Goal: Task Accomplishment & Management: Manage account settings

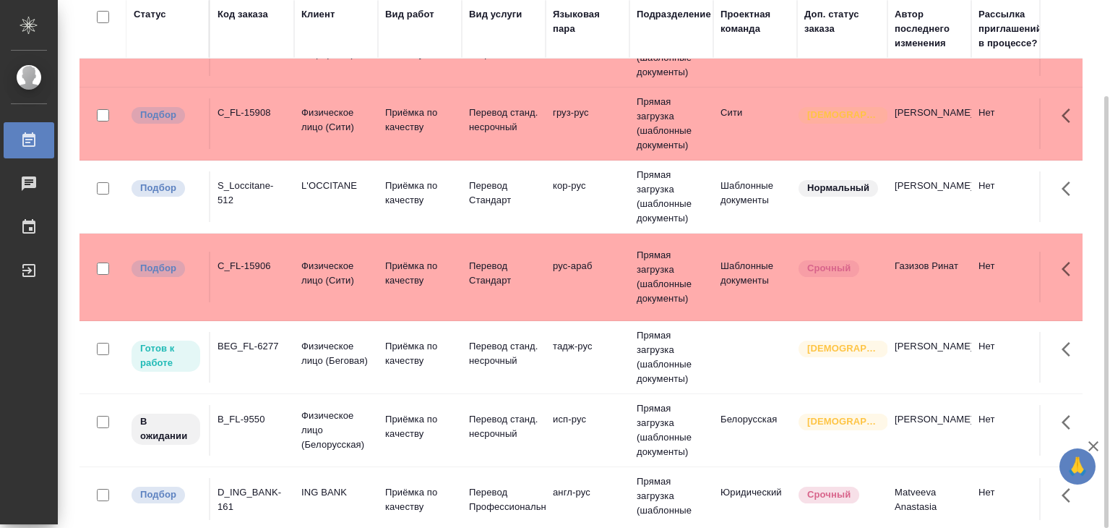
scroll to position [191, 0]
click at [706, 184] on td "Прямая загрузка (шаблонные документы)" at bounding box center [672, 196] width 84 height 72
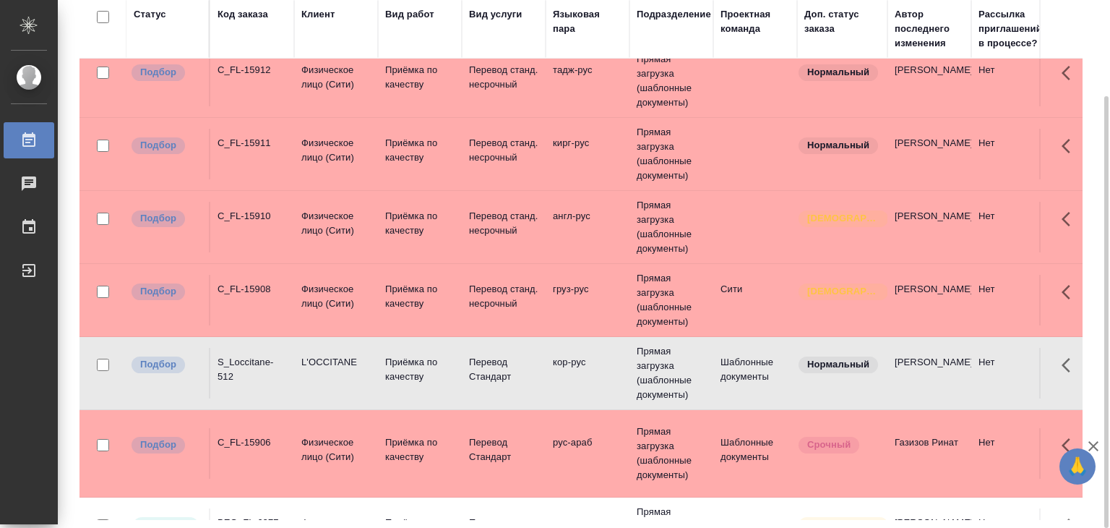
scroll to position [12, 0]
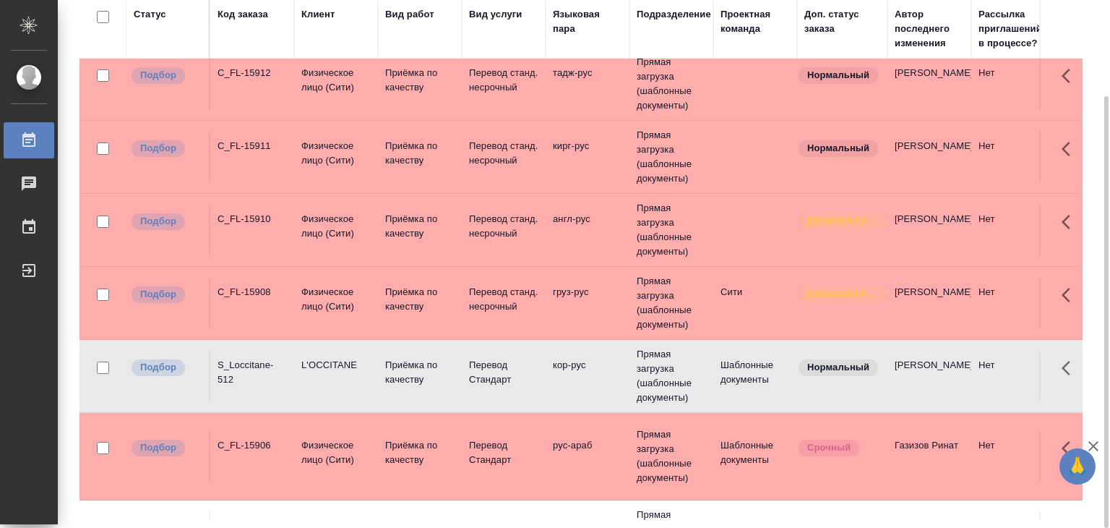
drag, startPoint x: 301, startPoint y: 223, endPoint x: 243, endPoint y: 226, distance: 57.9
click at [243, 226] on td "C_FL-15910" at bounding box center [252, 230] width 84 height 51
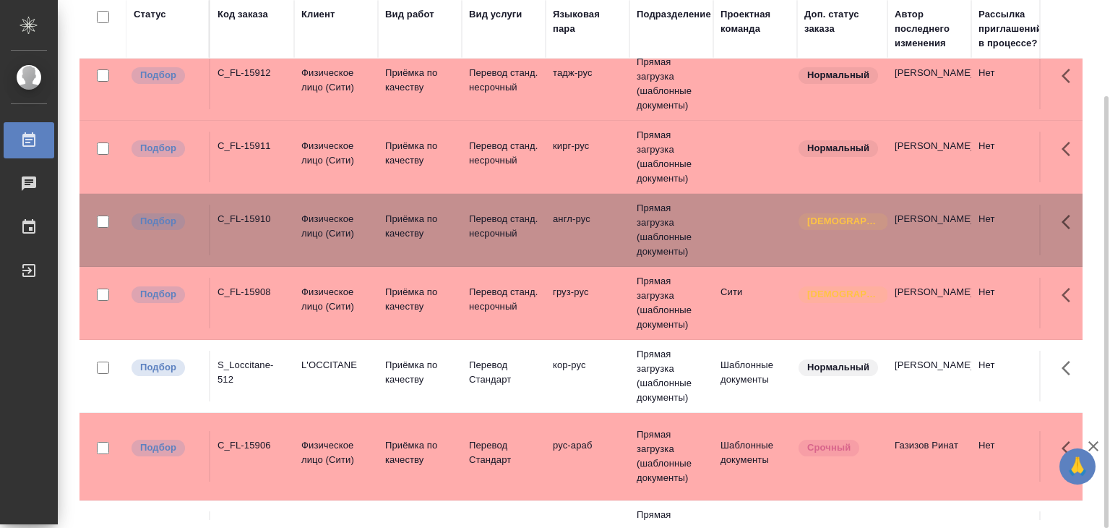
click at [257, 140] on div "C_FL-15911" at bounding box center [252, 146] width 69 height 14
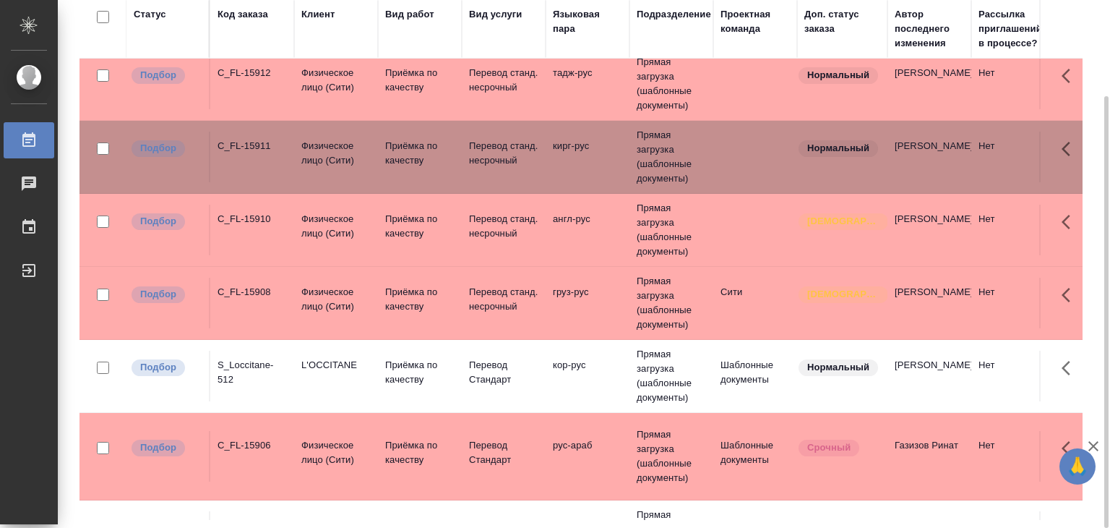
scroll to position [0, 0]
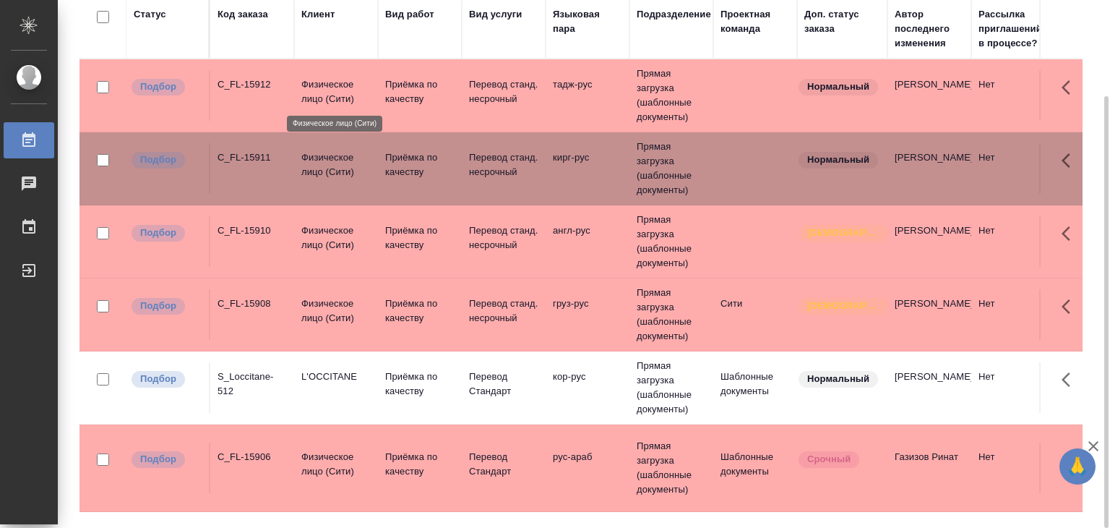
click at [308, 97] on p "Физическое лицо (Сити)" at bounding box center [335, 91] width 69 height 29
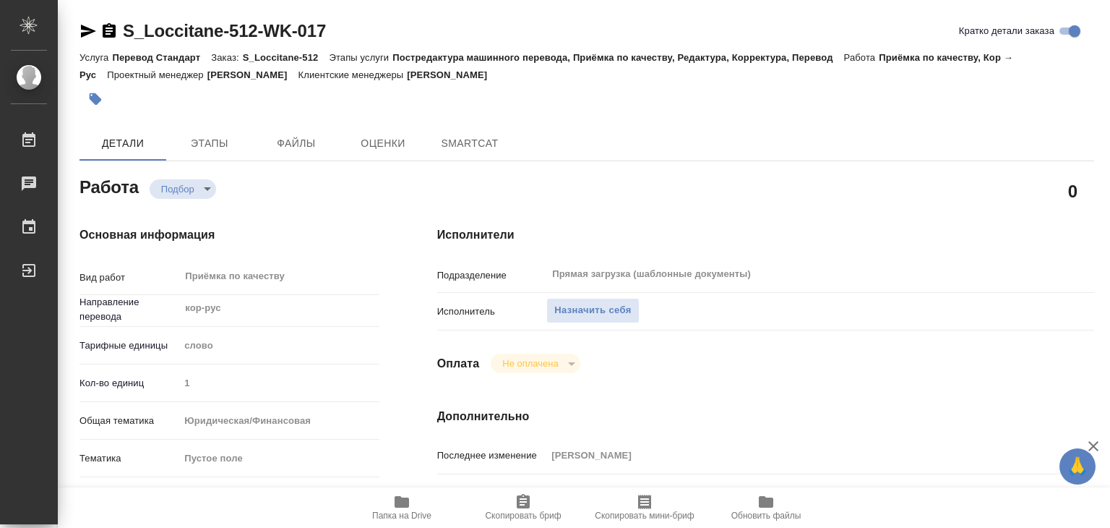
type textarea "x"
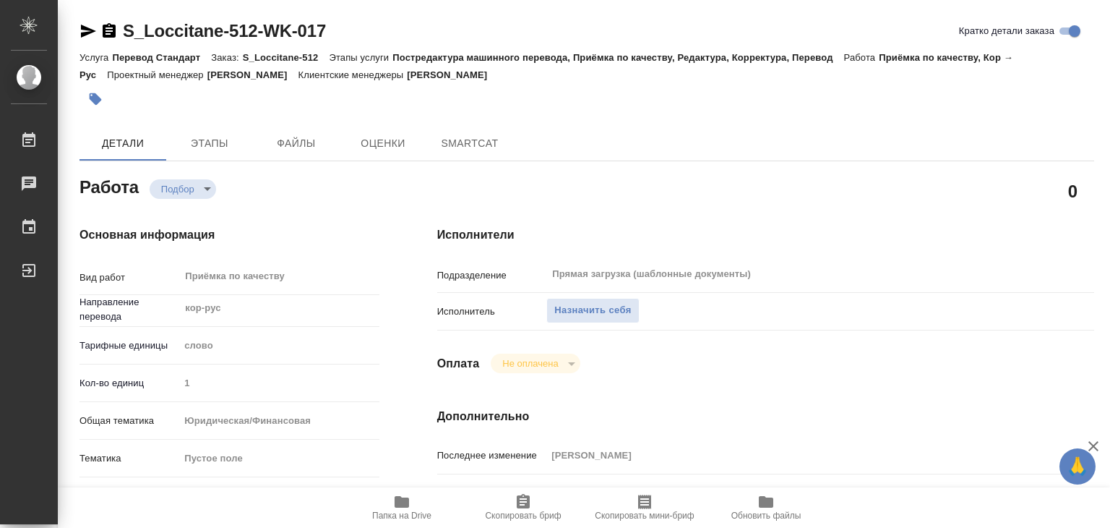
type textarea "x"
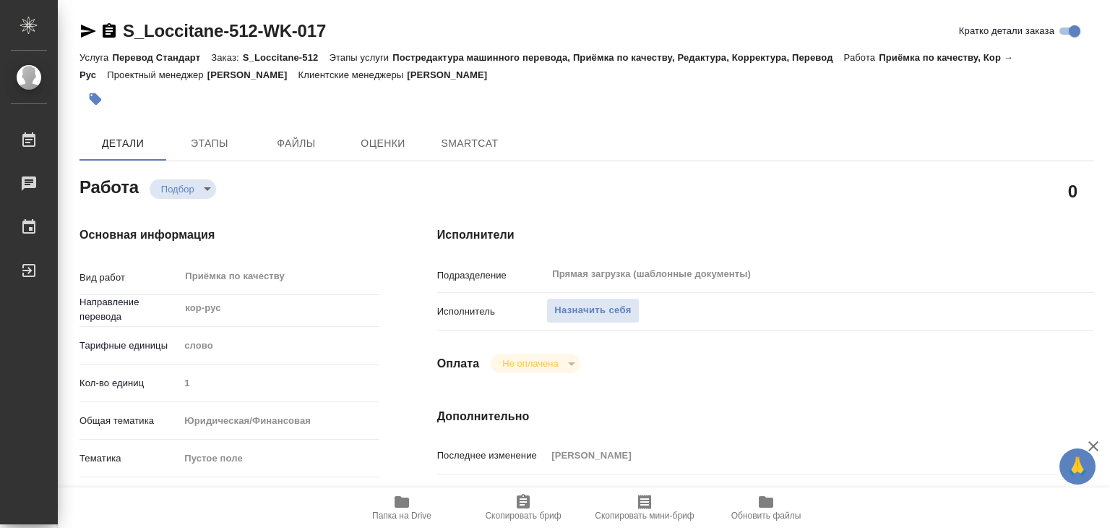
type textarea "x"
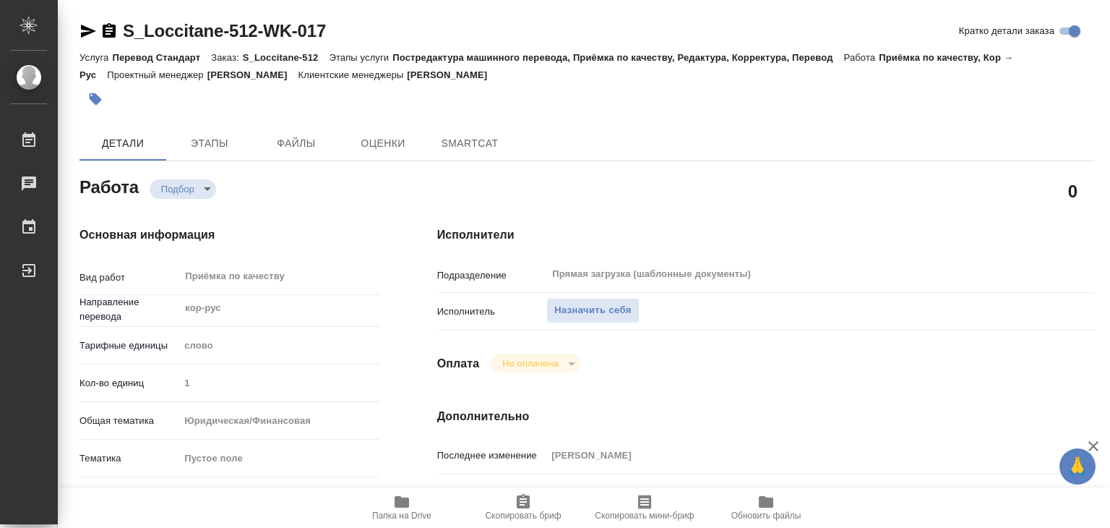
type textarea "x"
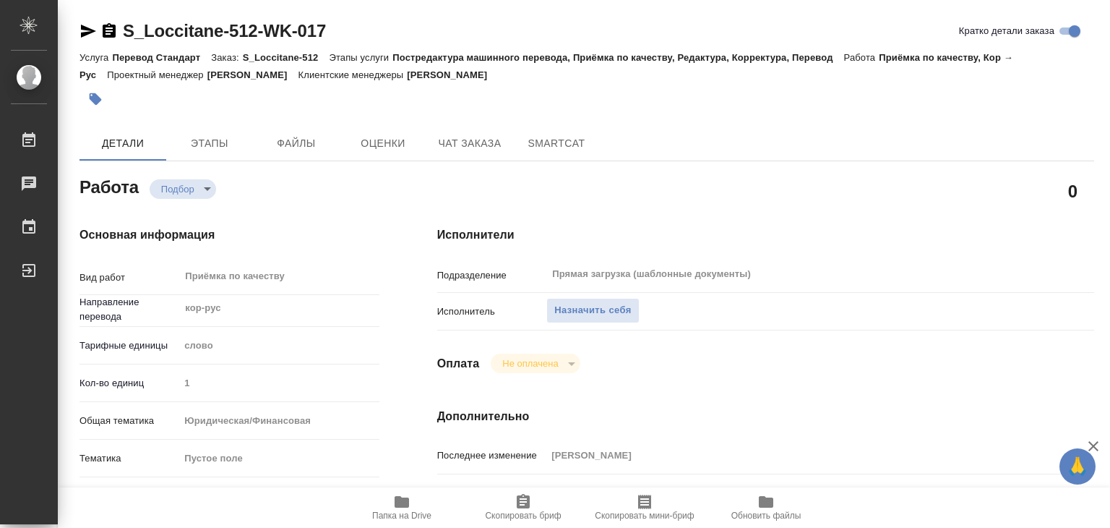
type textarea "x"
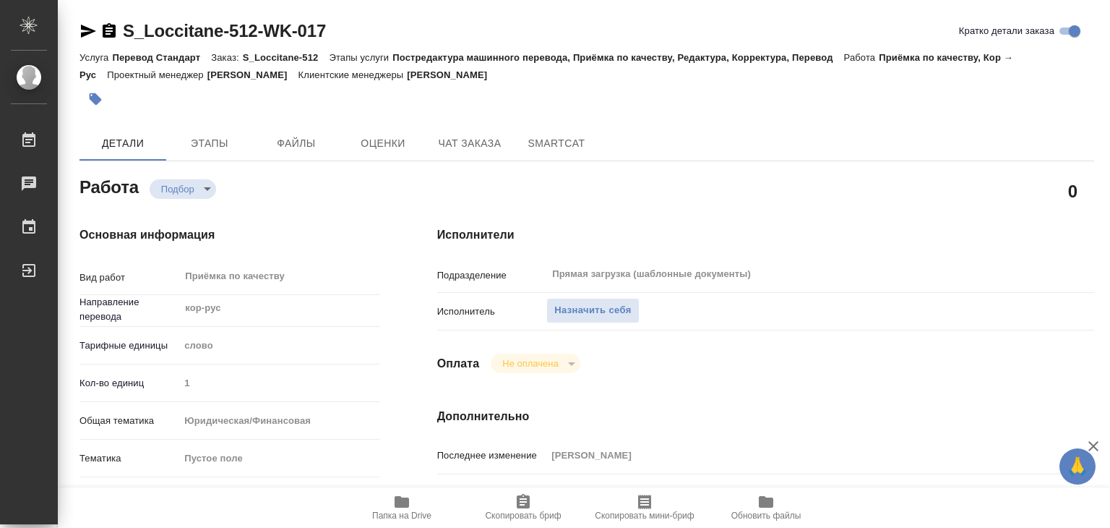
type textarea "x"
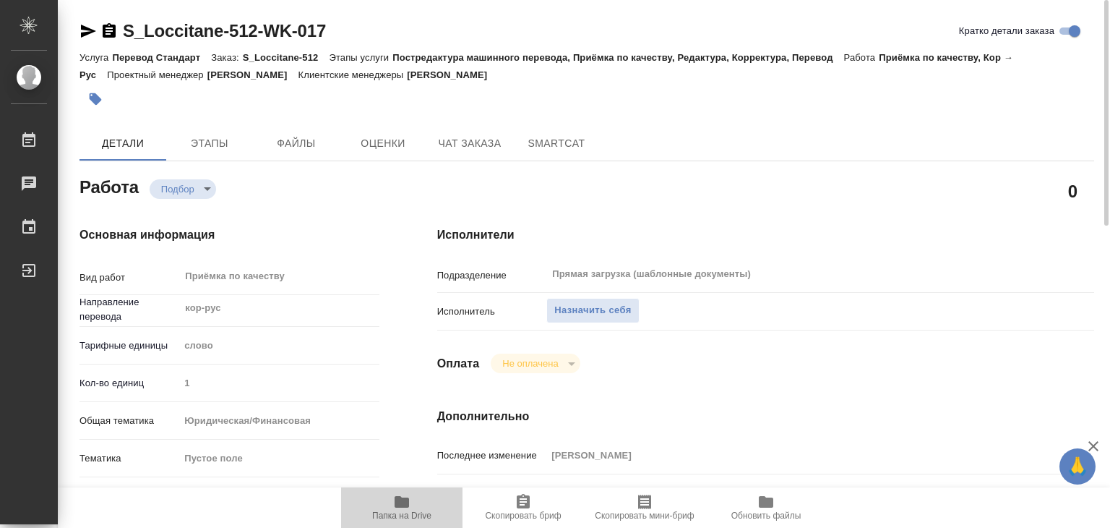
click at [390, 493] on span "Папка на Drive" at bounding box center [402, 506] width 104 height 27
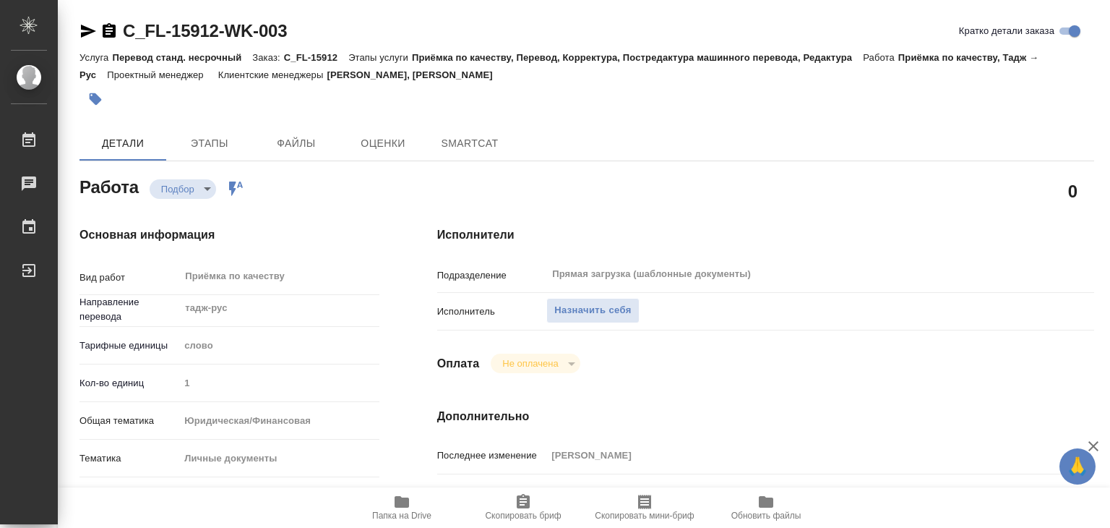
type textarea "x"
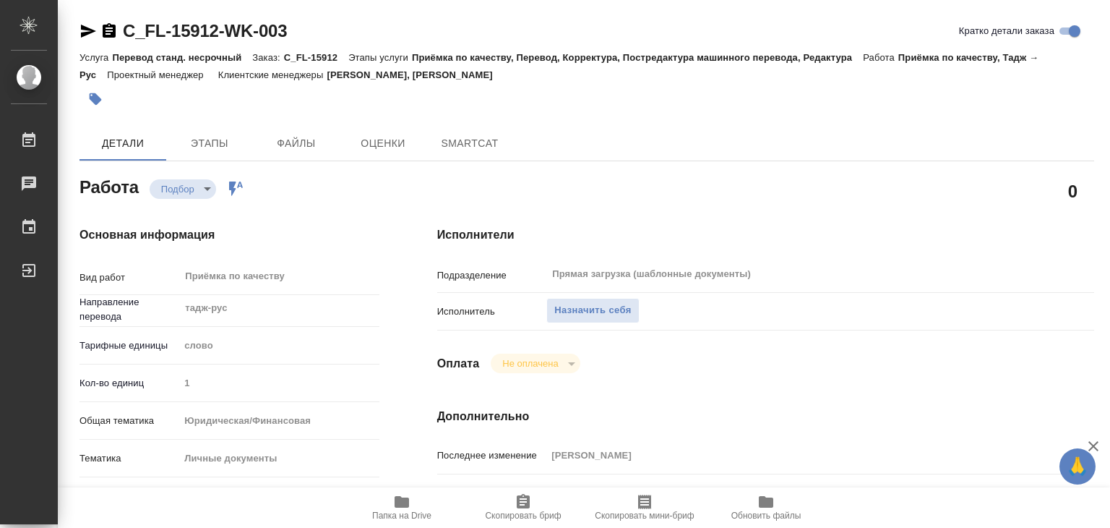
type textarea "x"
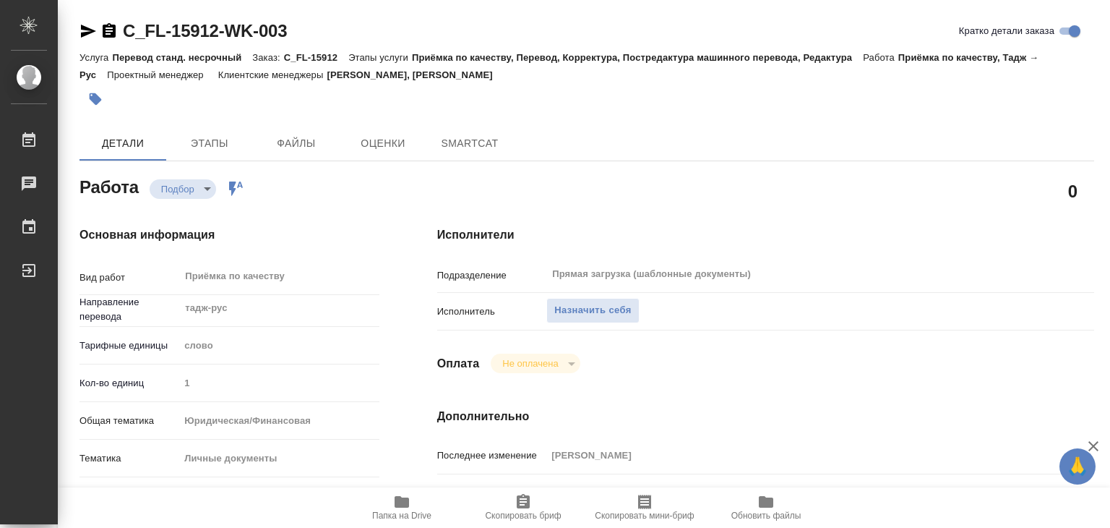
type textarea "x"
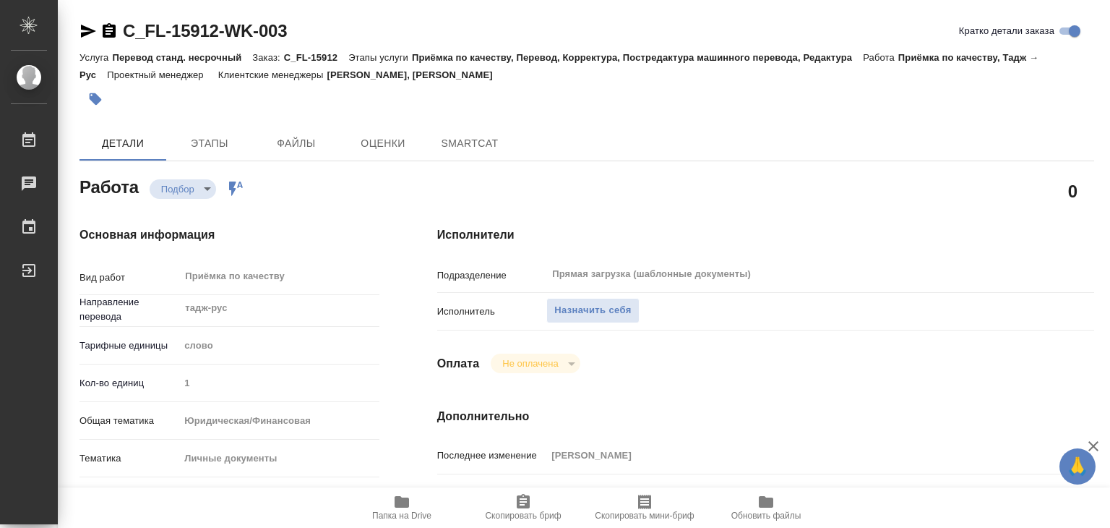
type textarea "x"
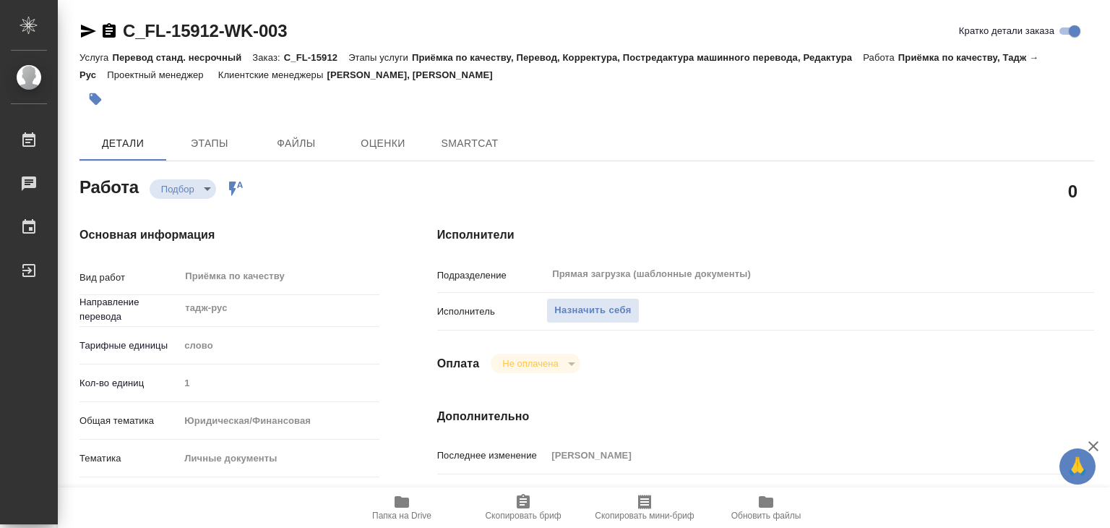
type textarea "x"
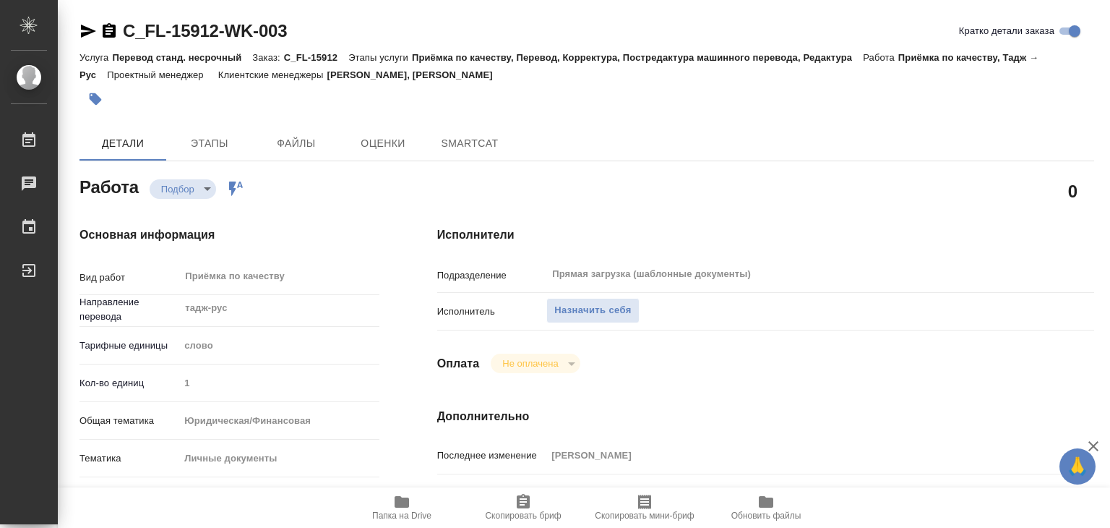
type textarea "x"
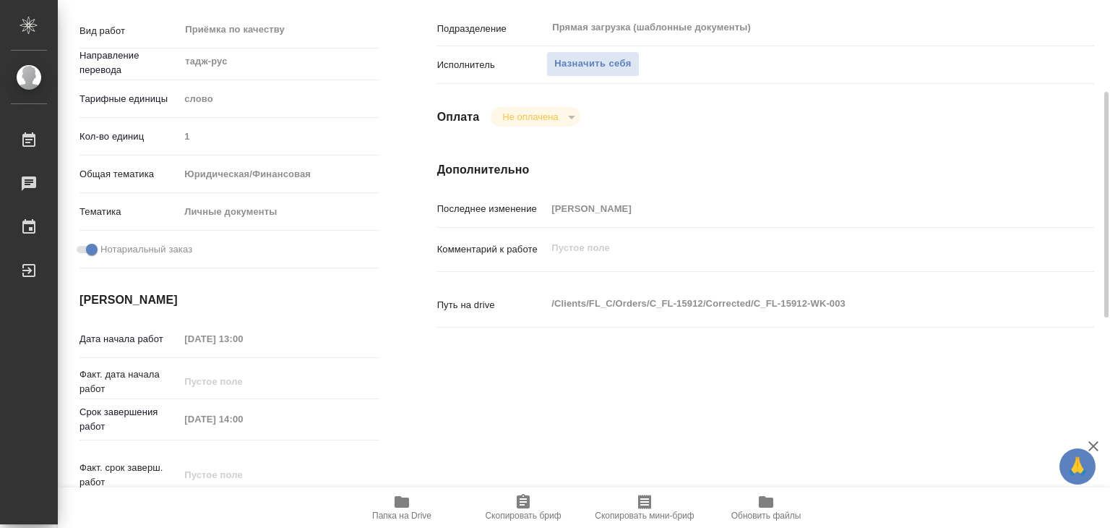
type textarea "x"
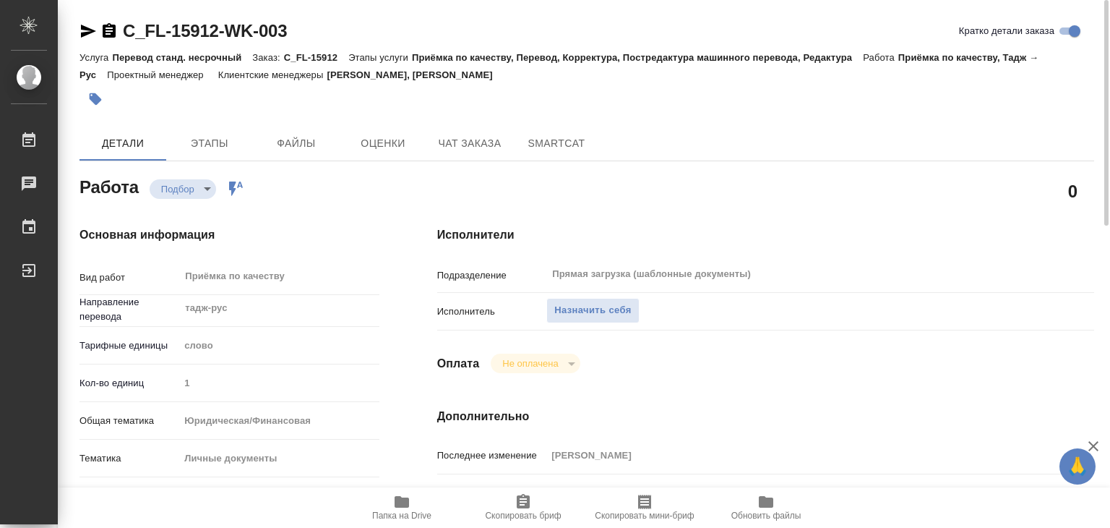
type textarea "x"
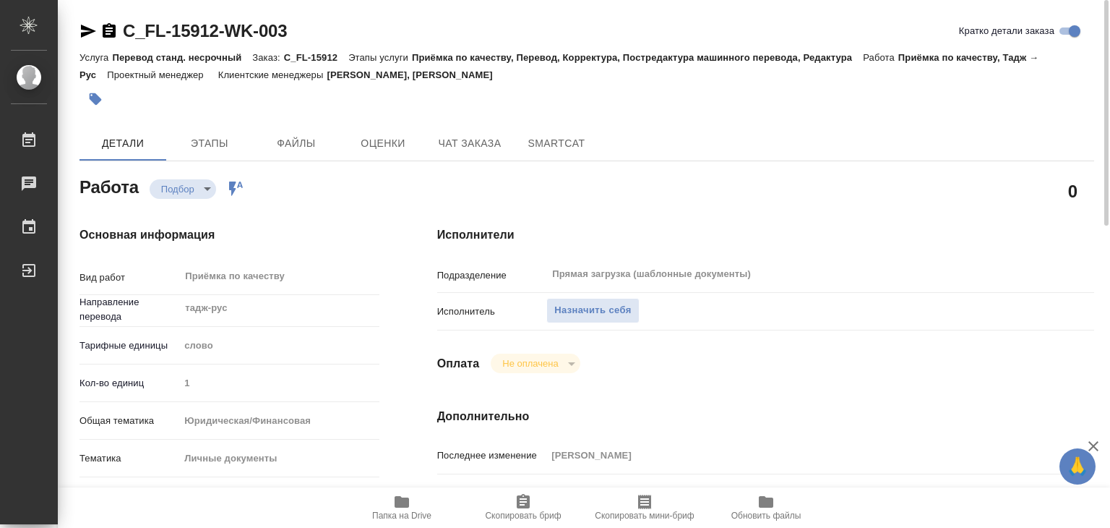
type textarea "x"
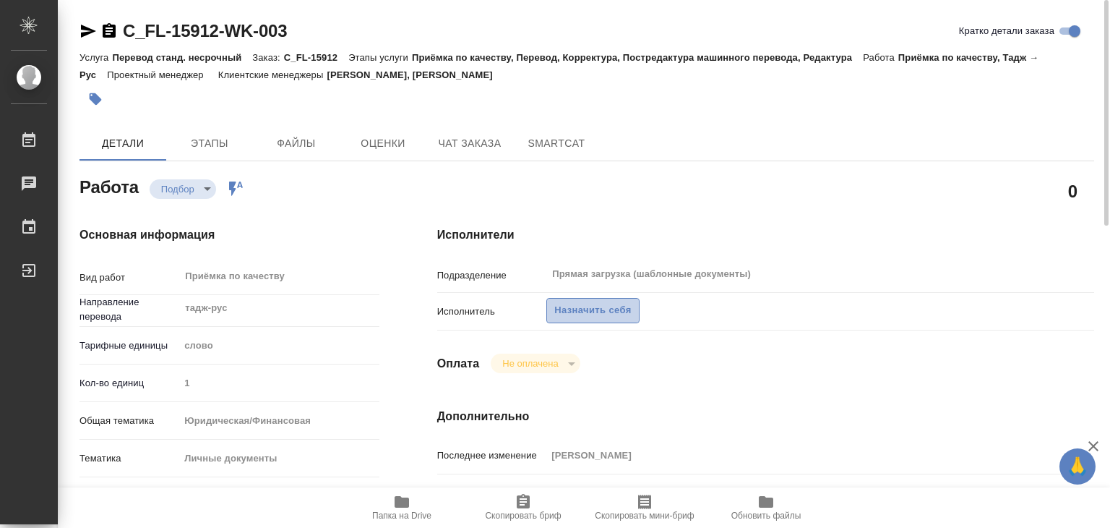
click at [558, 308] on span "Назначить себя" at bounding box center [592, 310] width 77 height 17
click at [575, 316] on span "Назначить себя" at bounding box center [592, 310] width 77 height 17
click at [592, 309] on span "Назначить себя" at bounding box center [592, 310] width 77 height 17
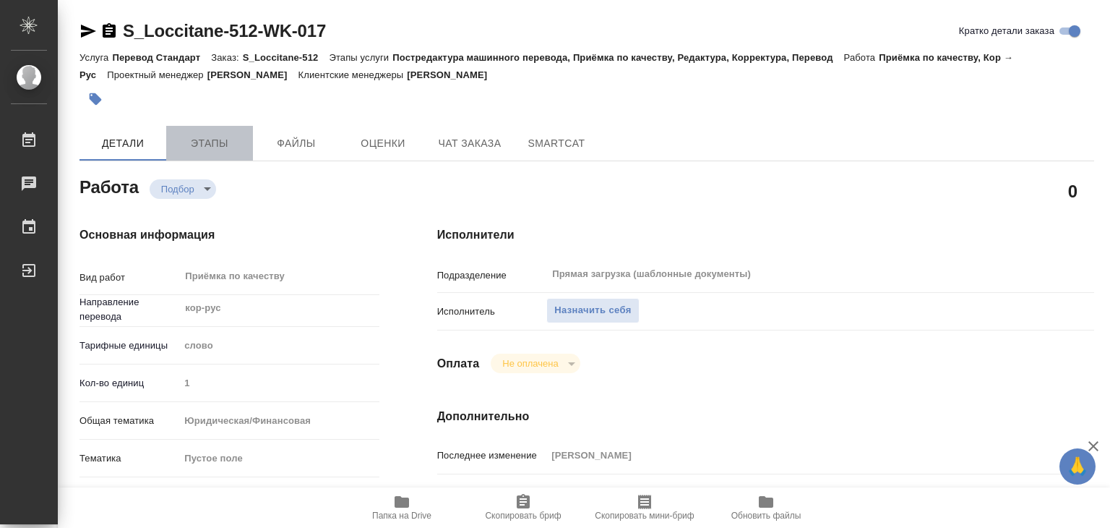
click at [235, 142] on span "Этапы" at bounding box center [209, 143] width 69 height 18
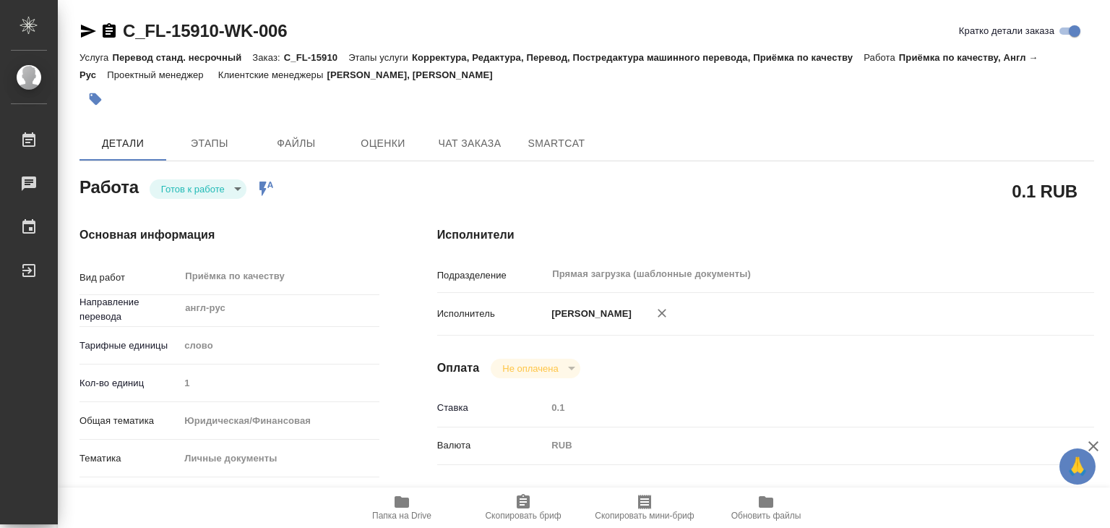
type textarea "x"
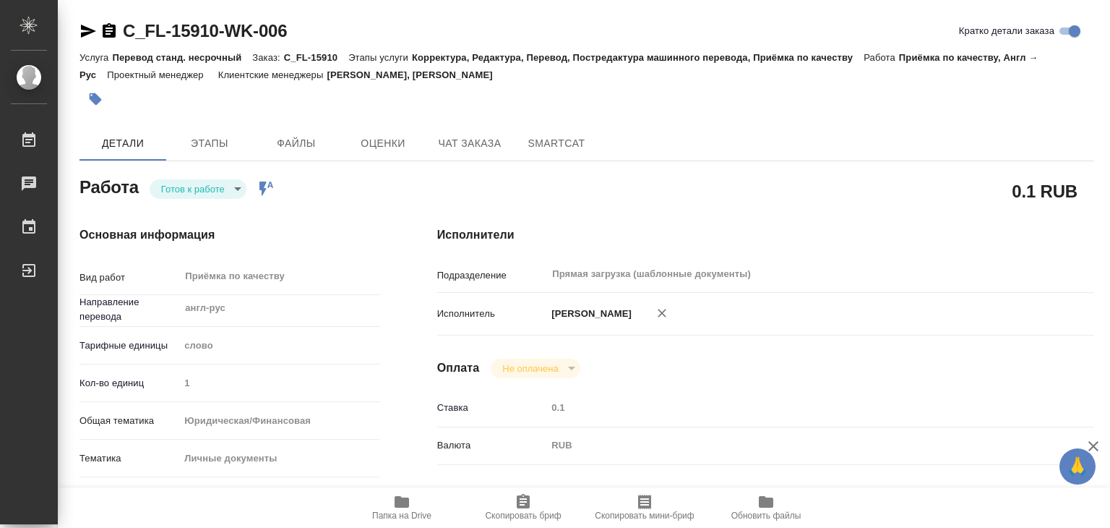
type textarea "x"
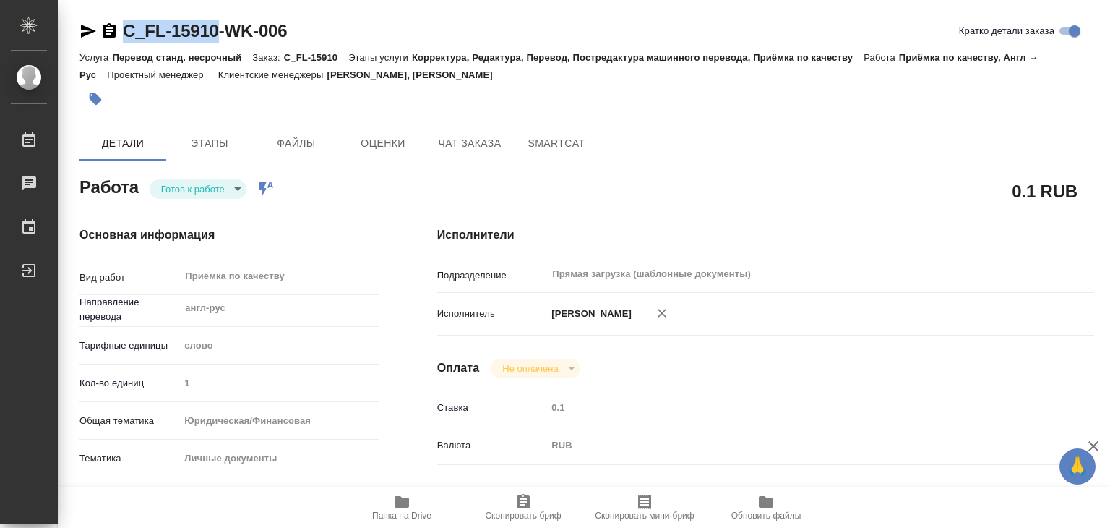
drag, startPoint x: 116, startPoint y: 14, endPoint x: 217, endPoint y: 29, distance: 102.3
copy link "C_FL-15910"
click at [372, 255] on div "Основная информация Вид работ Приёмка по качеству x ​ Направление перевода англ…" at bounding box center [230, 506] width 300 height 560
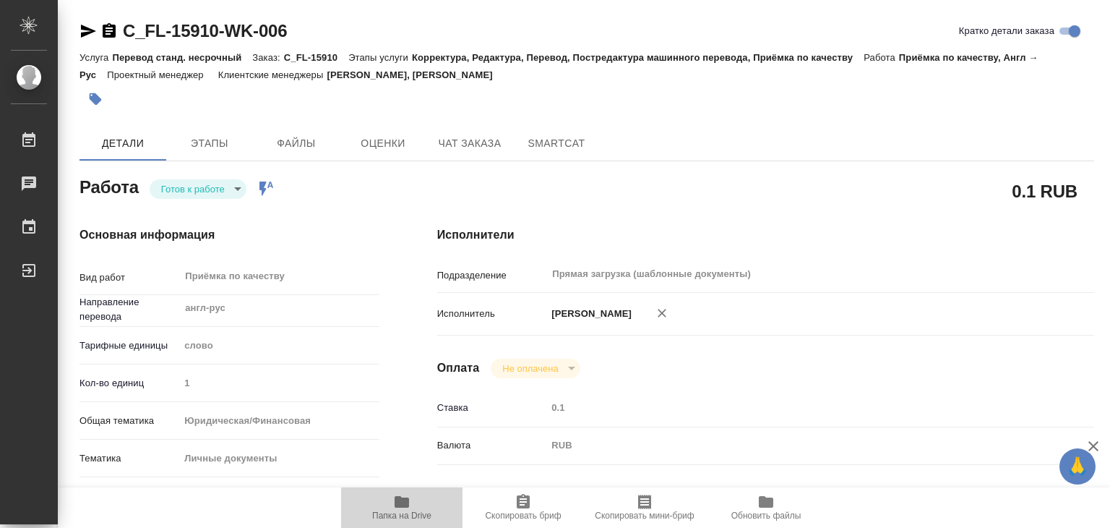
click at [398, 505] on icon "button" at bounding box center [402, 502] width 14 height 12
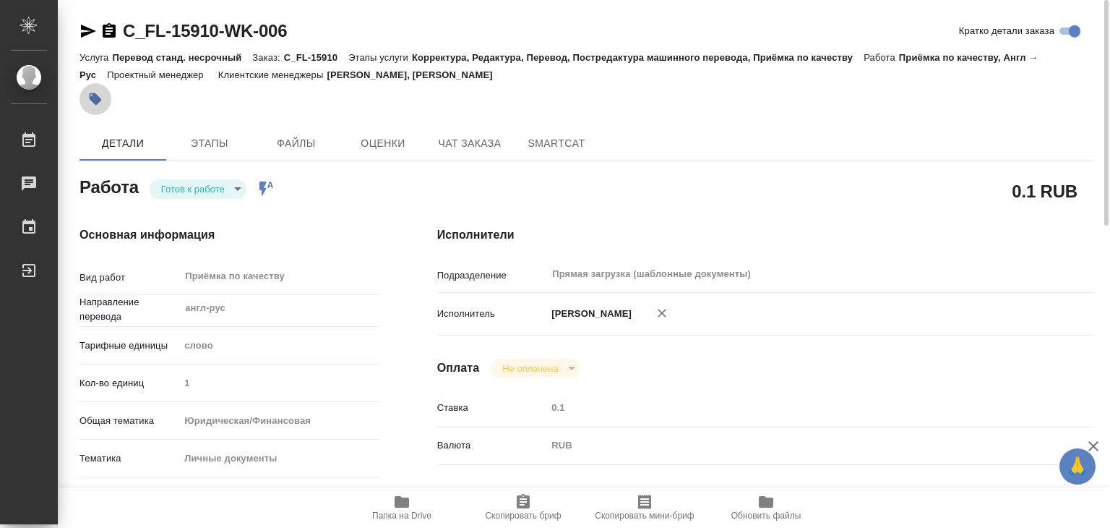
click at [85, 90] on button "button" at bounding box center [96, 99] width 32 height 32
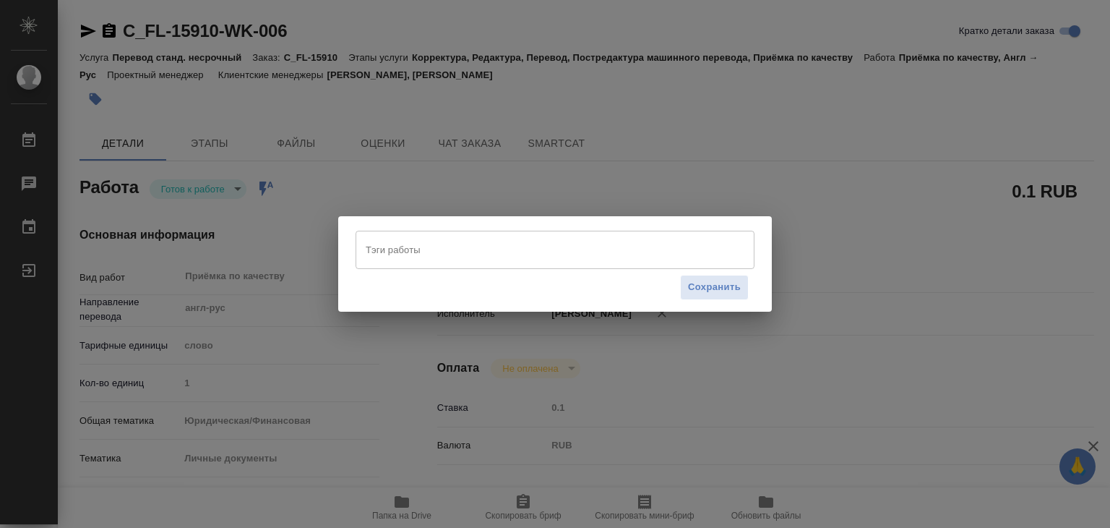
click at [489, 252] on input "Тэги работы" at bounding box center [541, 249] width 359 height 25
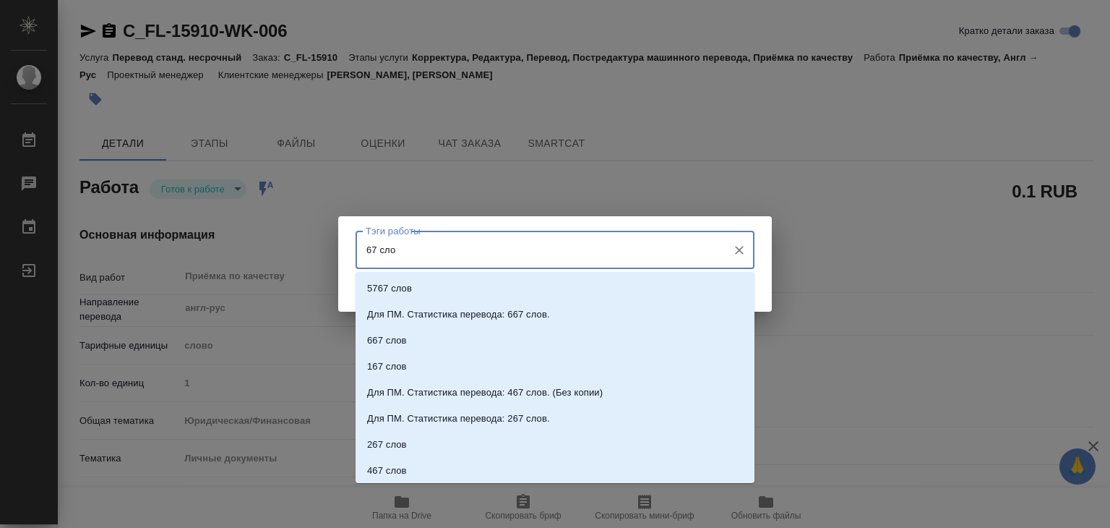
type input "67 слов"
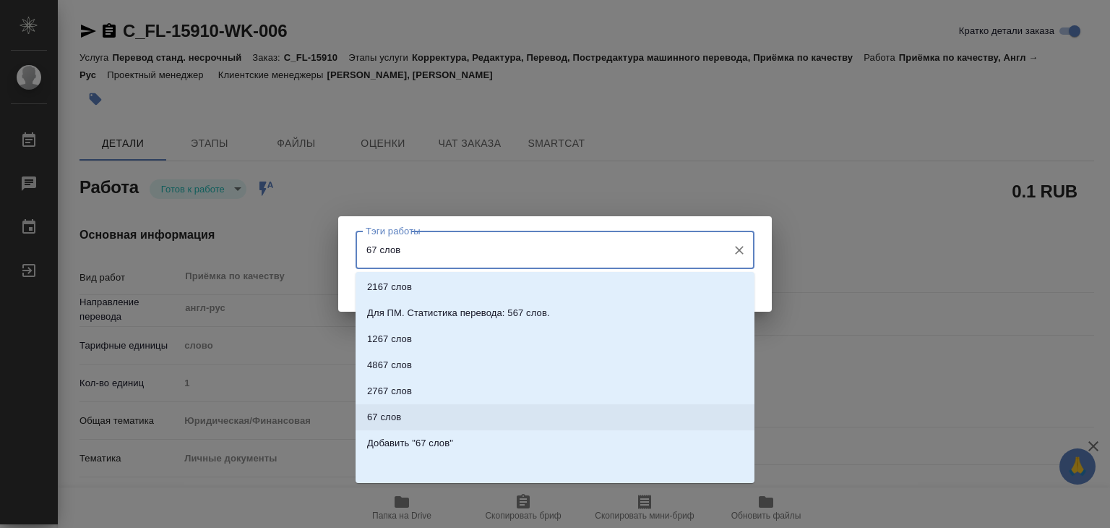
click at [479, 419] on li "67 слов" at bounding box center [555, 417] width 399 height 26
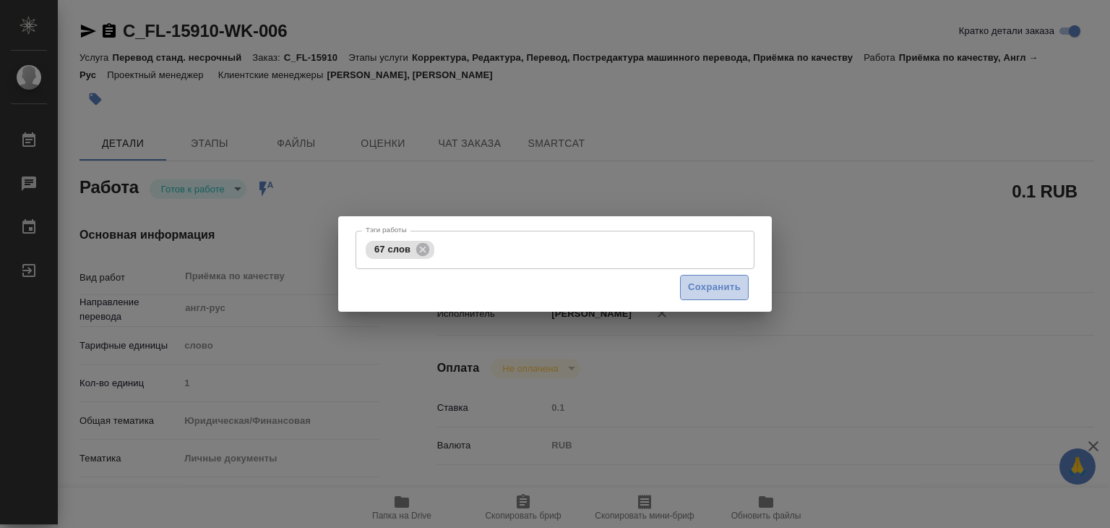
click at [724, 287] on span "Сохранить" at bounding box center [714, 287] width 53 height 17
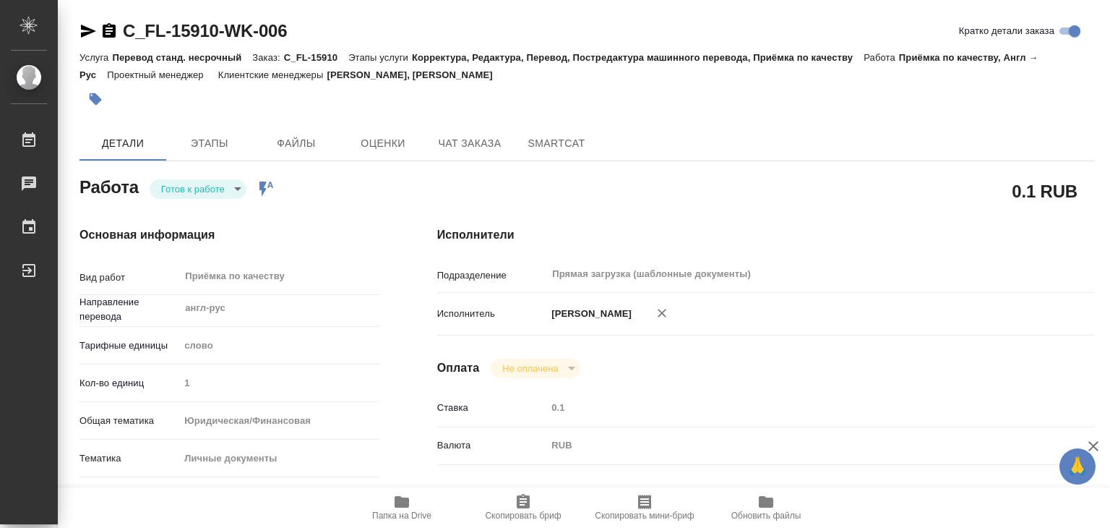
type input "readyForWork"
type textarea "Приёмка по качеству"
type textarea "x"
type input "англ-рус"
type input "5a8b1489cc6b4906c91bfd90"
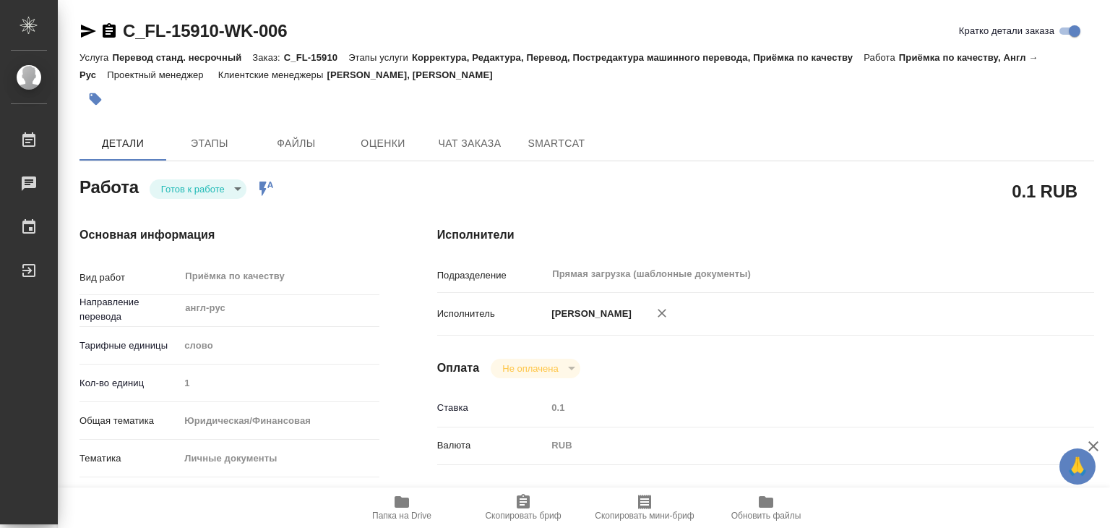
type input "1"
type input "yr-fn"
type input "5a8b8b956a9677013d343cfe"
checkbox input "true"
type input "16.09.2025 13:00"
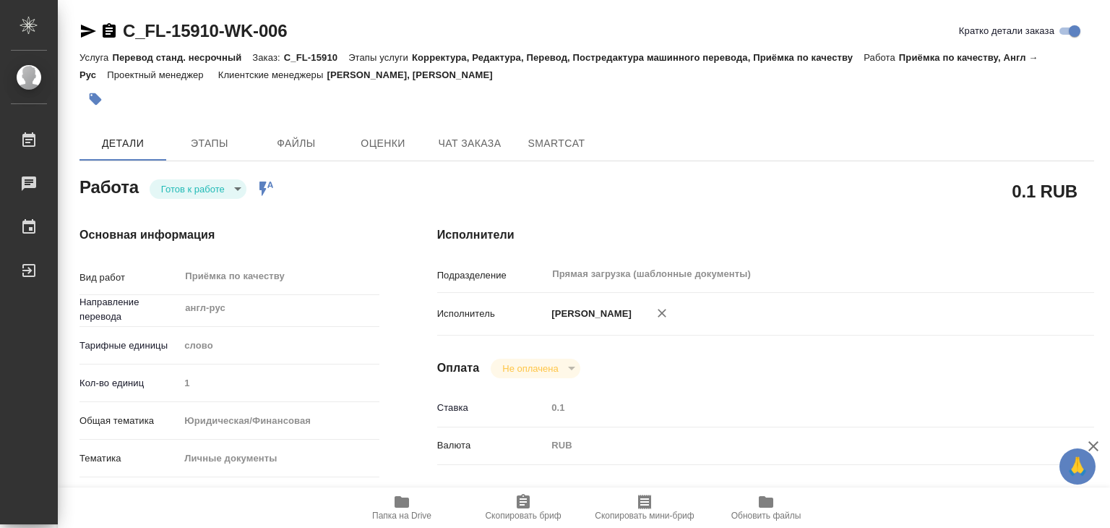
type input "16.09.2025 14:00"
type input "23.09.2025 14:00"
type input "Прямая загрузка (шаблонные документы)"
type input "notPayed"
type input "0.1"
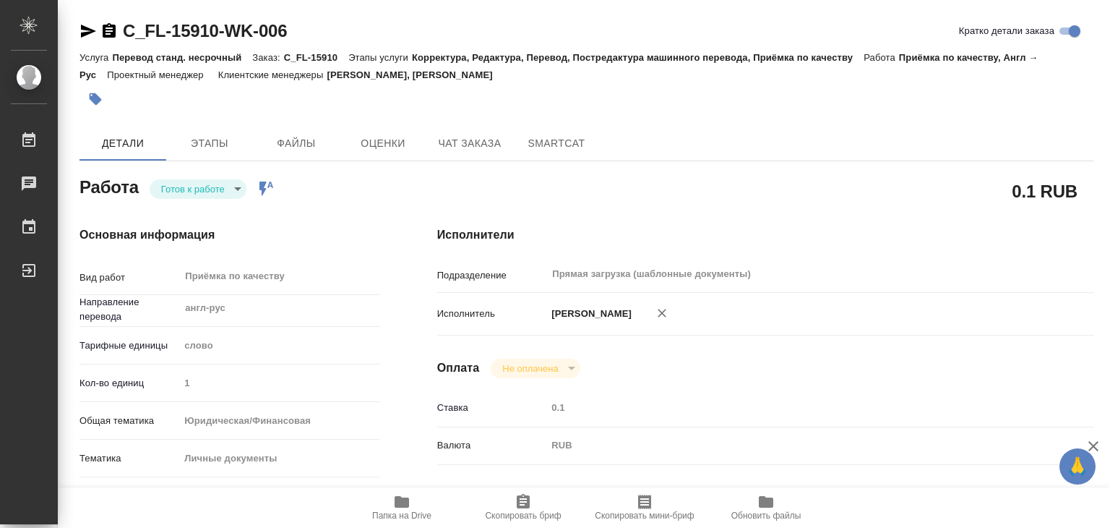
type input "RUB"
type input "[PERSON_NAME] Валерия"
type textarea "x"
type textarea "/Clients/FL_C/Orders/C_FL-15910/Corrected/C_FL-15910-WK-006"
type textarea "x"
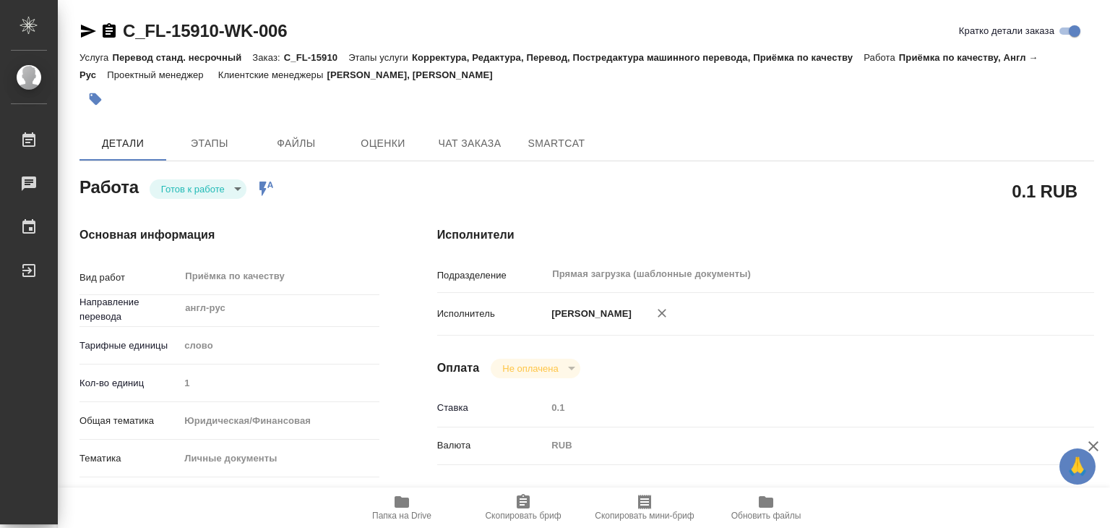
type input "C_FL-15910"
type input "Перевод станд. несрочный"
type input "Корректура, Редактура, Перевод, Постредактура машинного перевода, Приёмка по ка…"
type input "Зайцева Светлана, Москалец Алина"
type input "/Clients/FL_C/Orders/C_FL-15910"
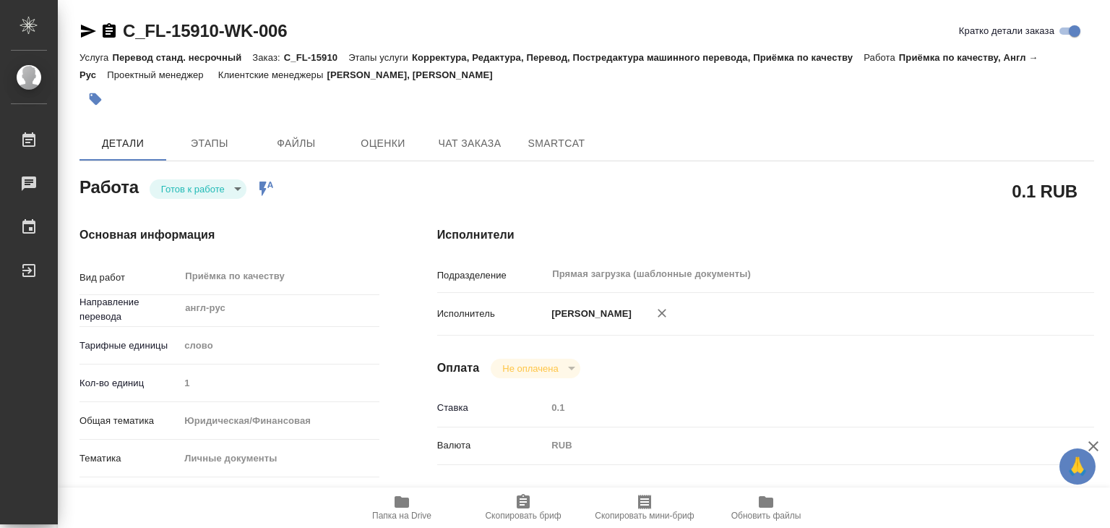
type textarea "Ермалюков Евгений Николаевич"
type textarea "x"
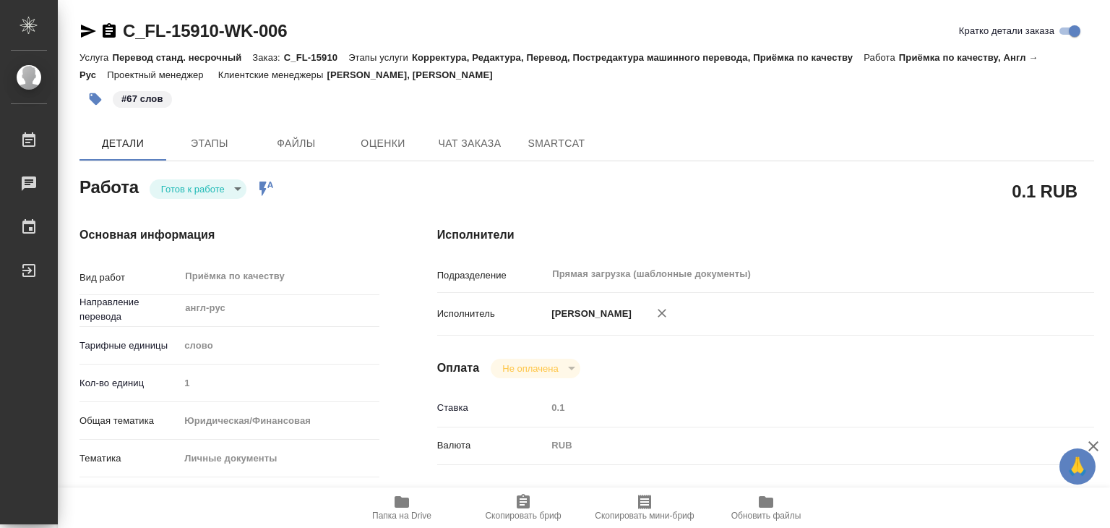
type textarea "x"
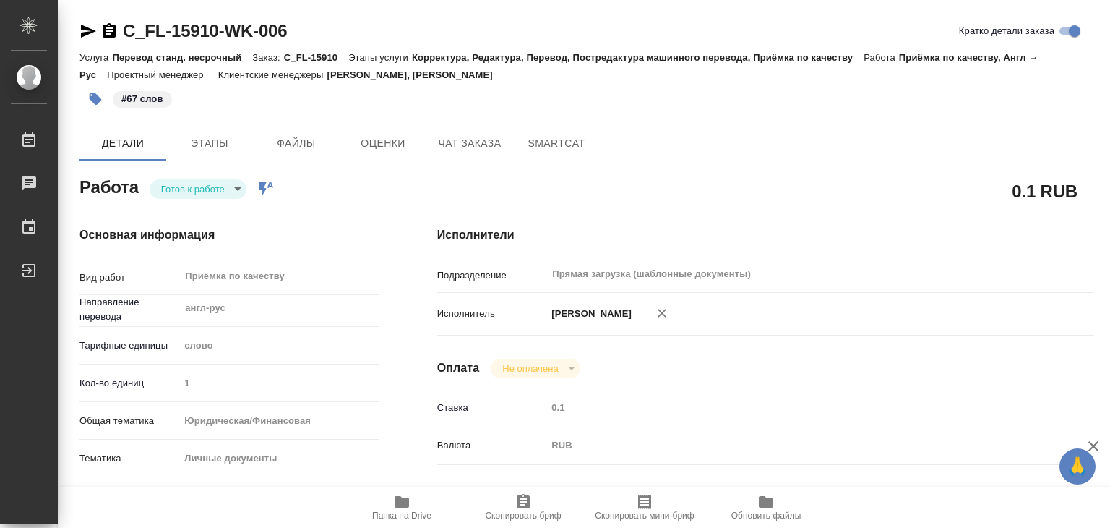
type textarea "x"
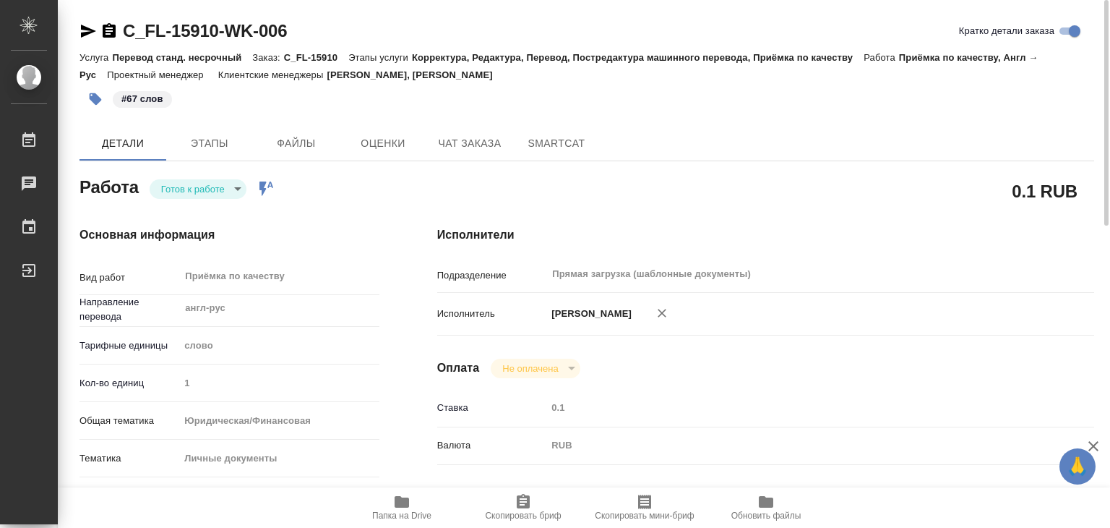
type textarea "x"
click at [176, 185] on body "🙏 .cls-1 fill:#fff; AWATERA Alilekova Valeriya Работы 0 Чаты График Выйти C_FL-…" at bounding box center [555, 264] width 1110 height 528
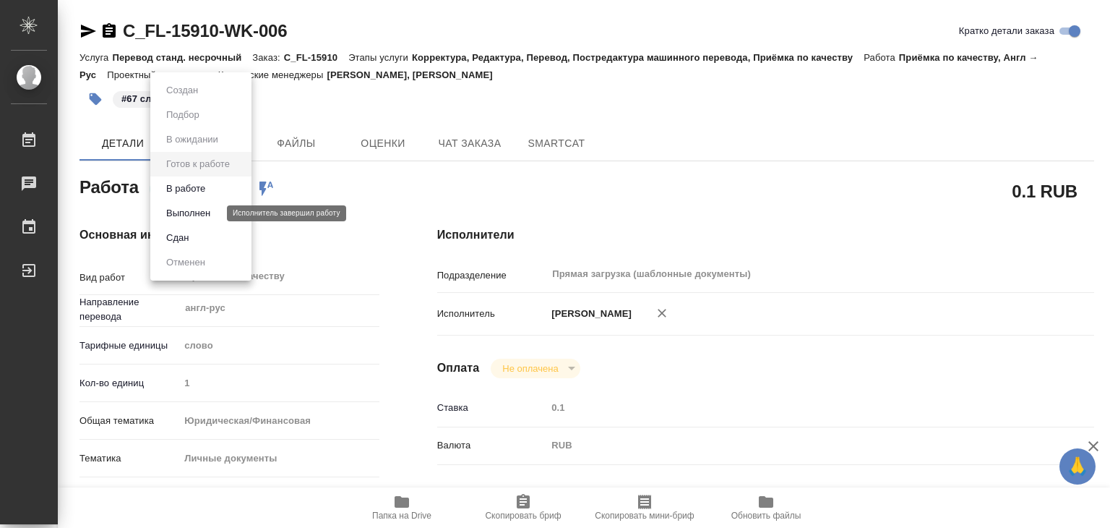
click at [194, 212] on button "Выполнен" at bounding box center [188, 213] width 53 height 16
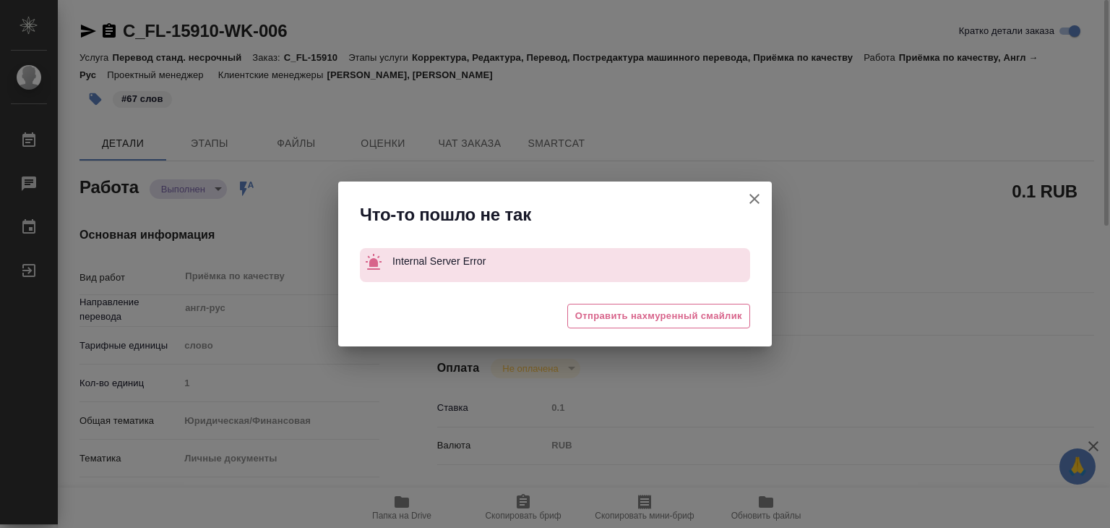
type textarea "x"
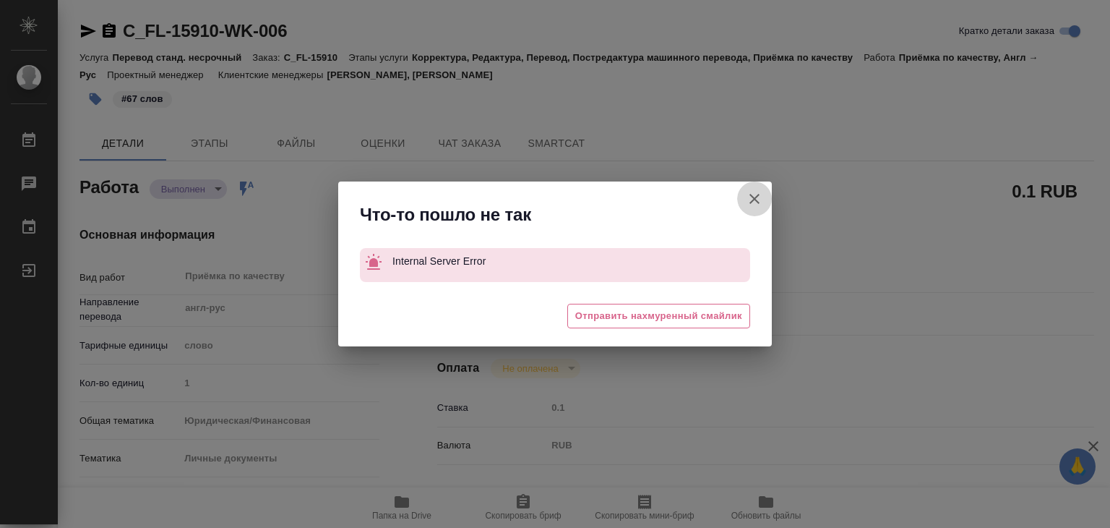
click at [763, 194] on icon "button" at bounding box center [754, 198] width 17 height 17
type textarea "x"
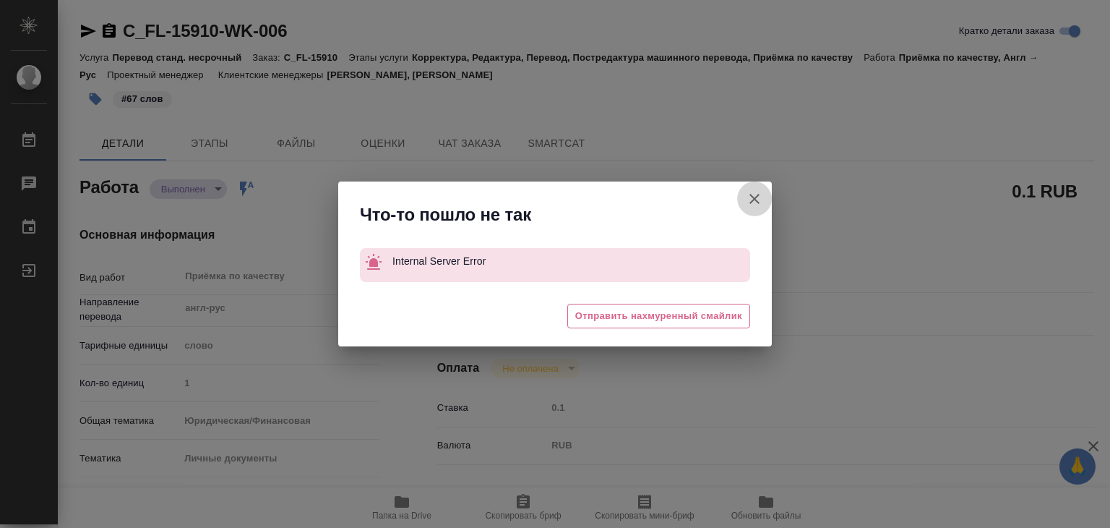
type textarea "x"
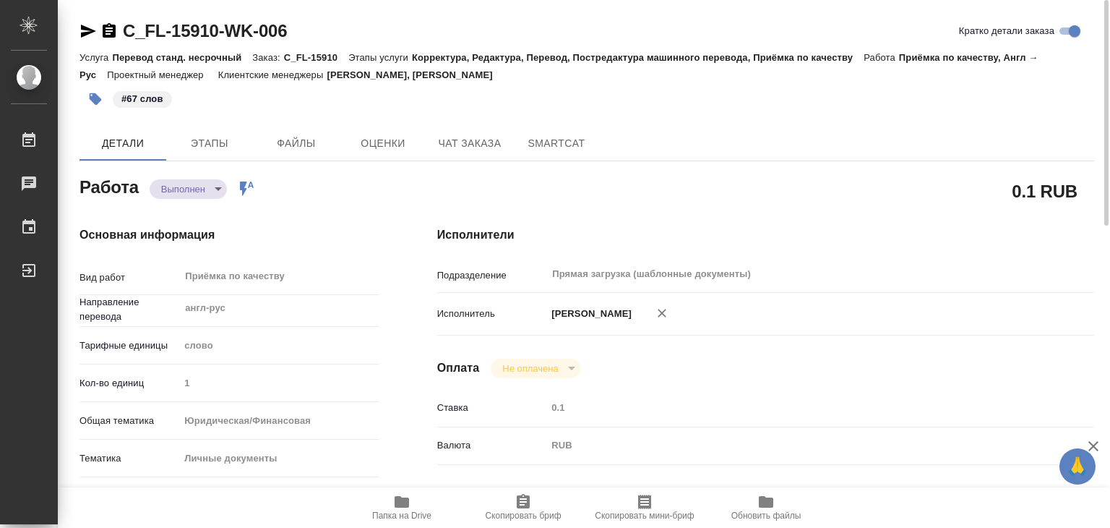
type textarea "x"
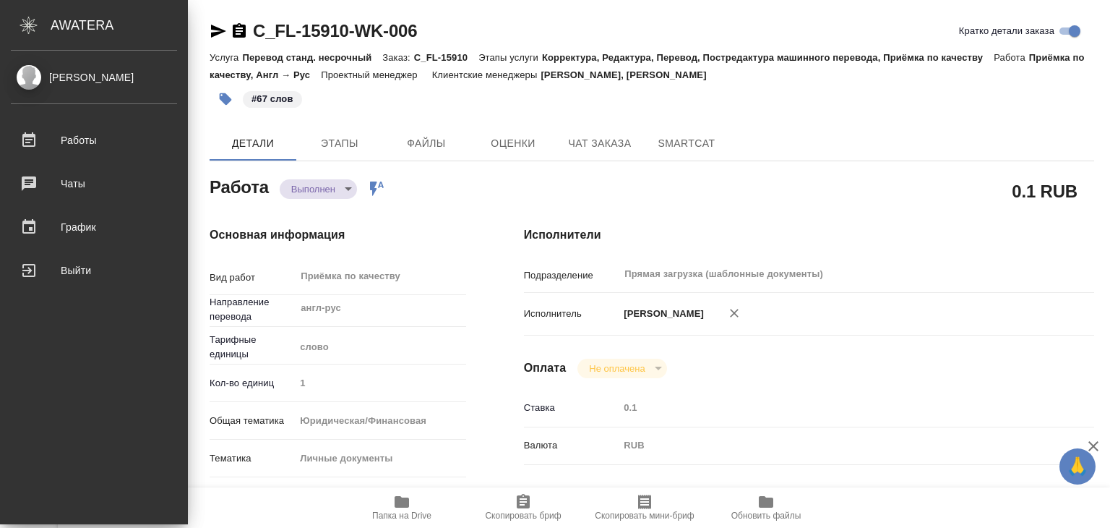
type textarea "x"
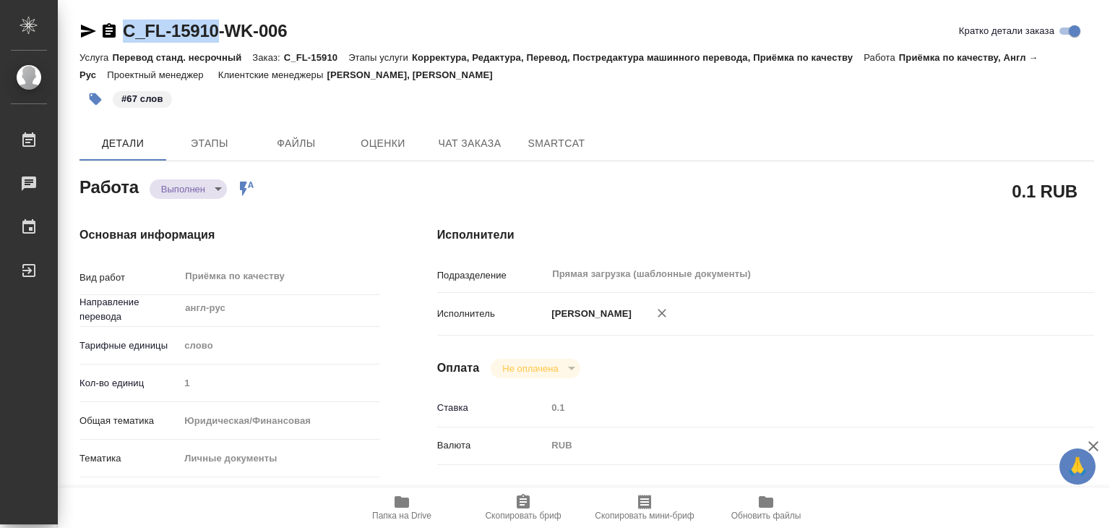
drag, startPoint x: 114, startPoint y: 15, endPoint x: 219, endPoint y: 35, distance: 106.6
copy link "C_FL-15910"
drag, startPoint x: 528, startPoint y: 75, endPoint x: 343, endPoint y: 67, distance: 184.5
click at [343, 67] on div "Услуга Перевод станд. несрочный Заказ: C_FL-15910 Этапы услуги Корректура, Реда…" at bounding box center [587, 65] width 1015 height 35
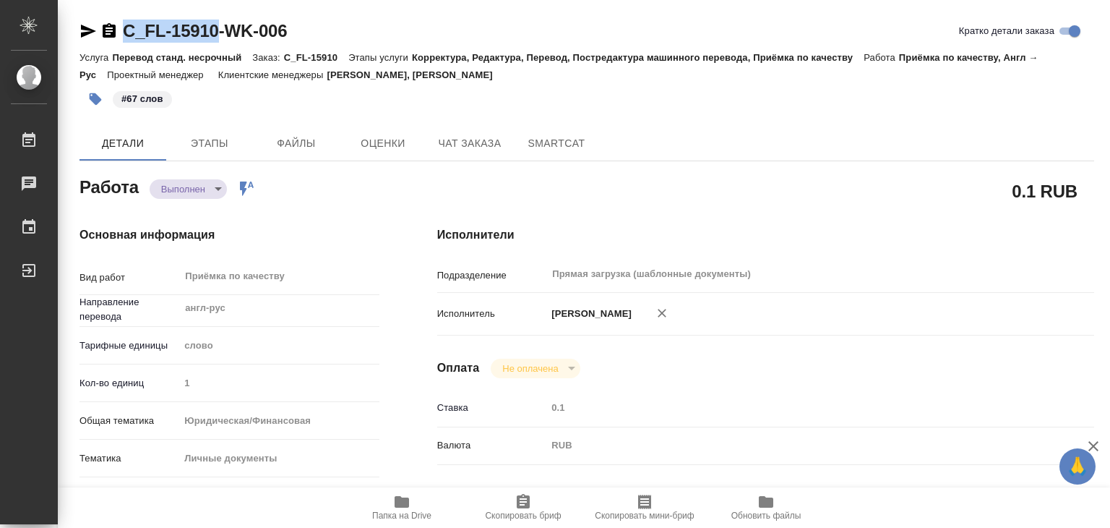
copy p "Зайцева Светлана, Москалец Алина"
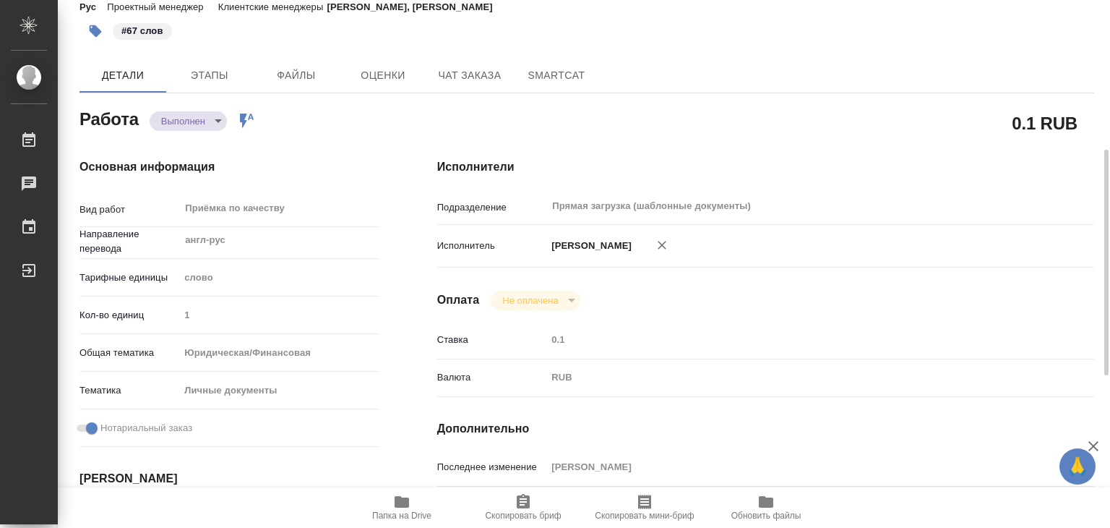
scroll to position [0, 0]
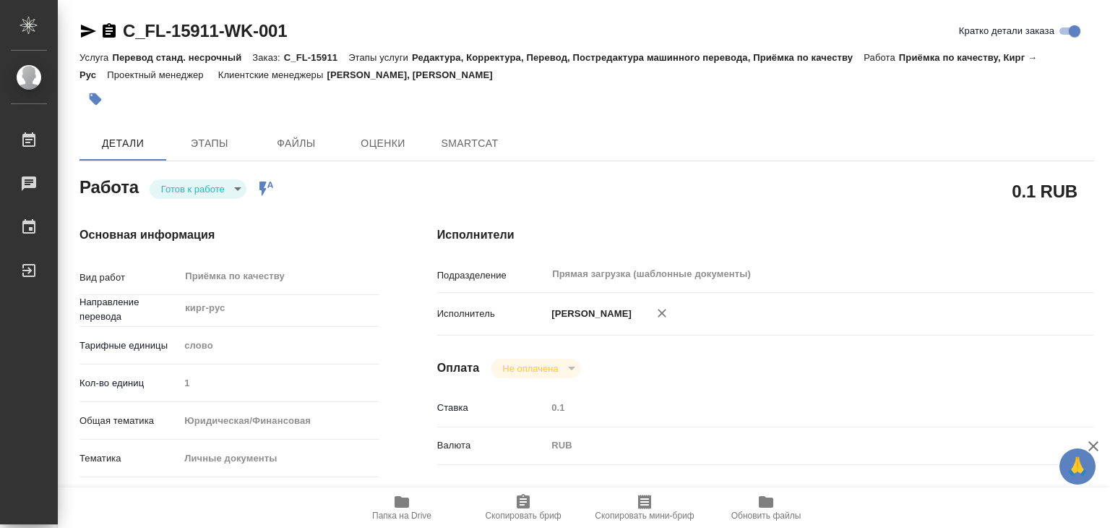
type textarea "x"
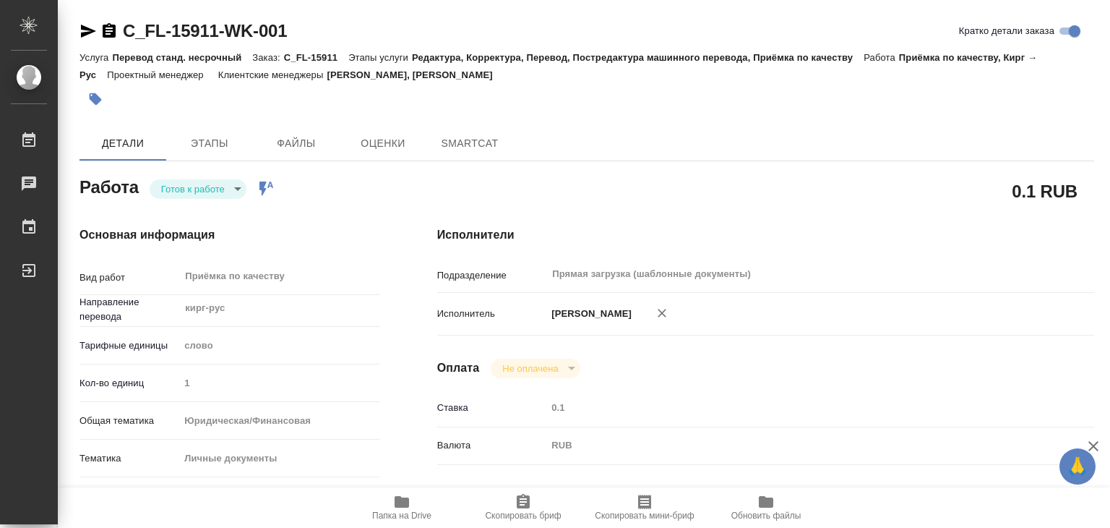
type textarea "x"
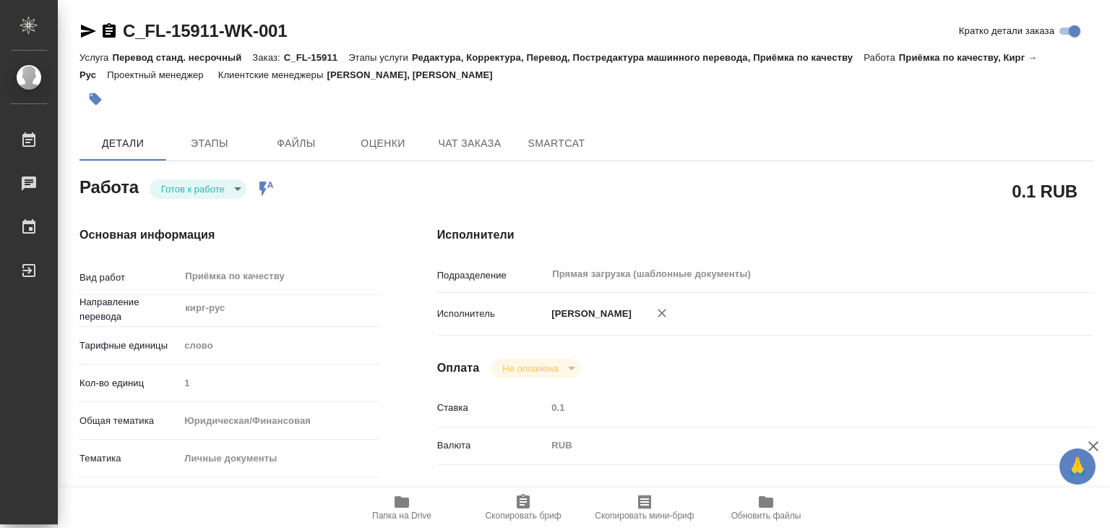
type textarea "x"
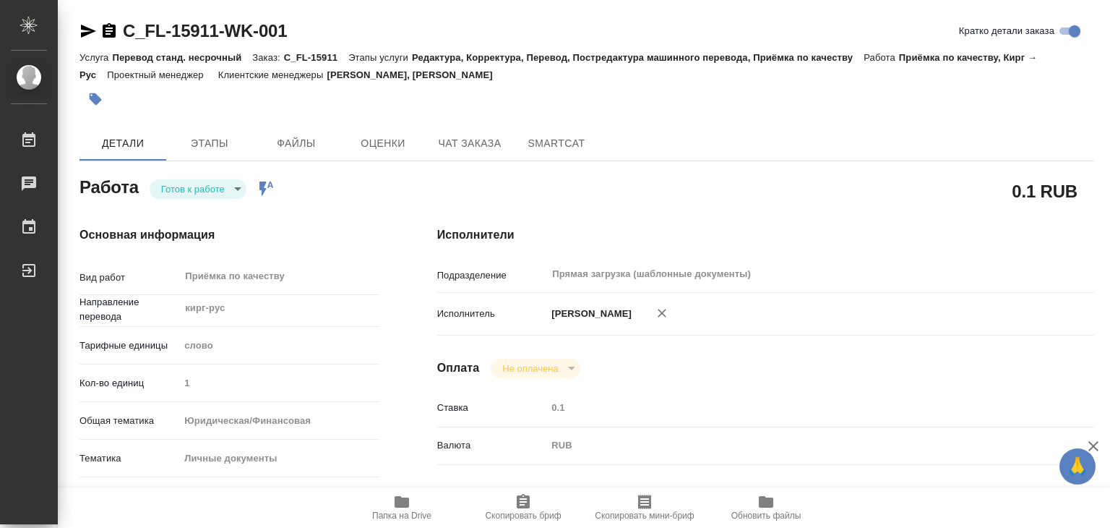
type textarea "x"
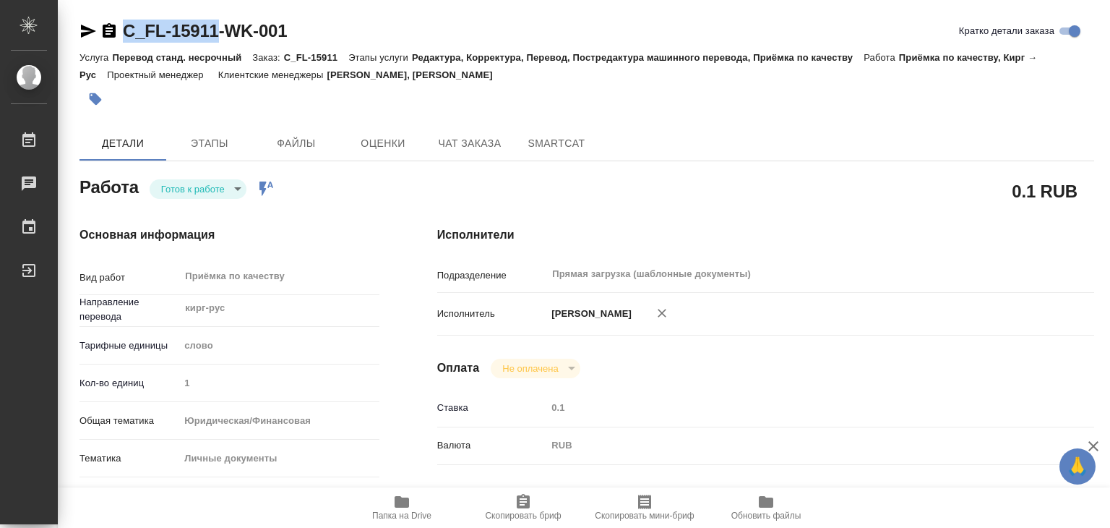
drag, startPoint x: 119, startPoint y: 7, endPoint x: 215, endPoint y: 17, distance: 96.7
copy link "C_FL-15911"
click at [406, 504] on icon "button" at bounding box center [402, 502] width 14 height 12
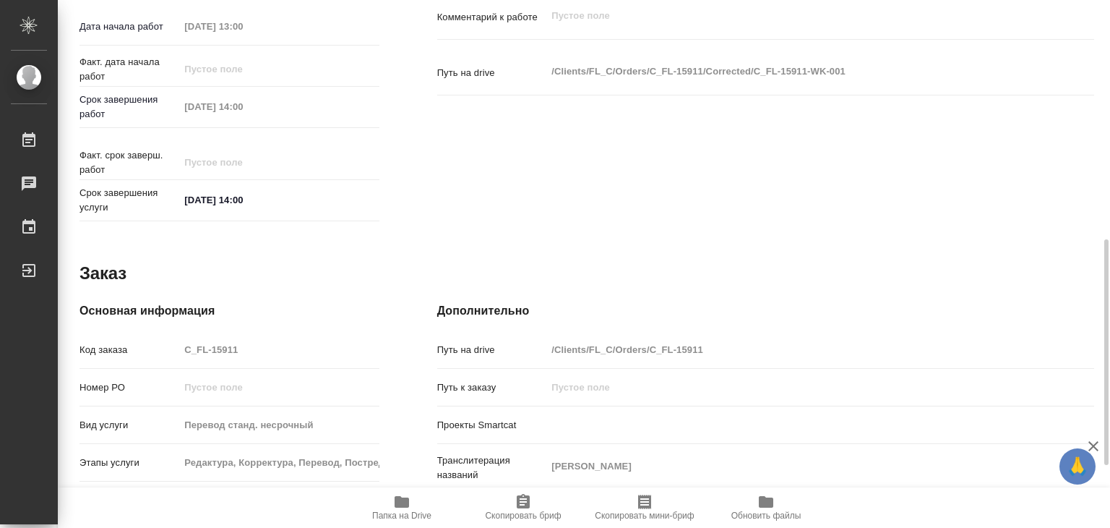
click at [419, 273] on div "Дополнительно Путь на drive /Clients/FL_C/Orders/C_FL-15911 Путь к заказу Проек…" at bounding box center [765, 477] width 715 height 408
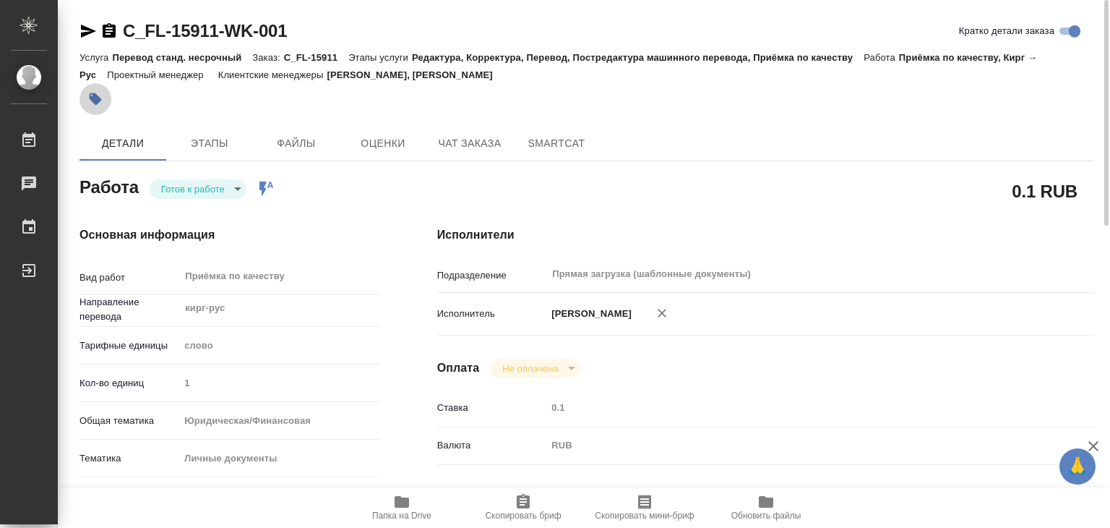
click at [107, 100] on button "button" at bounding box center [96, 99] width 32 height 32
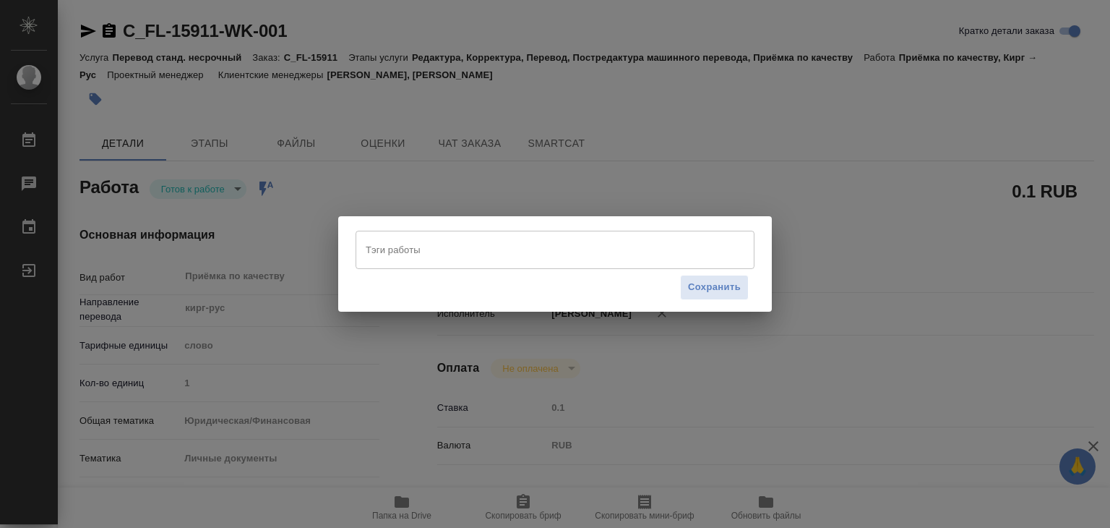
click at [490, 264] on div "Тэги работы" at bounding box center [555, 250] width 399 height 38
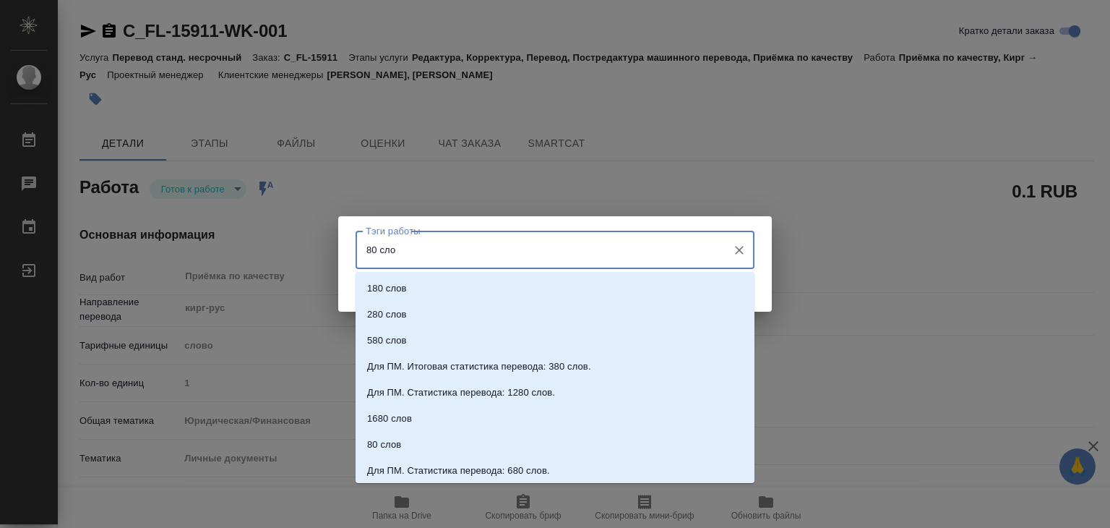
type input "80 слов"
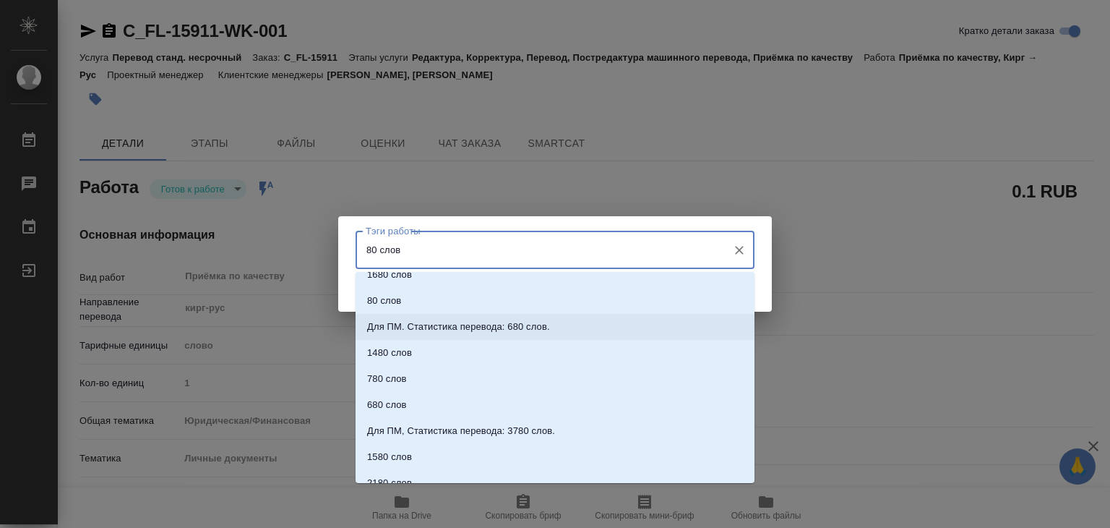
scroll to position [89, 0]
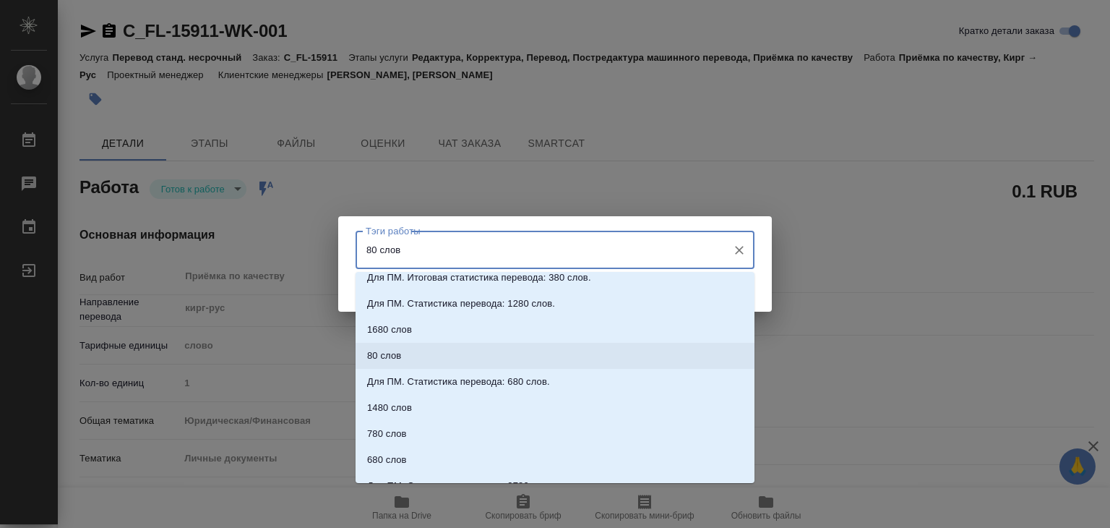
click at [440, 357] on li "80 слов" at bounding box center [555, 356] width 399 height 26
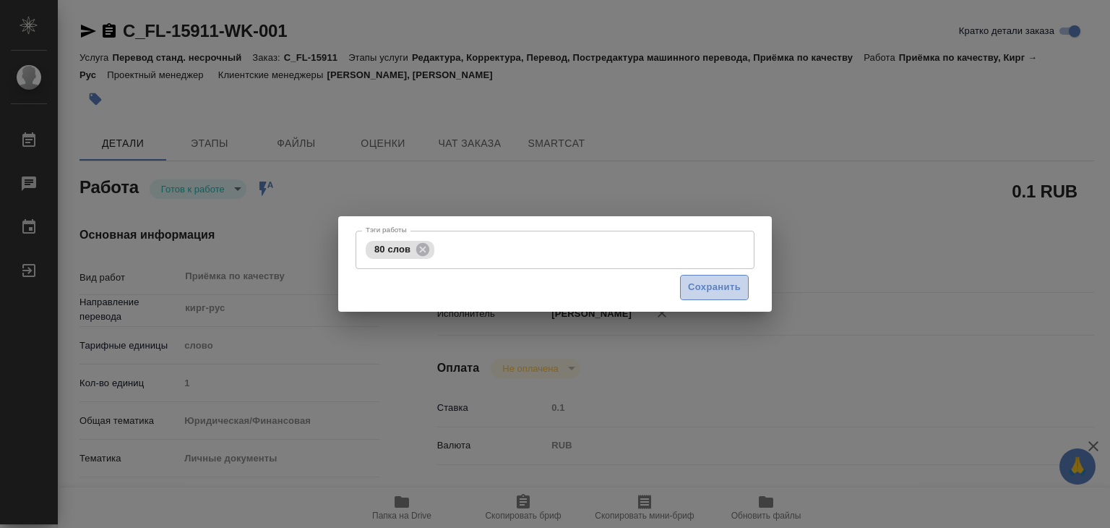
click at [708, 293] on span "Сохранить" at bounding box center [714, 287] width 53 height 17
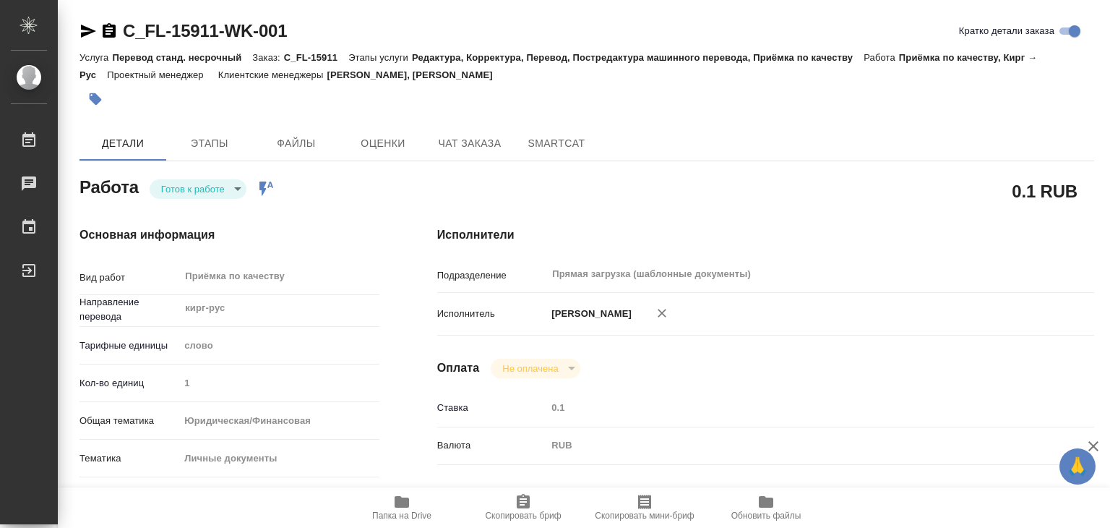
type input "readyForWork"
type textarea "Приёмка по качеству"
type textarea "x"
type input "кирг-рус"
type input "5a8b1489cc6b4906c91bfd90"
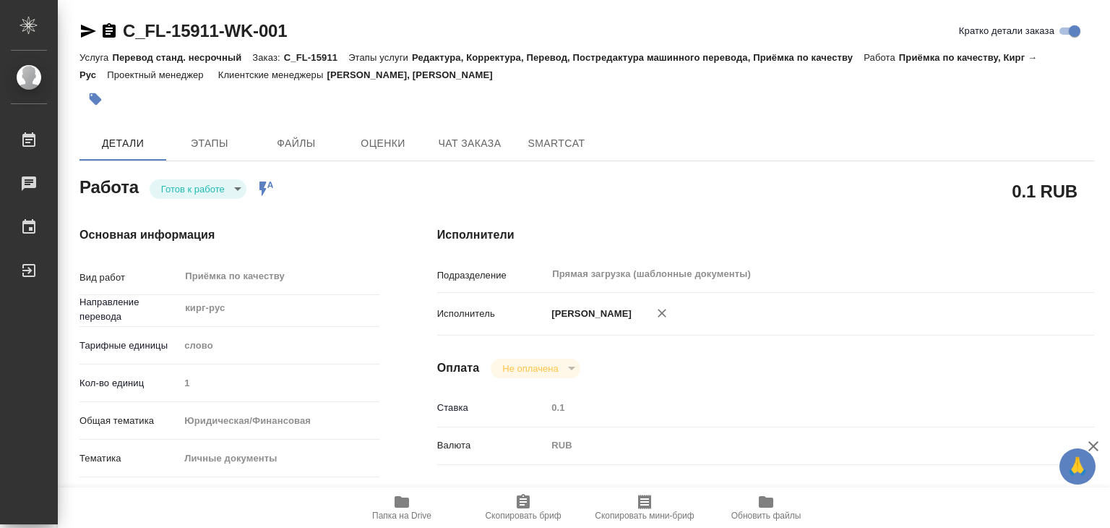
type input "1"
type input "yr-fn"
type input "5a8b8b956a9677013d343cfe"
checkbox input "true"
type input "[DATE] 13:00"
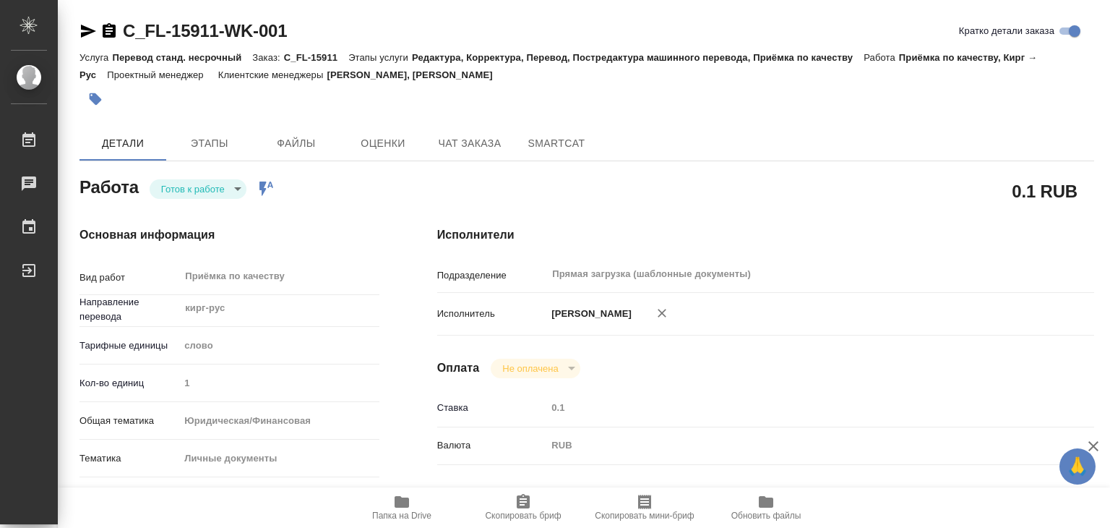
type input "[DATE] 14:00"
type input "Прямая загрузка (шаблонные документы)"
type input "notPayed"
type input "0.1"
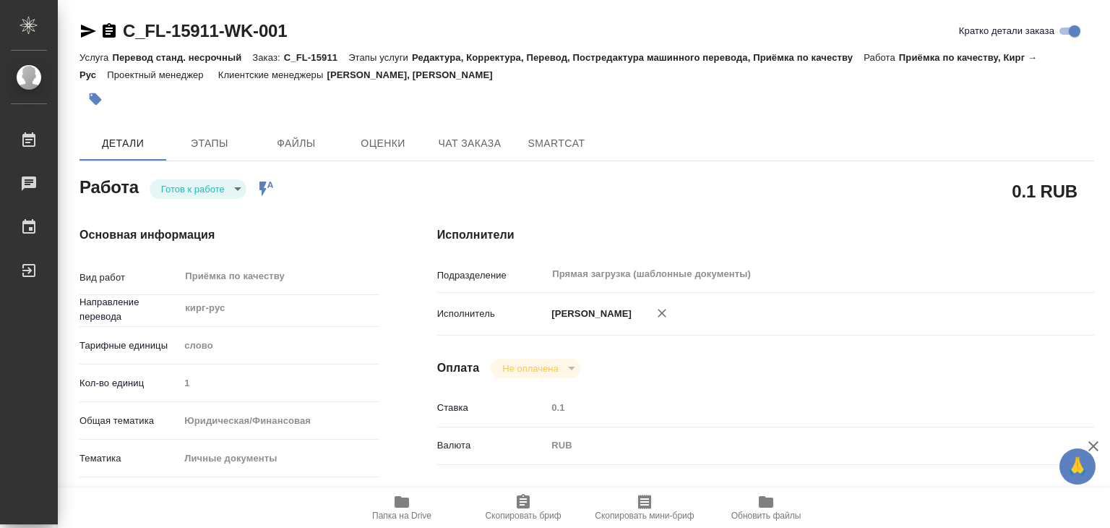
type input "RUB"
type input "[PERSON_NAME]"
type textarea "x"
type textarea "/Clients/FL_C/Orders/C_FL-15911/Corrected/C_FL-15911-WK-001"
type textarea "x"
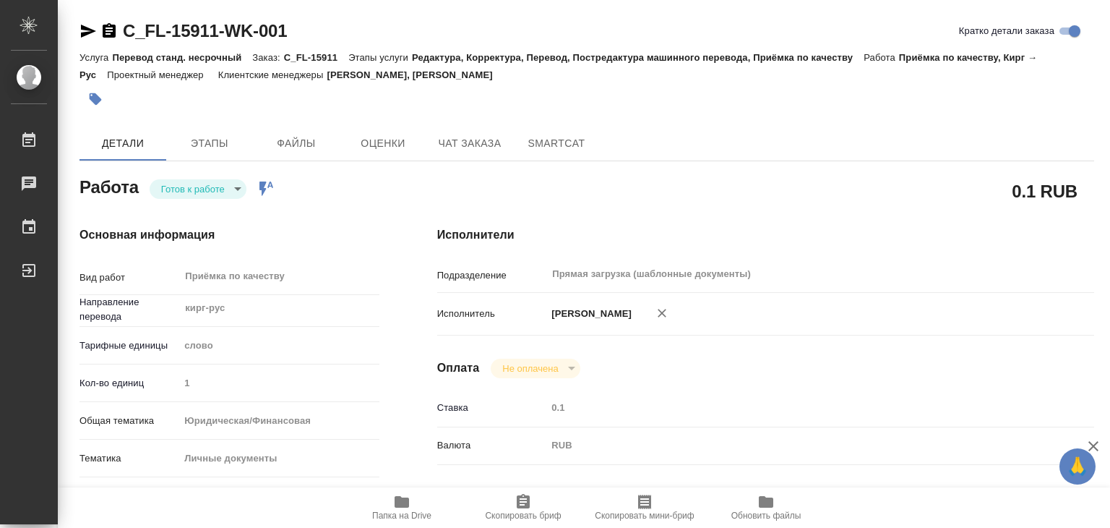
type input "C_FL-15911"
type input "Перевод станд. несрочный"
type input "Редактура, Корректура, Перевод, Постредактура машинного перевода, Приёмка по ка…"
type input "[PERSON_NAME], [PERSON_NAME]"
type input "/Clients/FL_C/Orders/C_FL-15911"
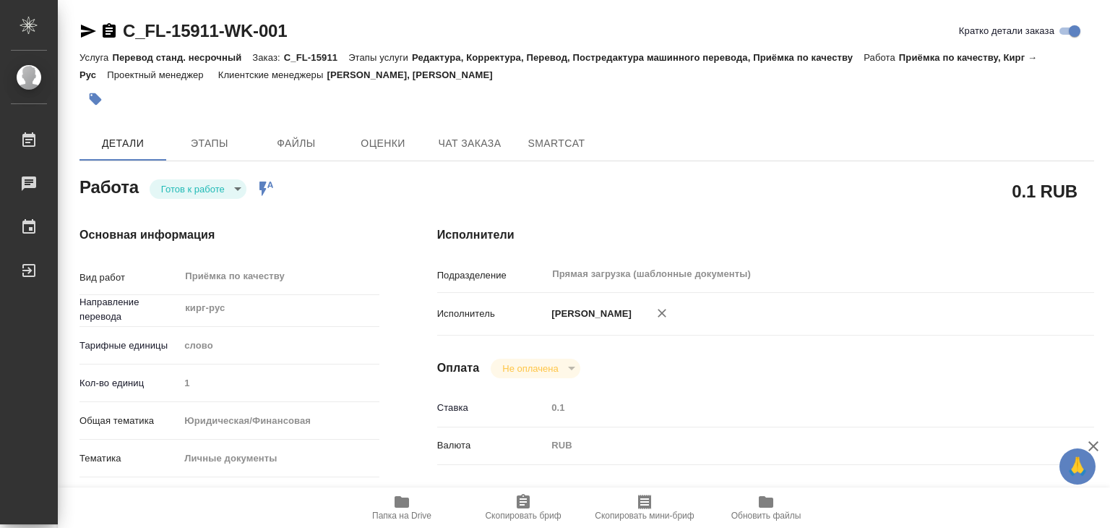
type textarea "Исманова Насиба Мухтаровна"
type textarea "x"
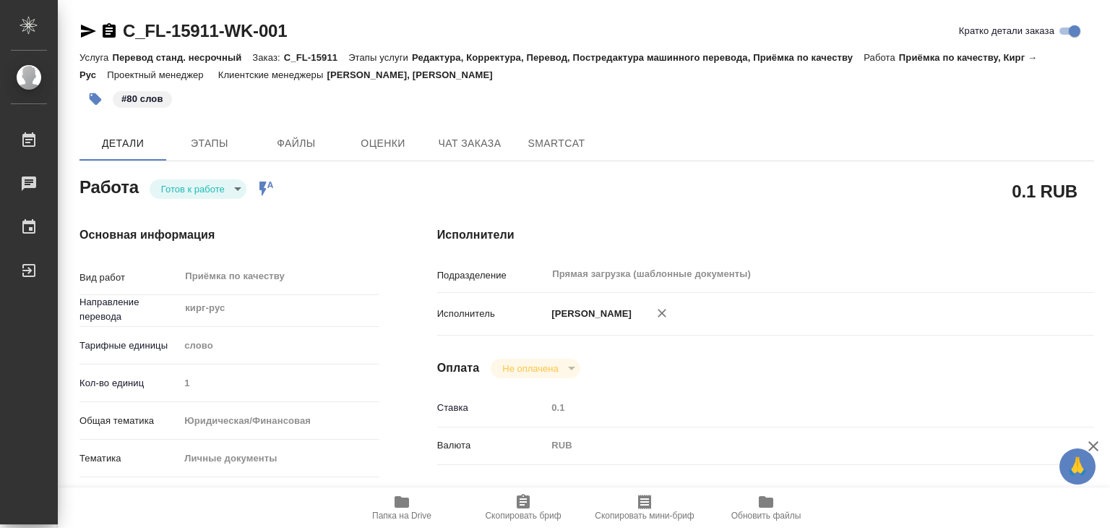
type textarea "x"
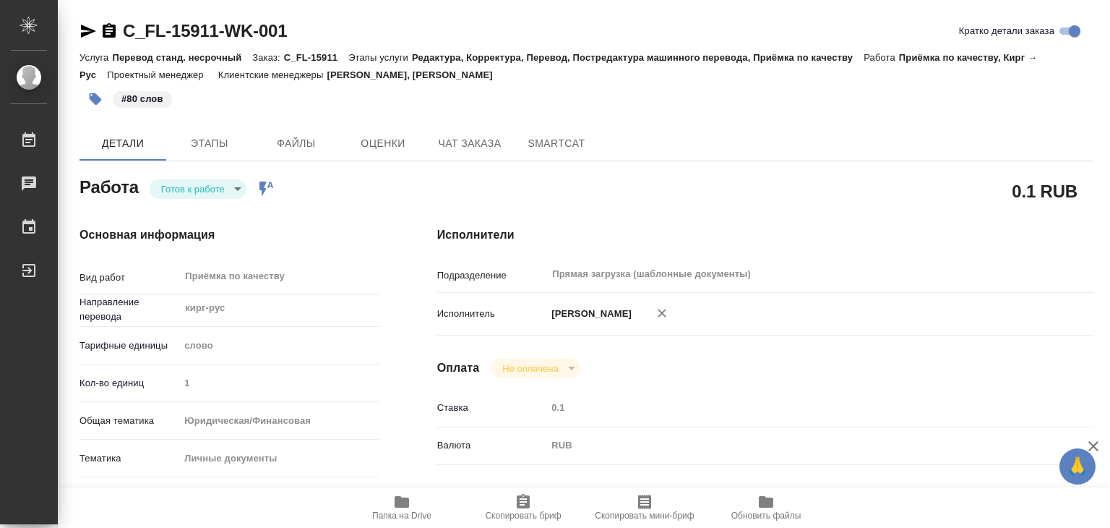
type textarea "x"
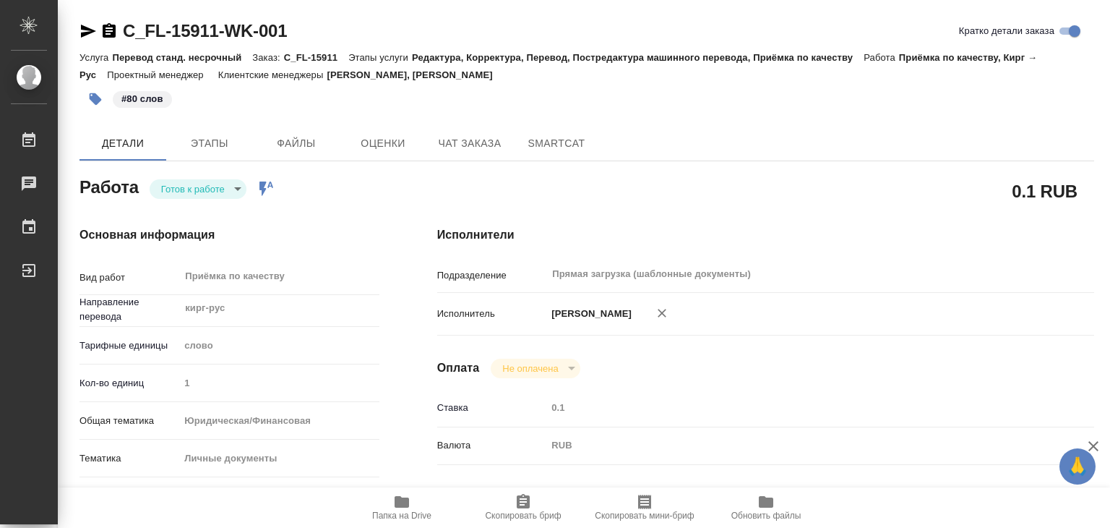
type textarea "x"
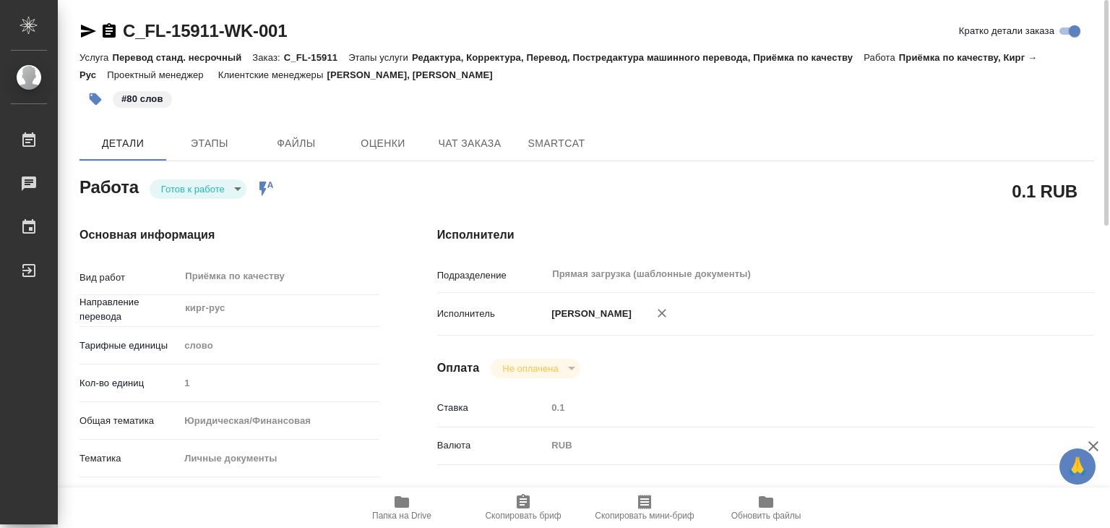
type textarea "x"
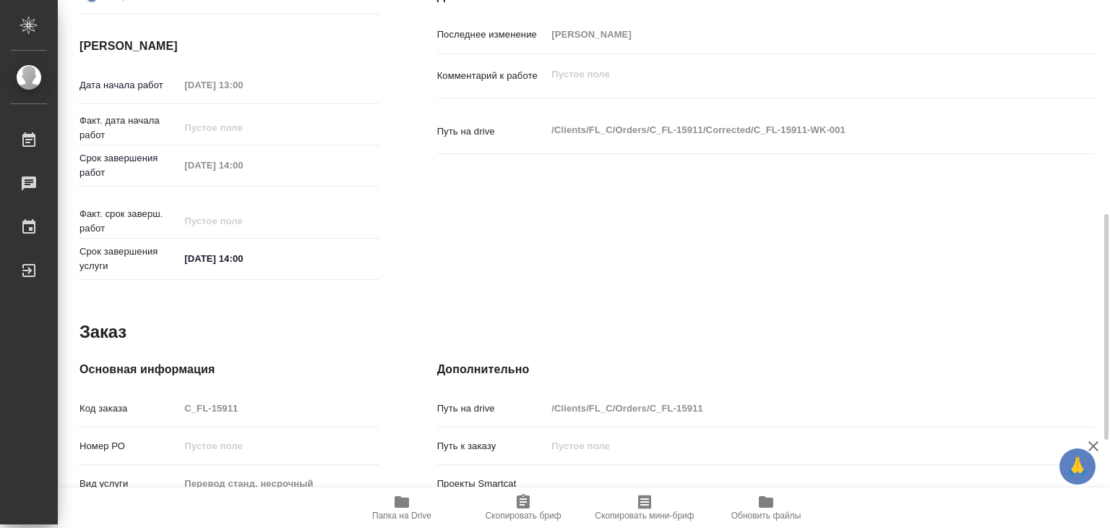
scroll to position [493, 0]
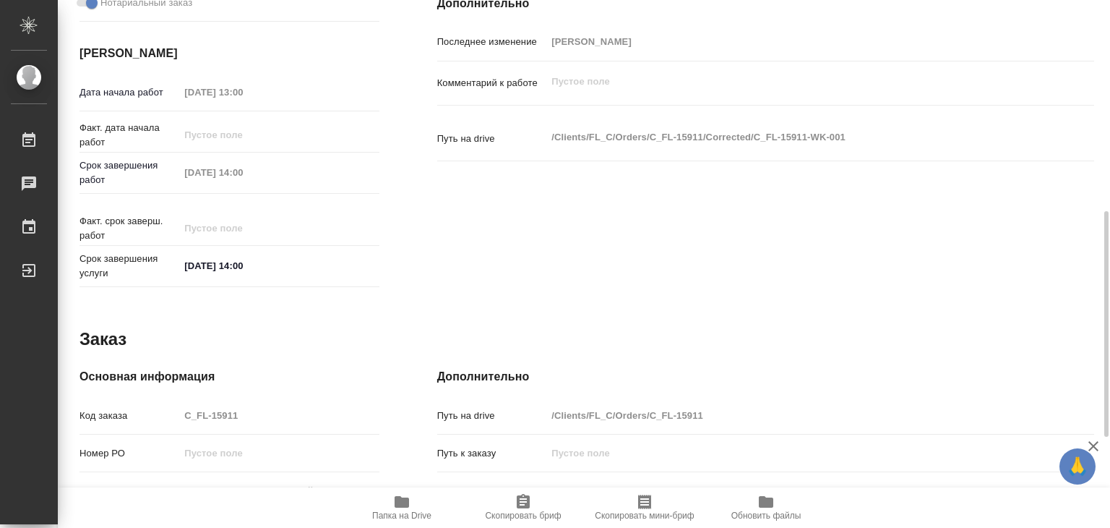
click at [607, 248] on div "Исполнители Подразделение Прямая загрузка (шаблонные документы) ​ Исполнитель А…" at bounding box center [765, 12] width 715 height 617
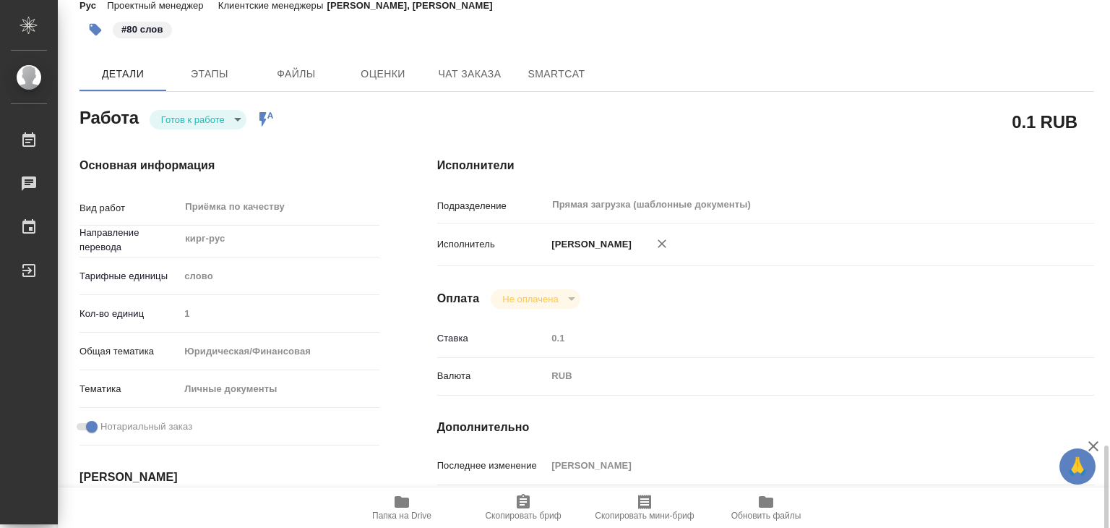
scroll to position [0, 0]
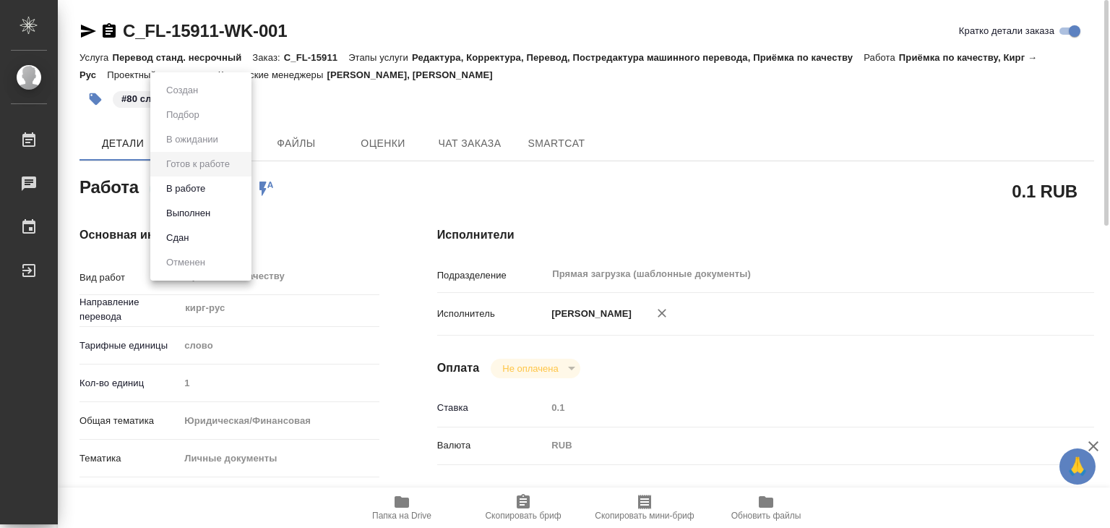
click at [208, 189] on body "🙏 .cls-1 fill:#fff; AWATERA Alilekova Valeriya Работы 0 Чаты График Выйти C_FL-…" at bounding box center [555, 264] width 1110 height 528
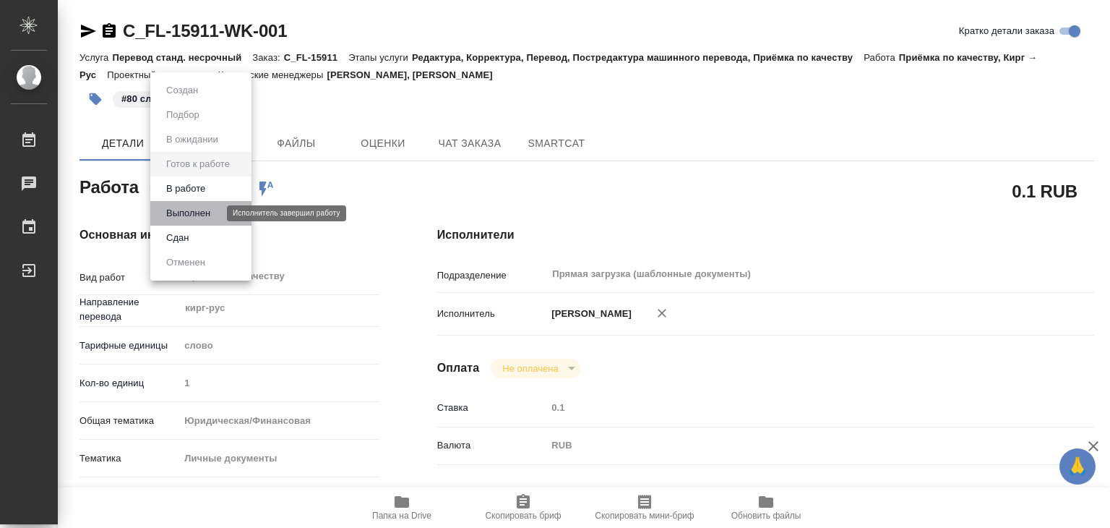
click at [192, 213] on button "Выполнен" at bounding box center [188, 213] width 53 height 16
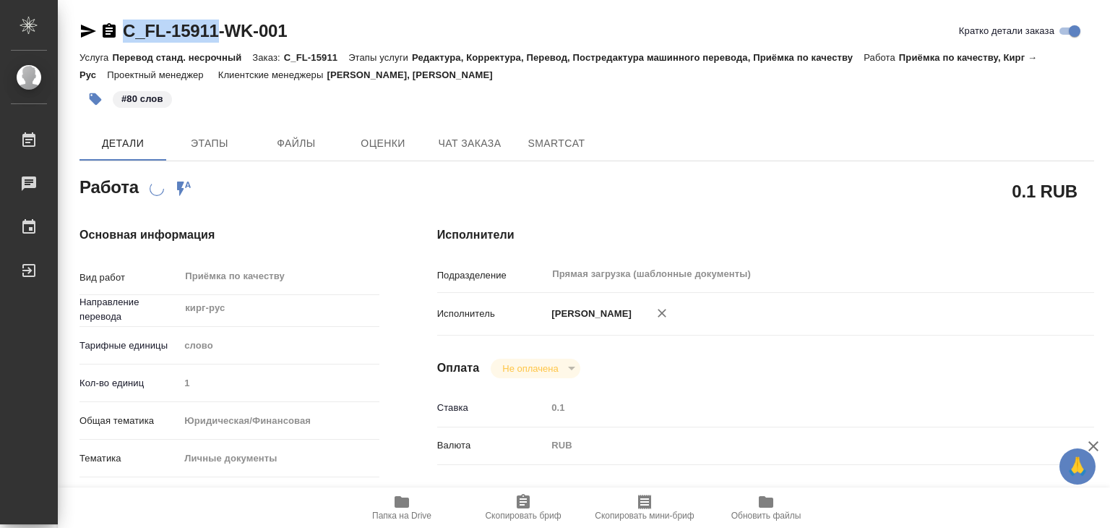
drag, startPoint x: 114, startPoint y: 13, endPoint x: 214, endPoint y: 37, distance: 102.6
click at [214, 37] on body "🙏 .cls-1 fill:#fff; AWATERA Alilekova Valeriya Работы 0 Чаты График Выйти C_FL-…" at bounding box center [555, 264] width 1110 height 528
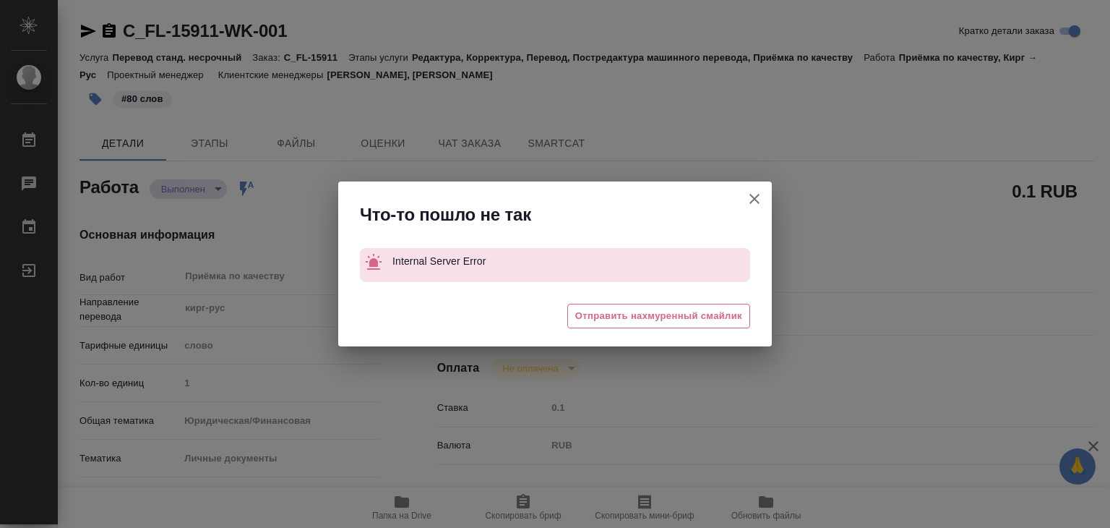
type textarea "x"
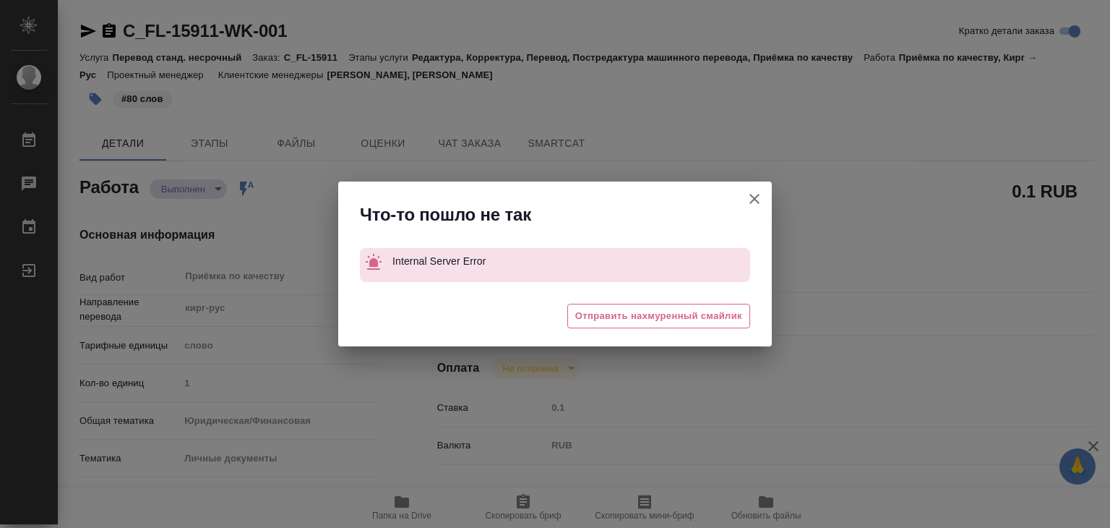
type textarea "x"
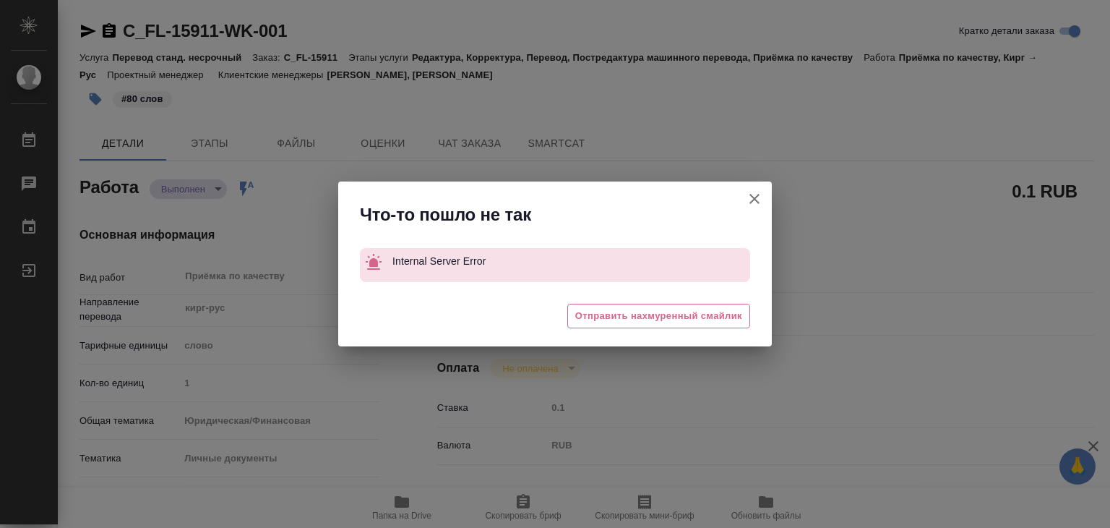
type textarea "x"
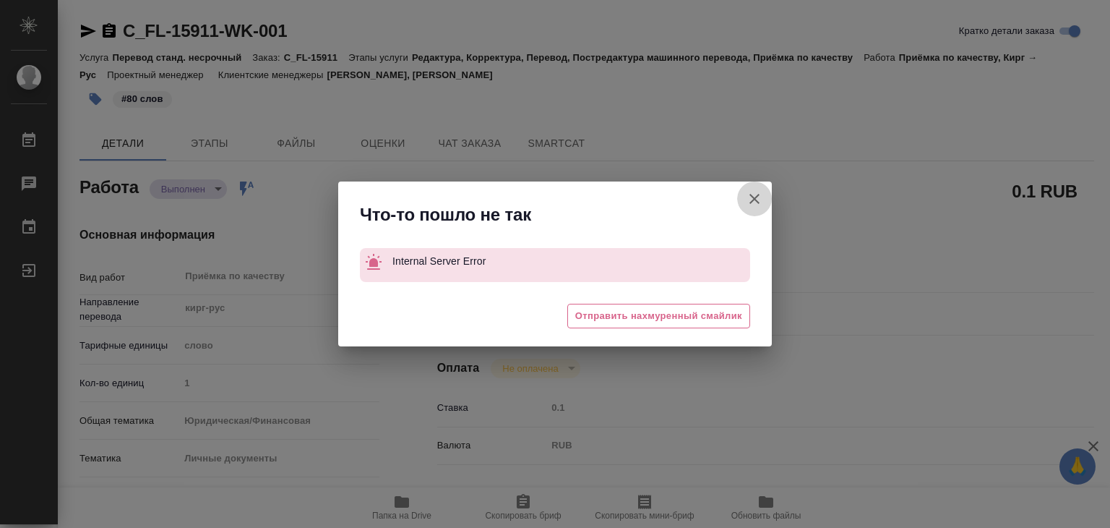
click at [761, 193] on icon "button" at bounding box center [754, 198] width 17 height 17
type textarea "x"
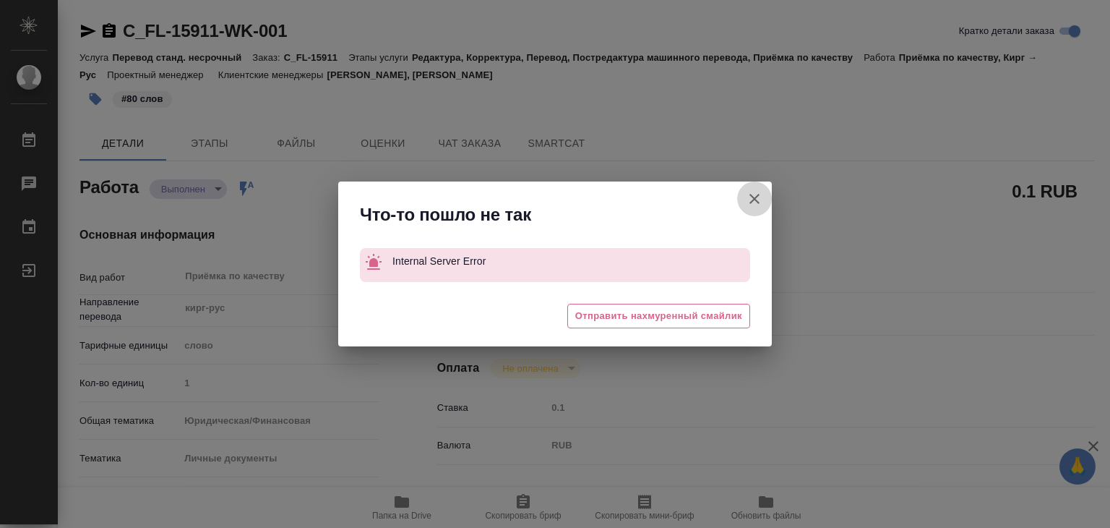
type textarea "x"
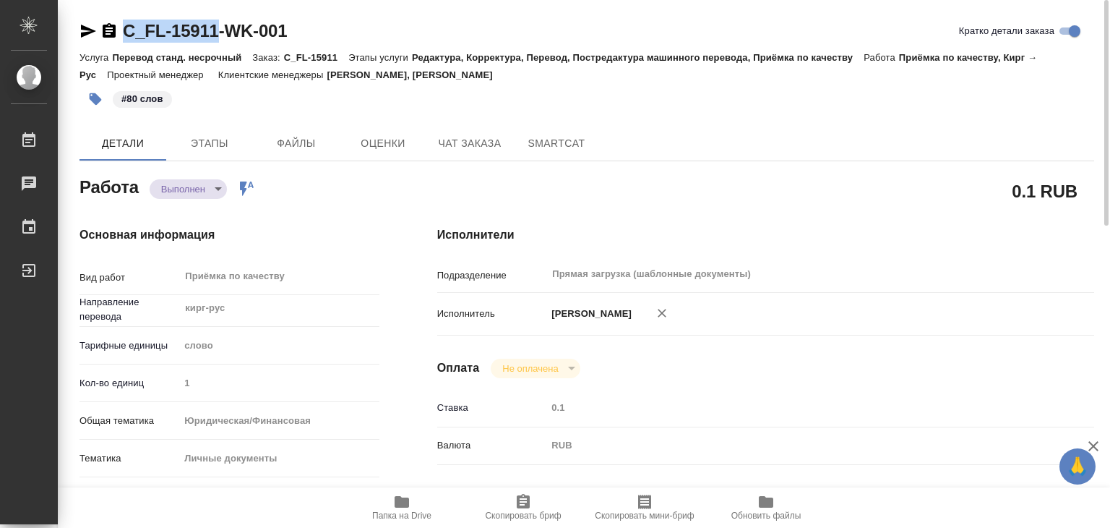
drag, startPoint x: 113, startPoint y: 12, endPoint x: 213, endPoint y: 27, distance: 101.7
copy link "C_FL-15911"
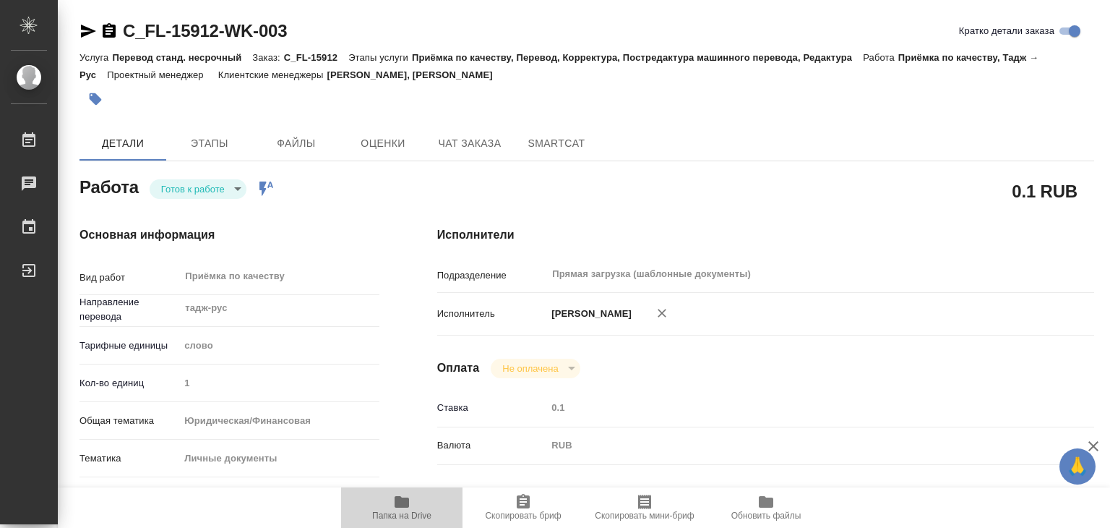
click at [402, 510] on span "Папка на Drive" at bounding box center [401, 515] width 59 height 10
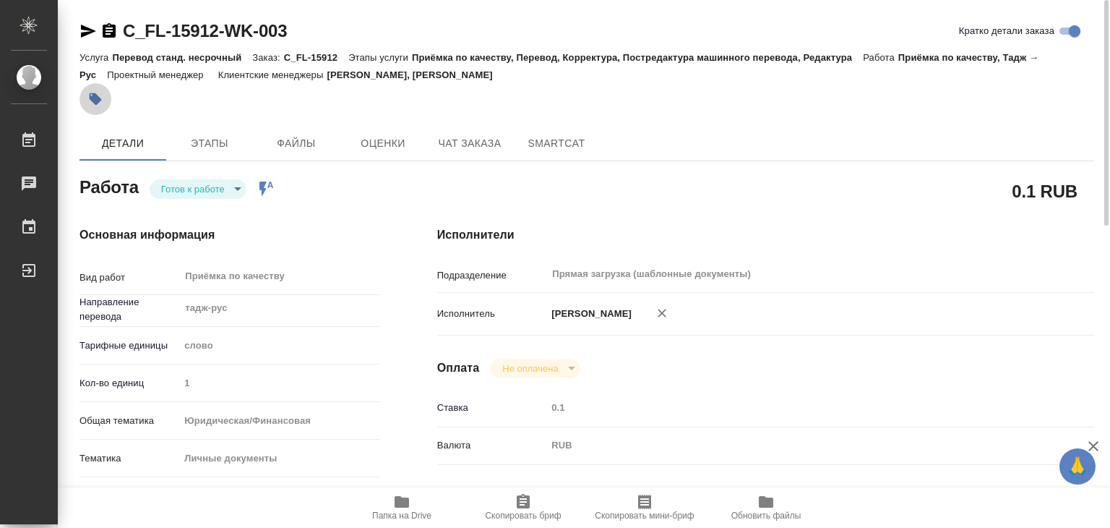
click at [93, 107] on button "button" at bounding box center [96, 99] width 32 height 32
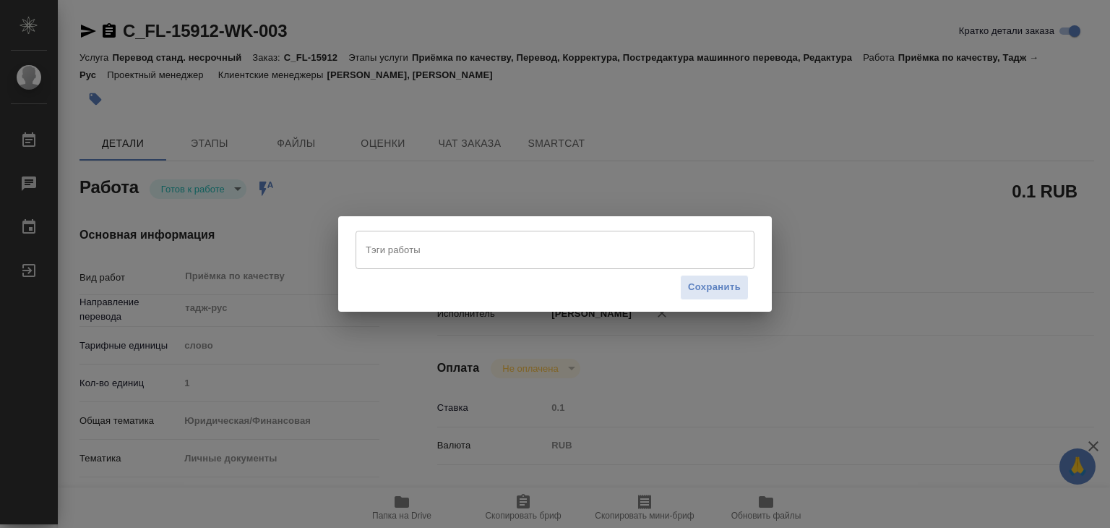
drag, startPoint x: 488, startPoint y: 270, endPoint x: 508, endPoint y: 260, distance: 22.6
click at [508, 260] on div "Тэги работы Тэги работы Сохранить" at bounding box center [555, 268] width 399 height 74
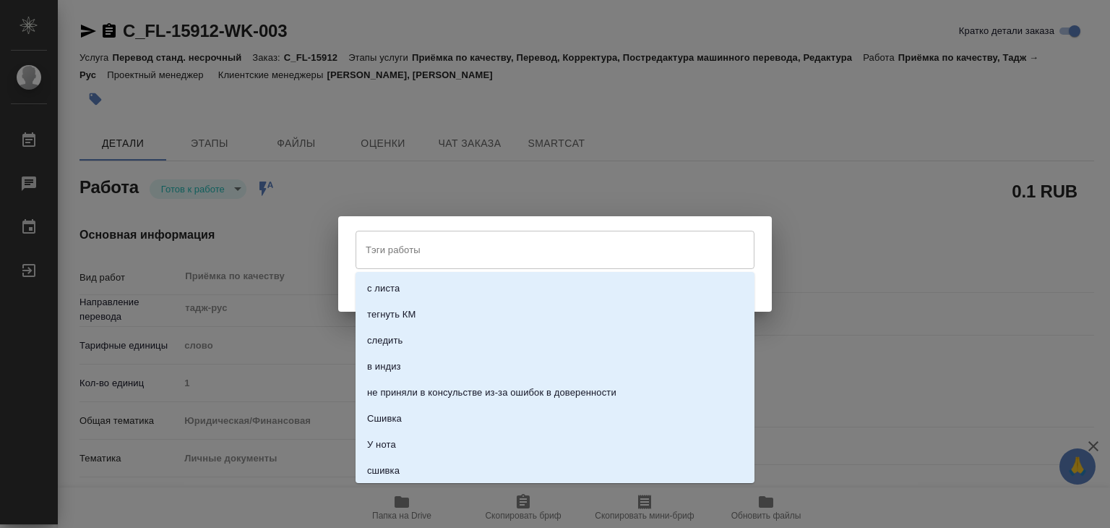
click at [508, 260] on input "Тэги работы" at bounding box center [541, 249] width 359 height 25
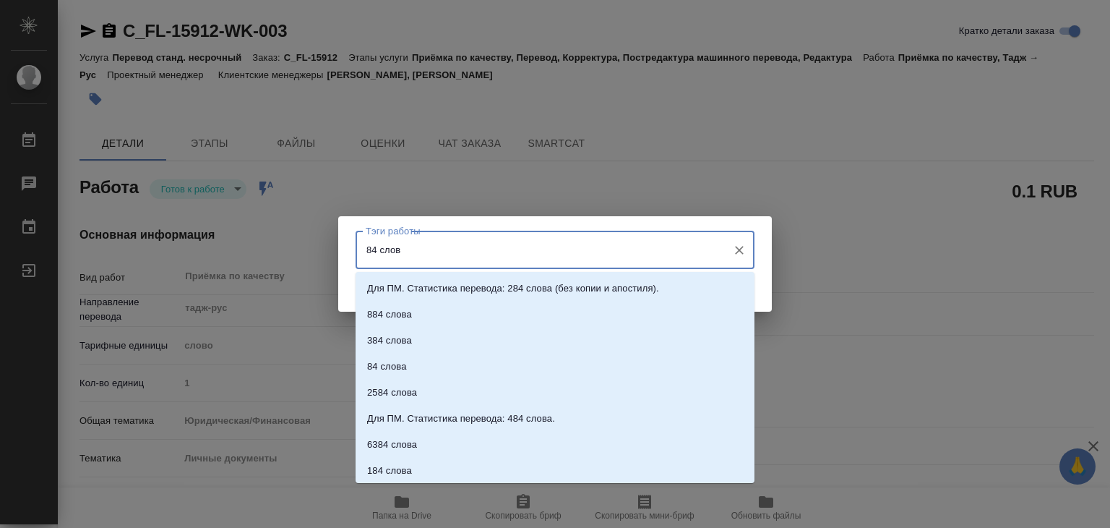
type input "84 слова"
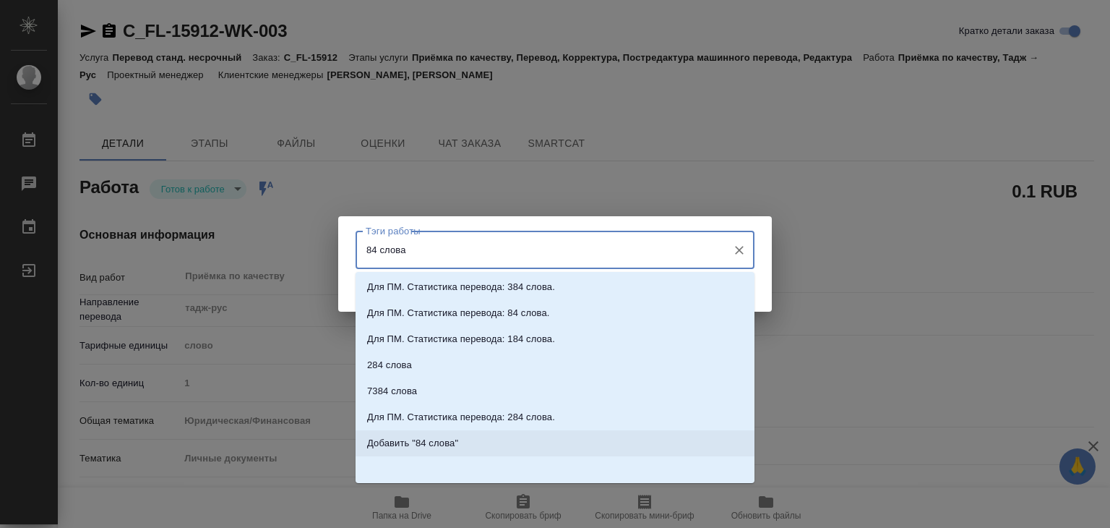
click at [458, 452] on li "Добавить "84 слова"" at bounding box center [555, 443] width 399 height 26
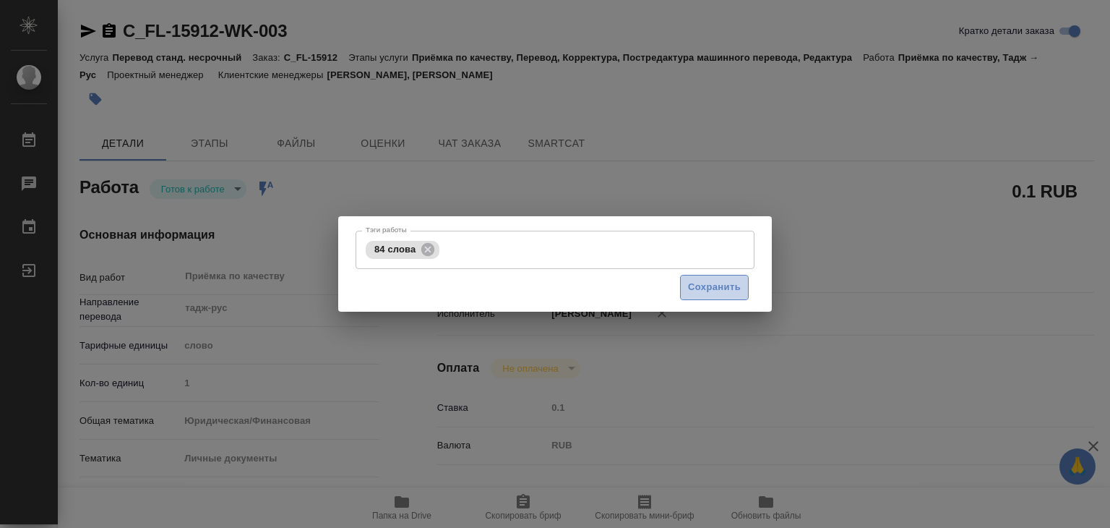
click at [694, 283] on span "Сохранить" at bounding box center [714, 287] width 53 height 17
type input "readyForWork"
type input "тадж-рус"
type input "5a8b1489cc6b4906c91bfd90"
type input "1"
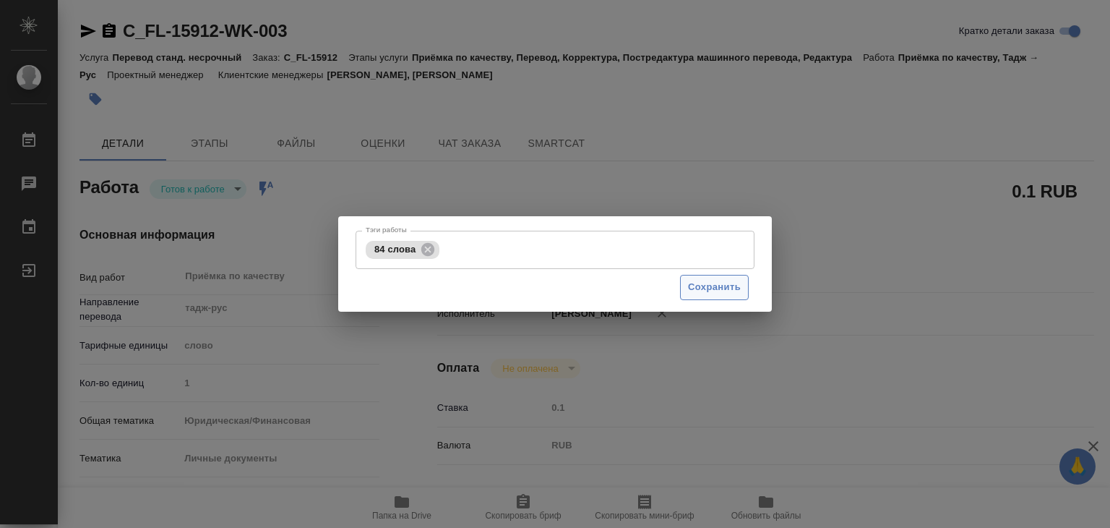
type input "yr-fn"
type input "5a8b8b956a9677013d343cfe"
checkbox input "true"
type input "[DATE] 13:00"
type input "[DATE] 14:00"
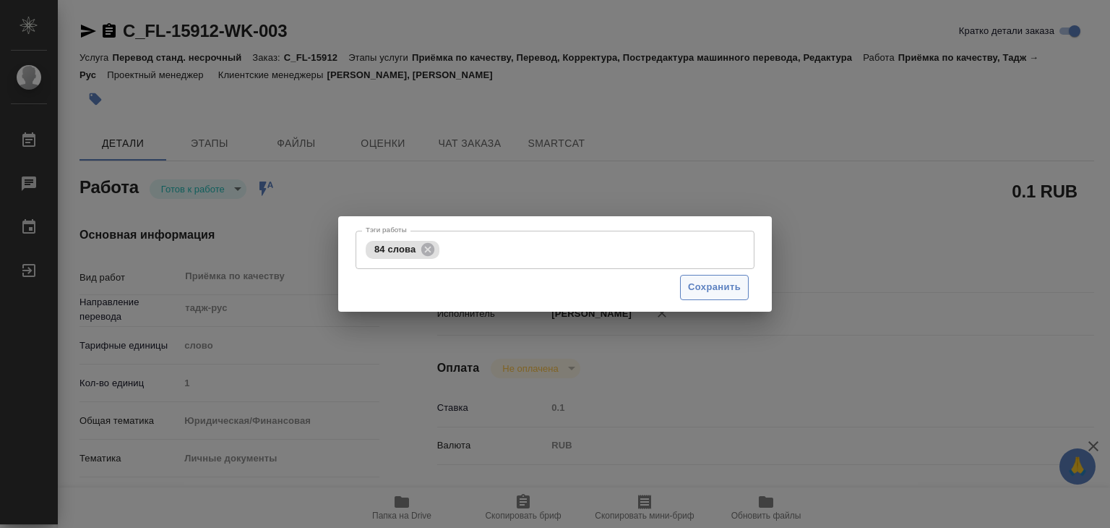
type input "[DATE] 14:00"
type input "Прямая загрузка (шаблонные документы)"
type input "notPayed"
type input "0.1"
type input "RUB"
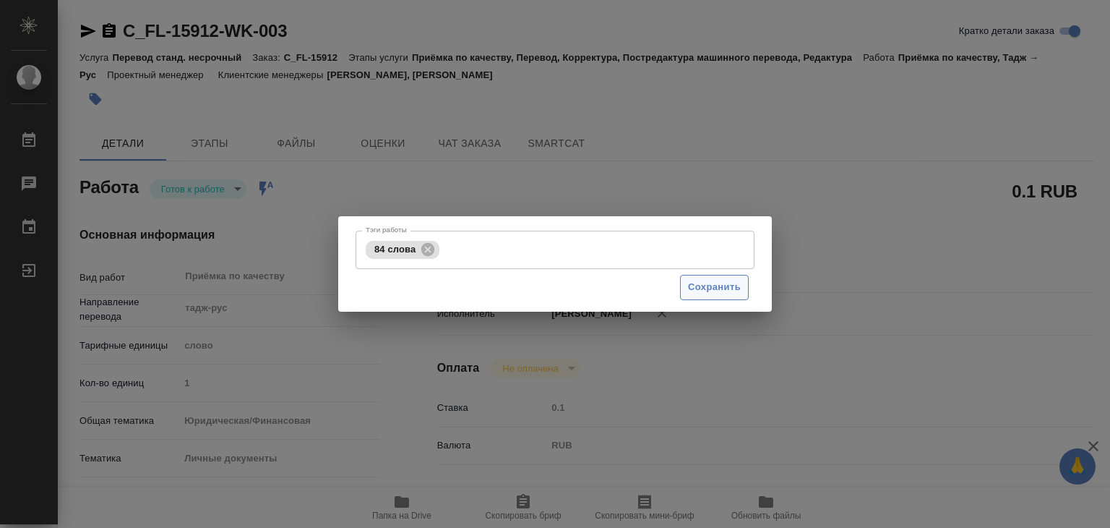
type input "[PERSON_NAME]"
type input "C_FL-15912"
type input "Перевод станд. несрочный"
type input "Приёмка по качеству, Перевод, Корректура, Постредактура машинного перевода, Ред…"
type input "[PERSON_NAME], [PERSON_NAME]"
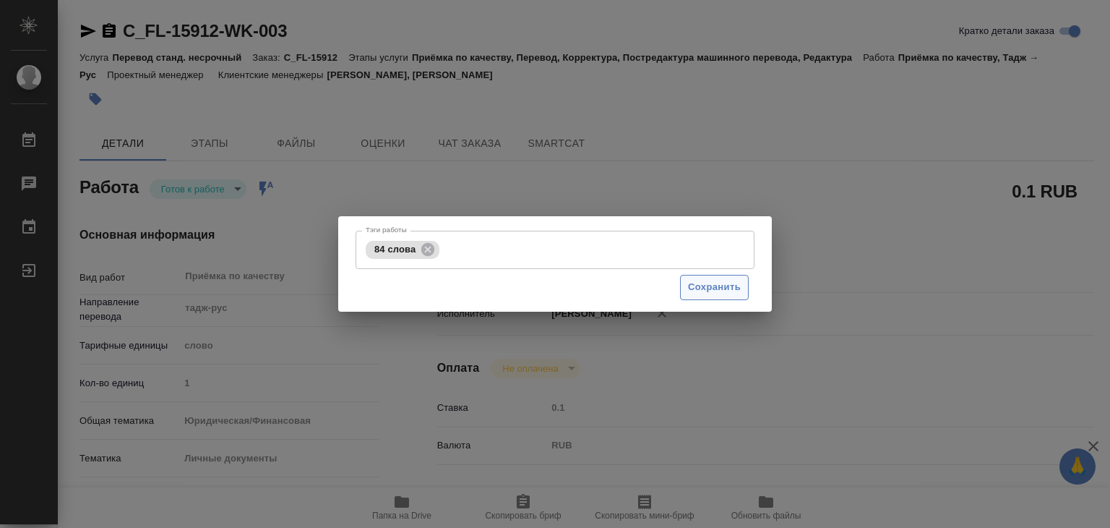
type input "/Clients/FL_C/Orders/C_FL-15912"
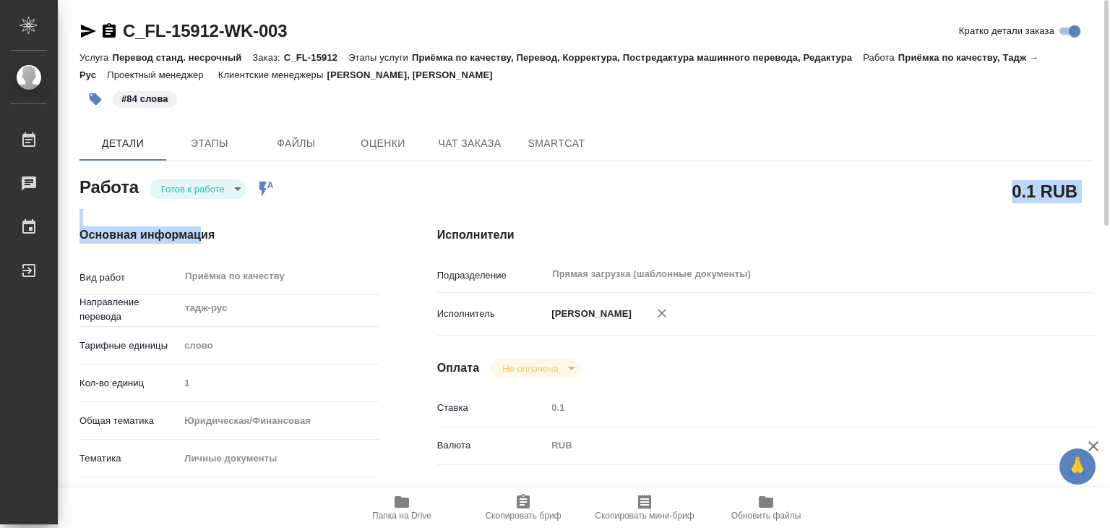
drag, startPoint x: 202, startPoint y: 208, endPoint x: 215, endPoint y: 195, distance: 18.4
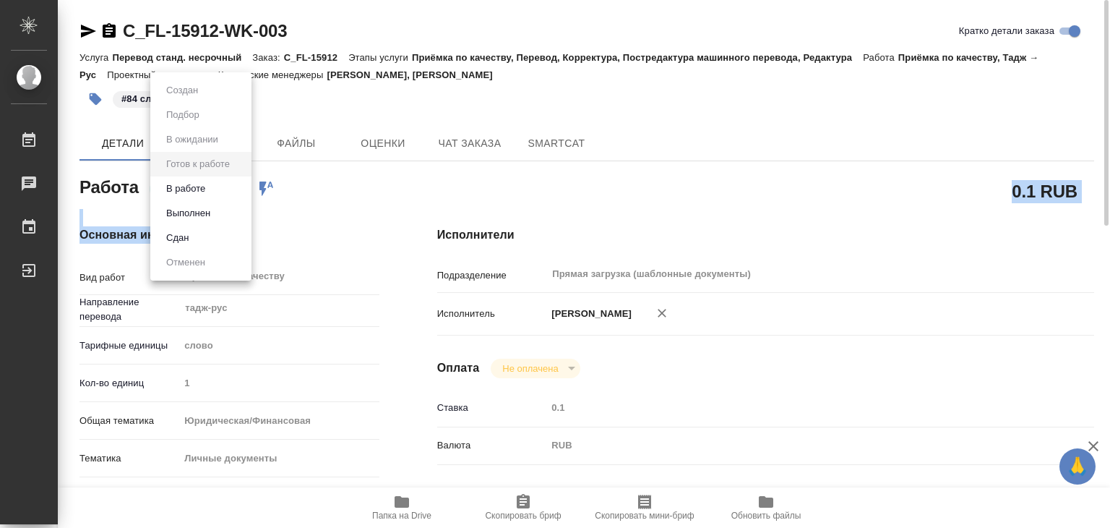
click at [215, 195] on body "🙏 .cls-1 fill:#fff; AWATERA Alilekova [PERSON_NAME] Работы 0 Чаты График Выйти …" at bounding box center [555, 264] width 1110 height 528
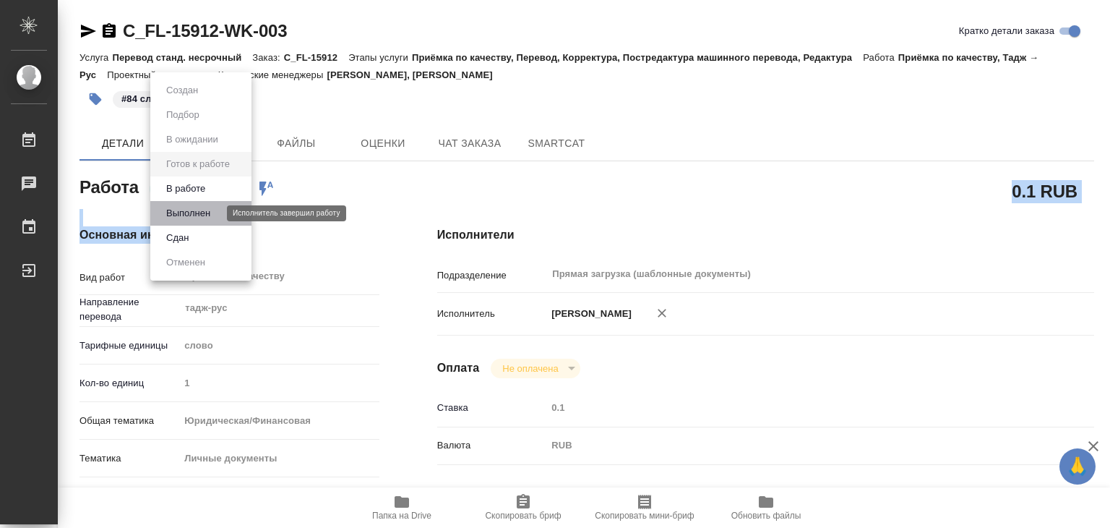
click at [206, 208] on button "Выполнен" at bounding box center [188, 213] width 53 height 16
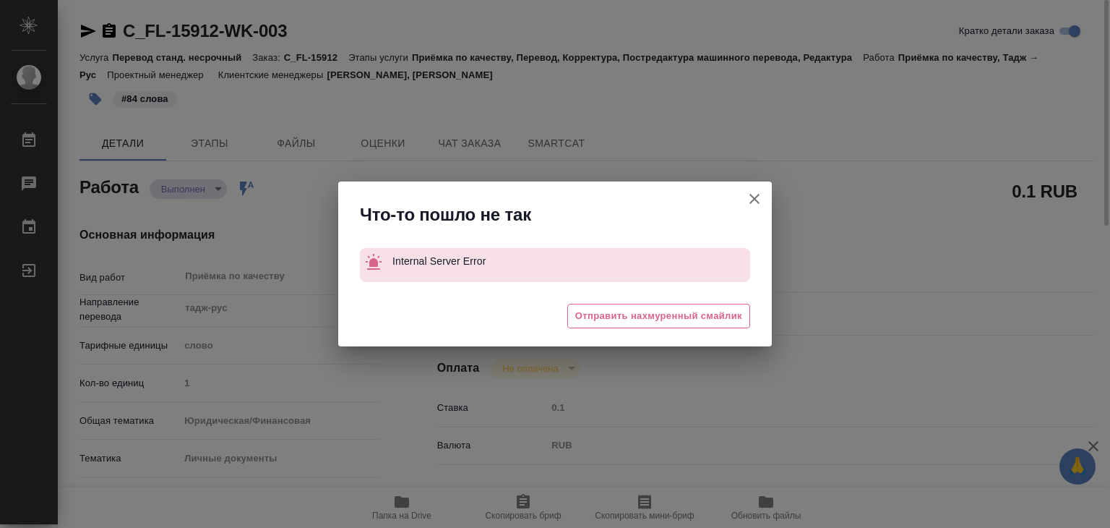
type textarea "x"
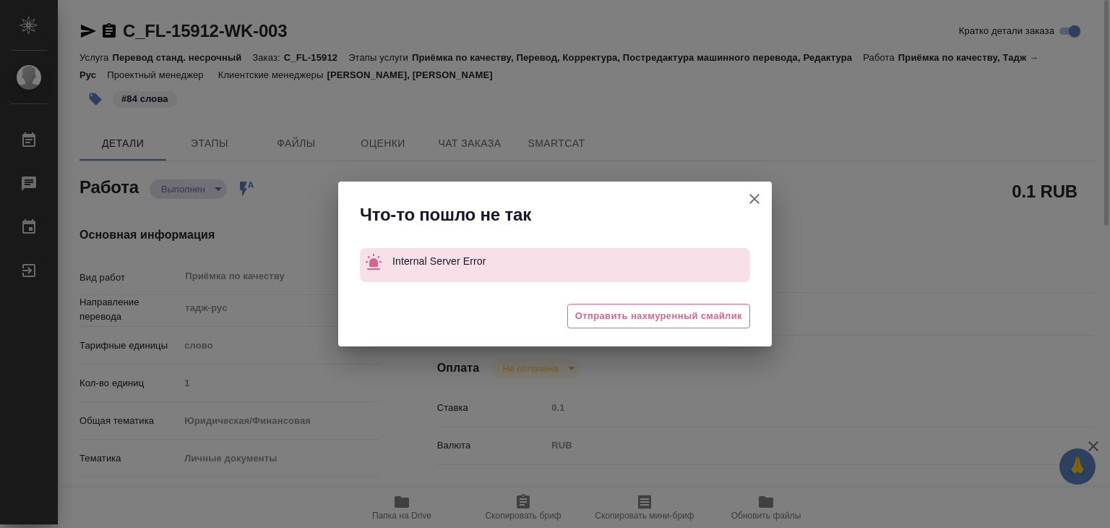
type textarea "x"
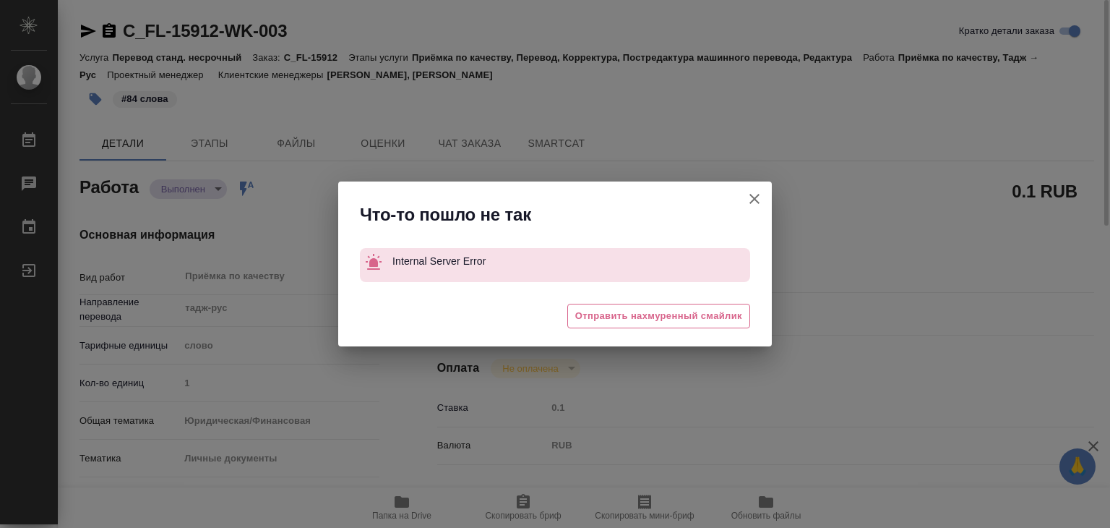
type textarea "x"
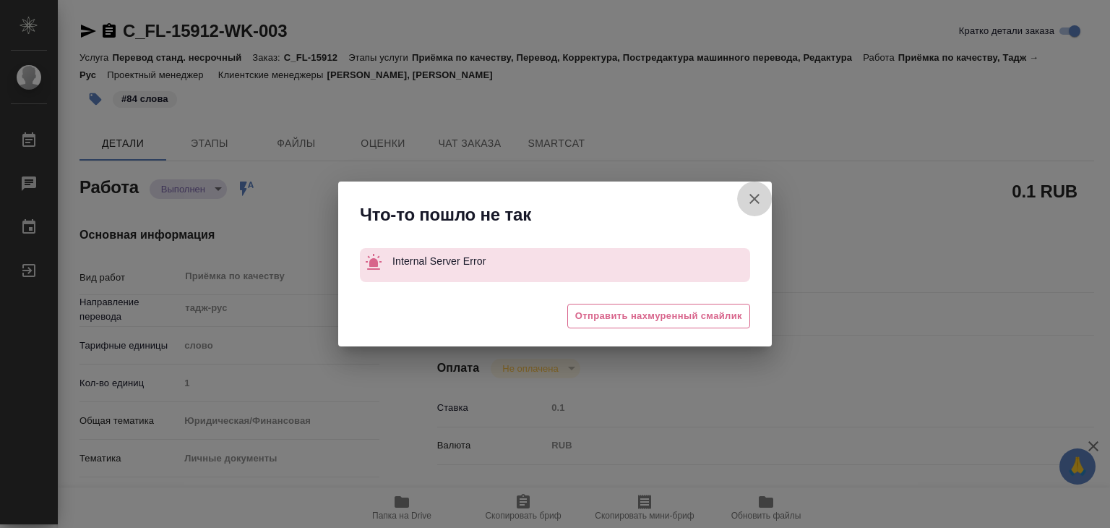
click at [761, 204] on icon "button" at bounding box center [754, 198] width 17 height 17
type textarea "x"
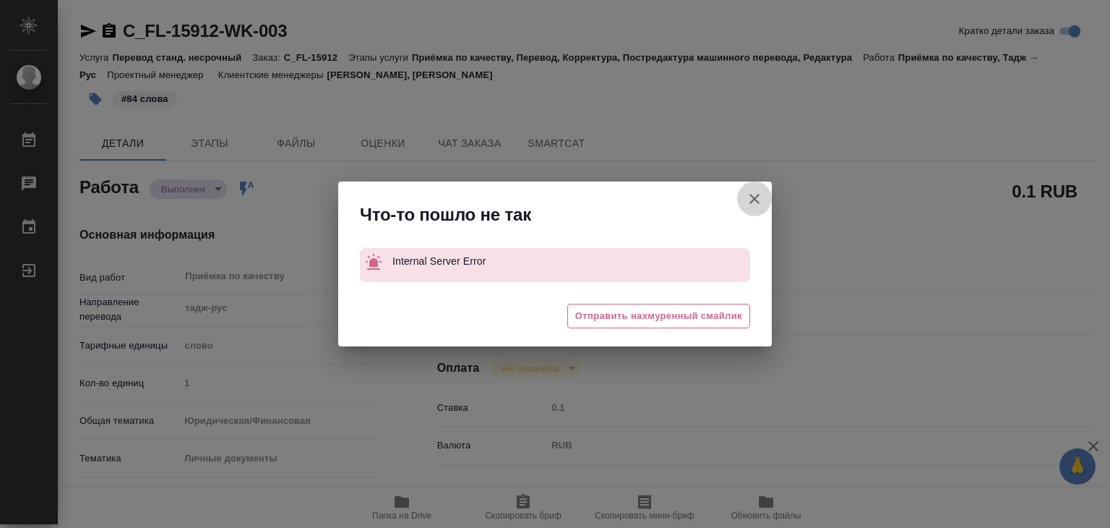
type textarea "x"
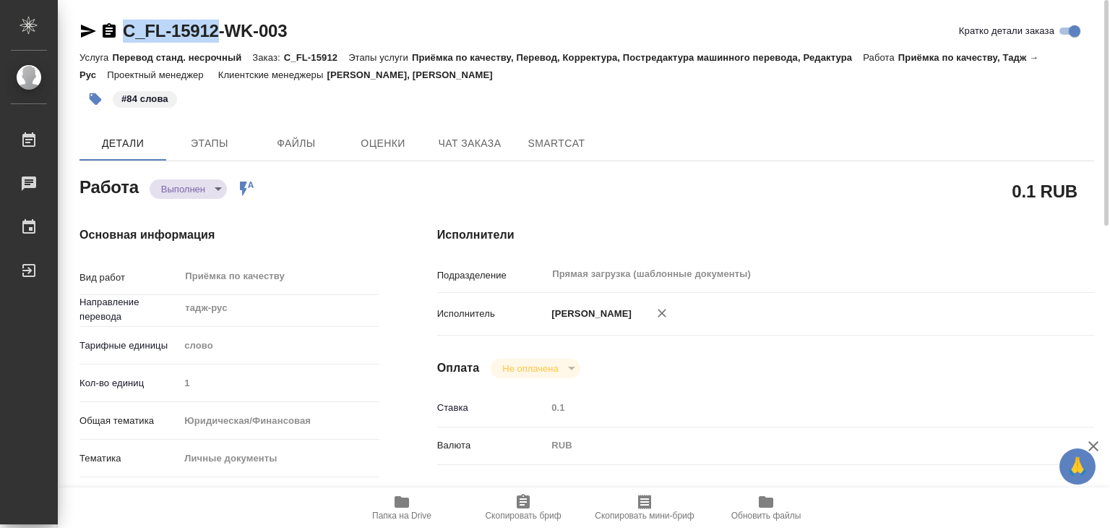
drag, startPoint x: 117, startPoint y: 12, endPoint x: 218, endPoint y: 33, distance: 102.7
copy link "C_FL-15912"
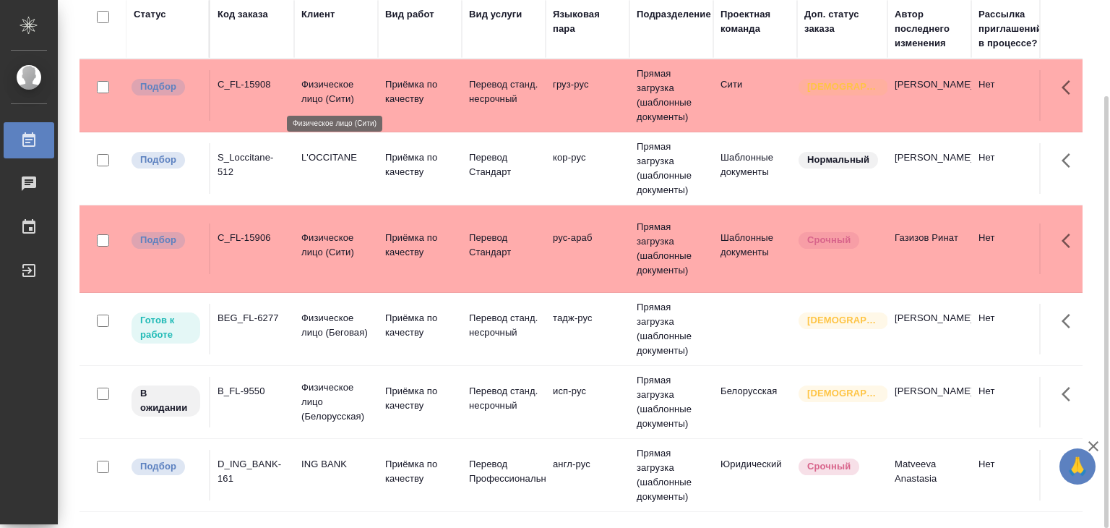
drag, startPoint x: 339, startPoint y: 87, endPoint x: 304, endPoint y: 108, distance: 41.2
drag, startPoint x: 304, startPoint y: 108, endPoint x: 287, endPoint y: 74, distance: 37.2
click at [287, 74] on td "C_FL-15908" at bounding box center [252, 95] width 84 height 51
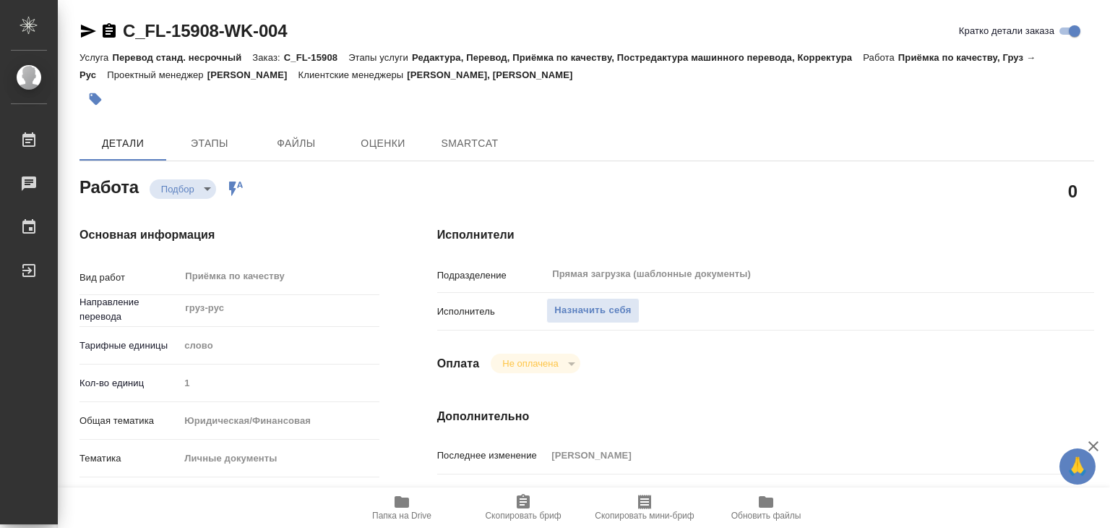
type textarea "x"
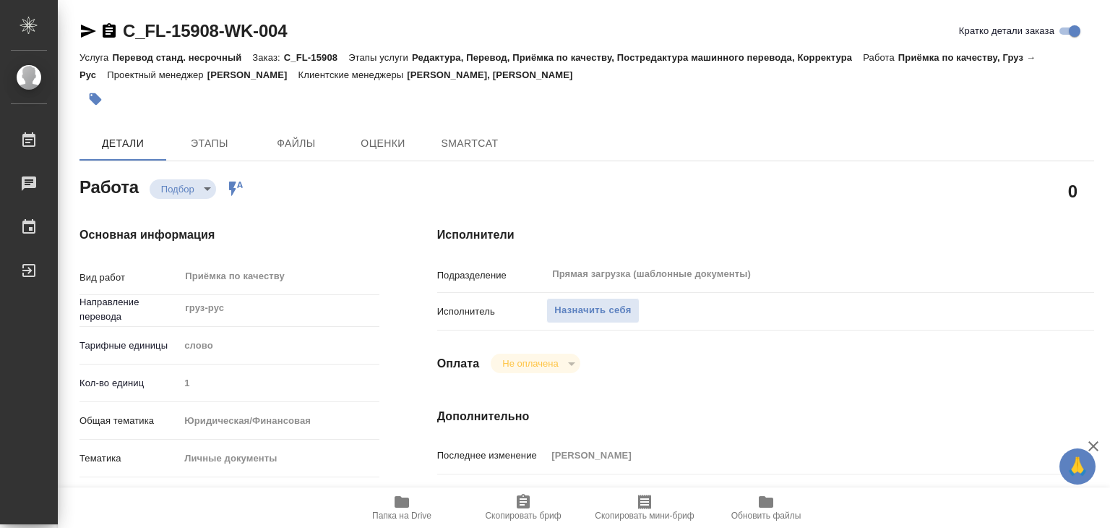
type textarea "x"
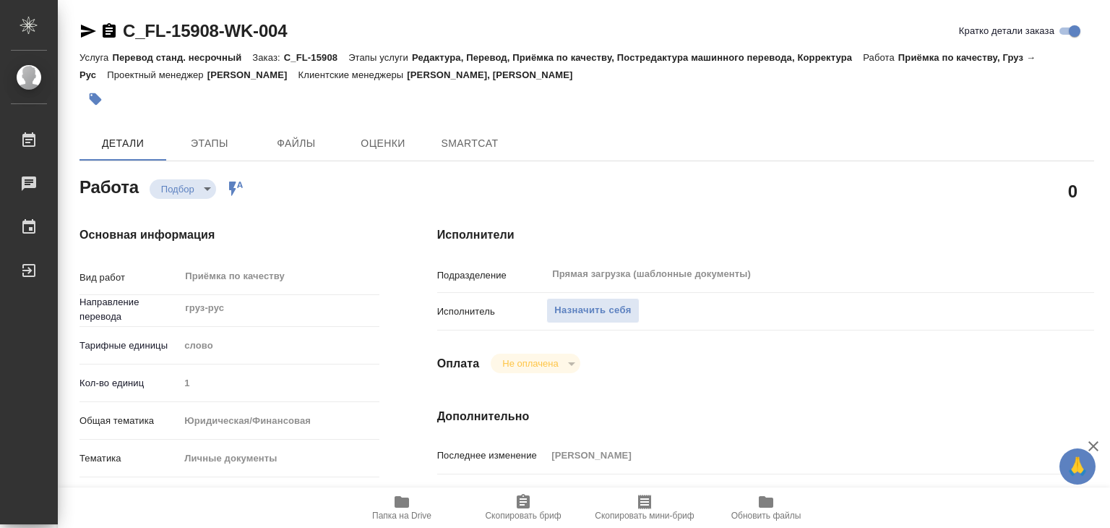
type textarea "x"
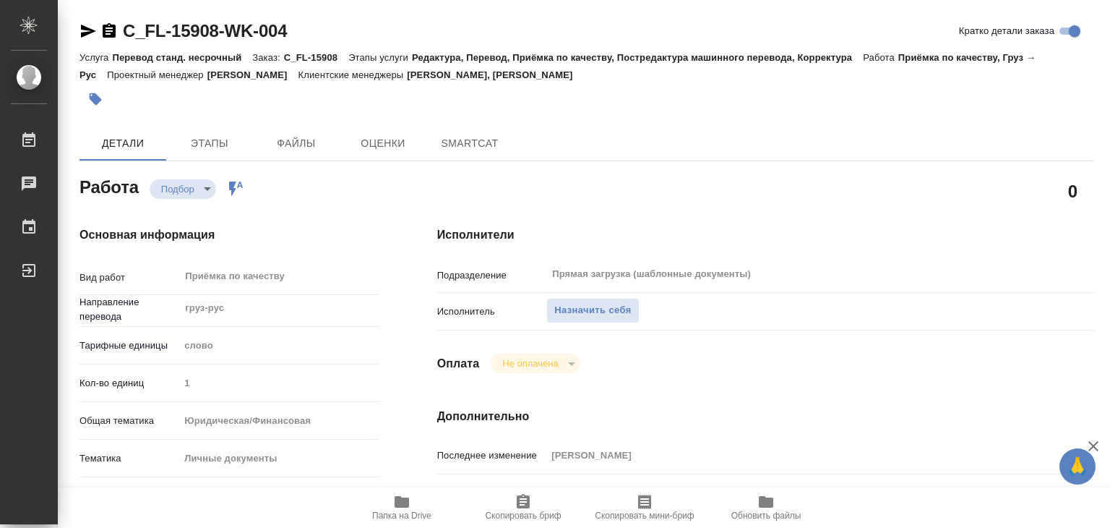
type textarea "x"
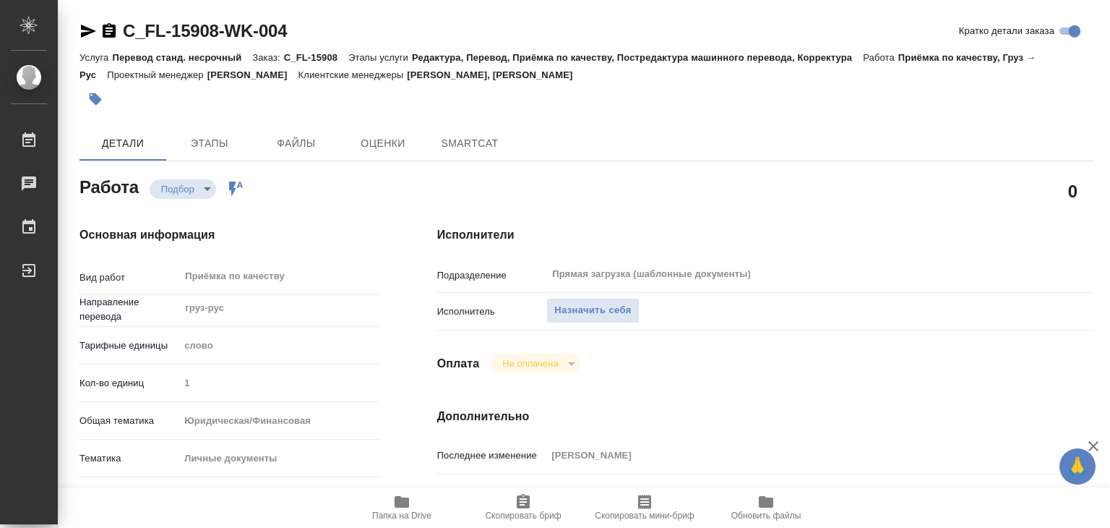
type textarea "x"
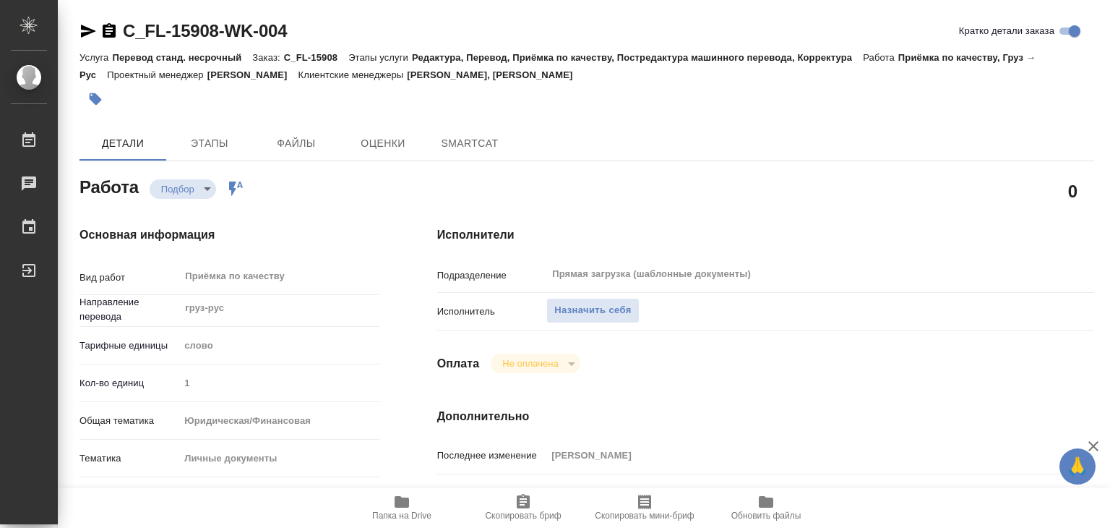
type textarea "x"
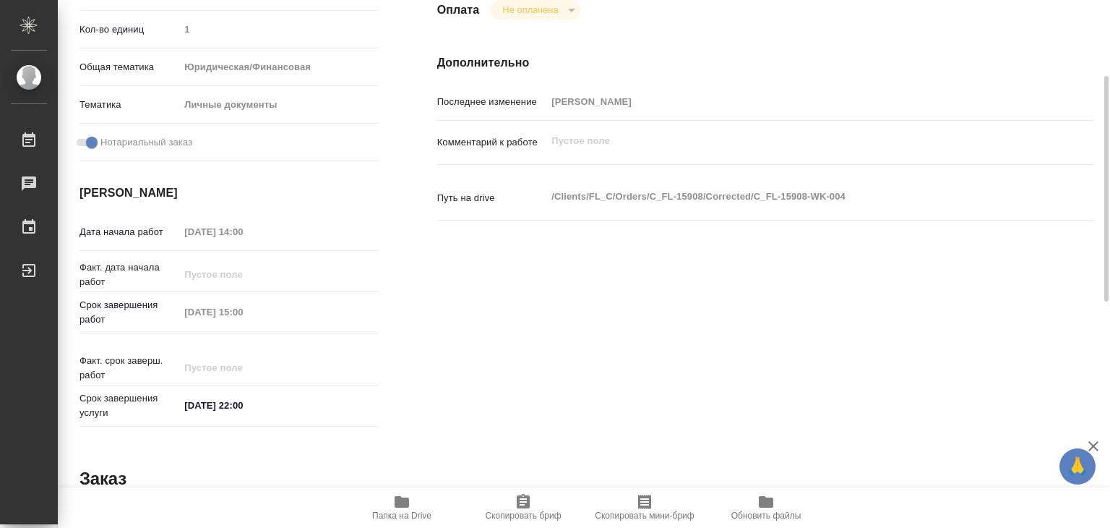
type textarea "x"
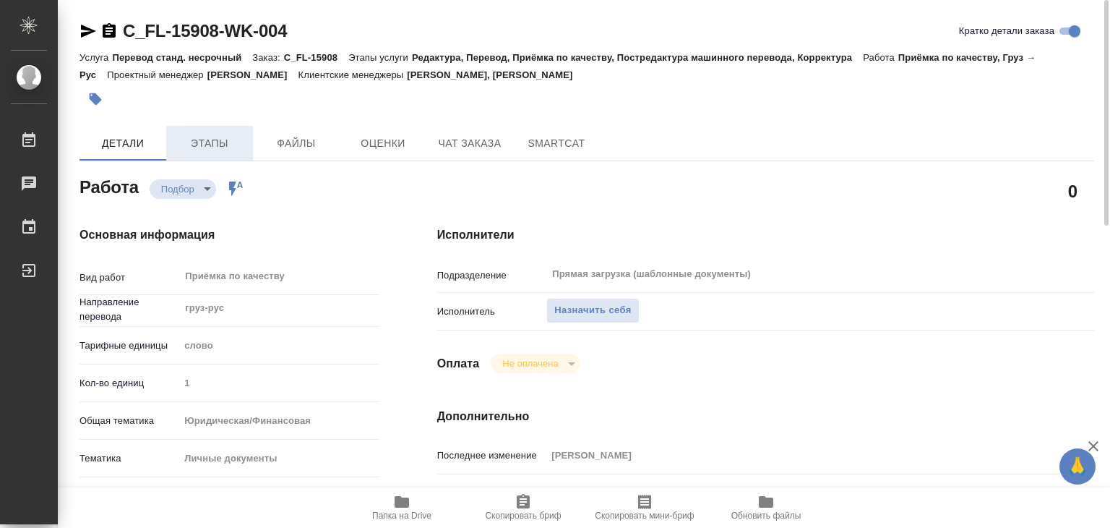
type textarea "x"
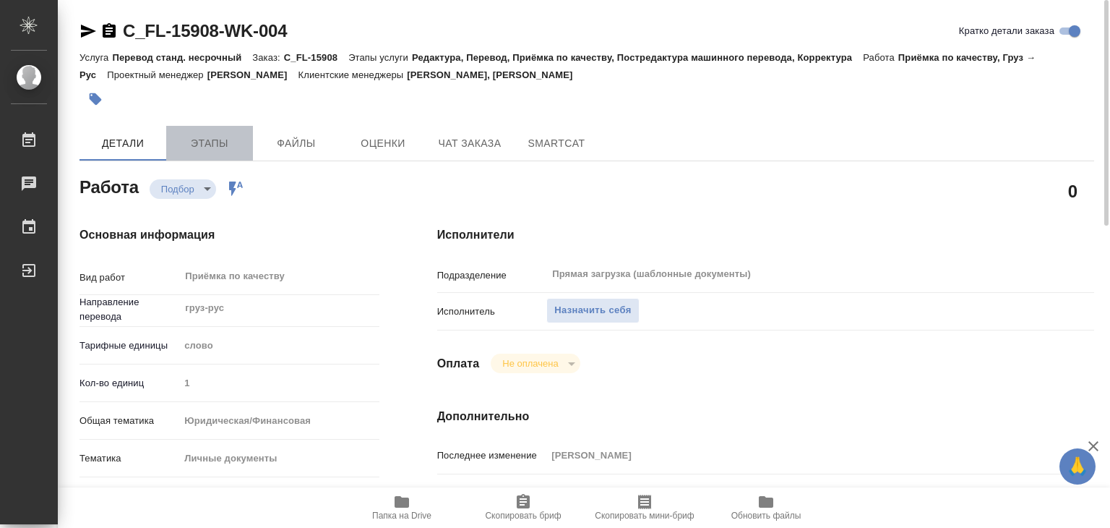
click at [202, 133] on button "Этапы" at bounding box center [209, 143] width 87 height 35
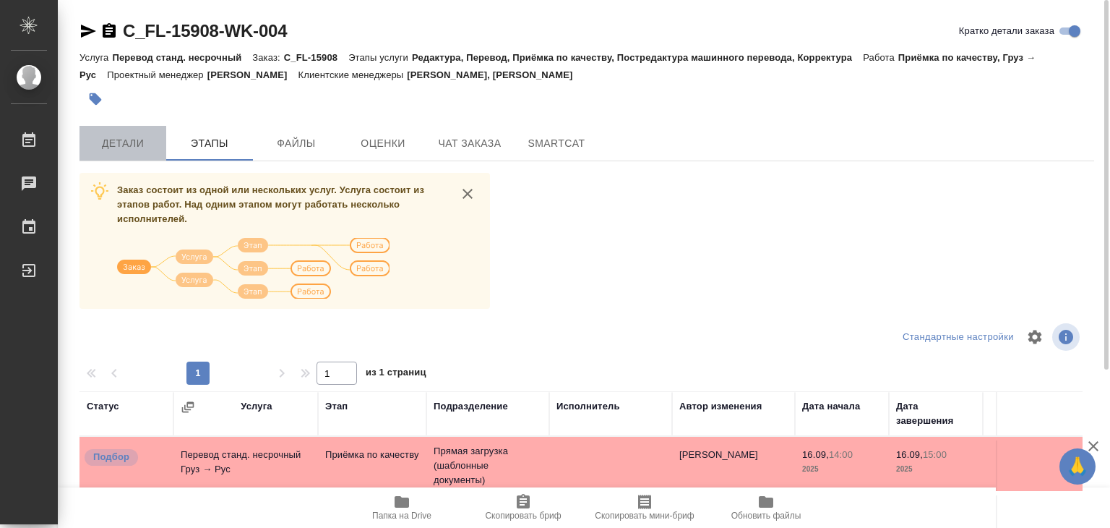
click at [125, 147] on span "Детали" at bounding box center [122, 143] width 69 height 18
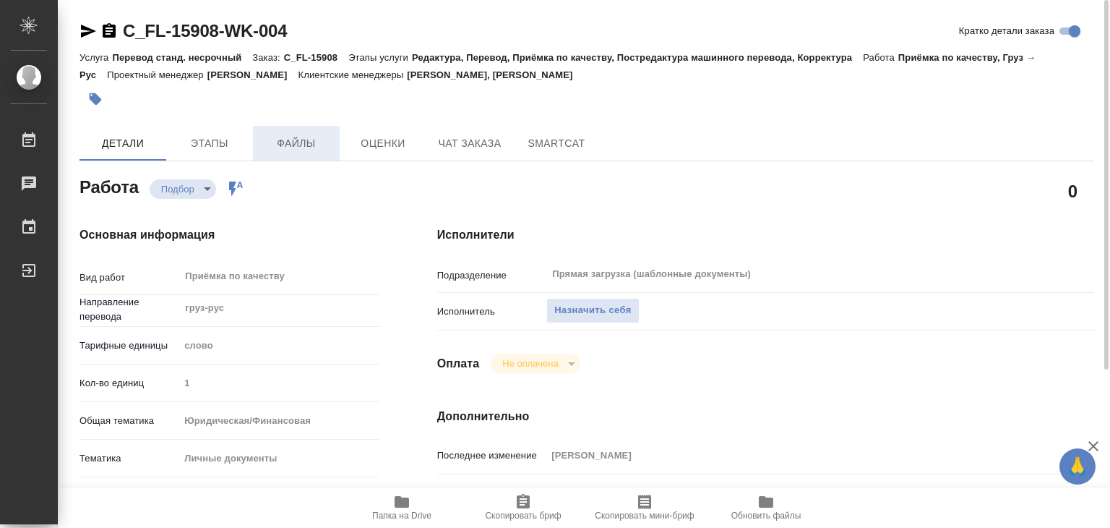
type textarea "x"
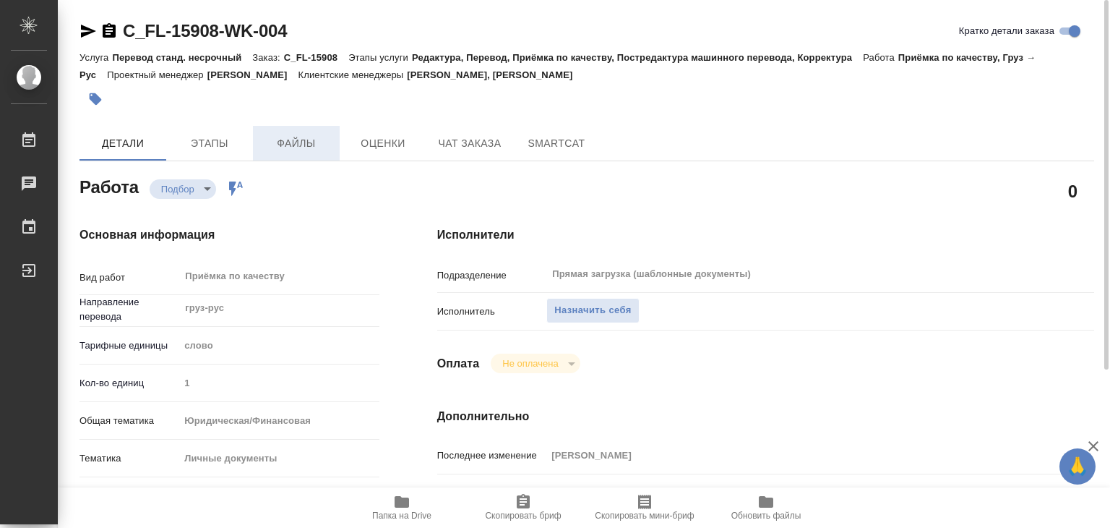
type textarea "x"
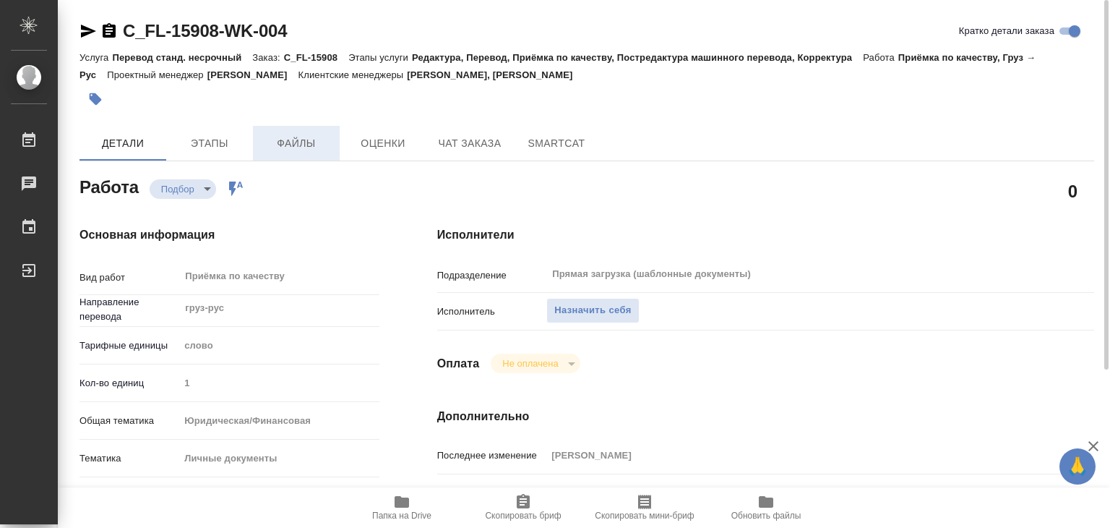
click at [309, 151] on span "Файлы" at bounding box center [296, 143] width 69 height 18
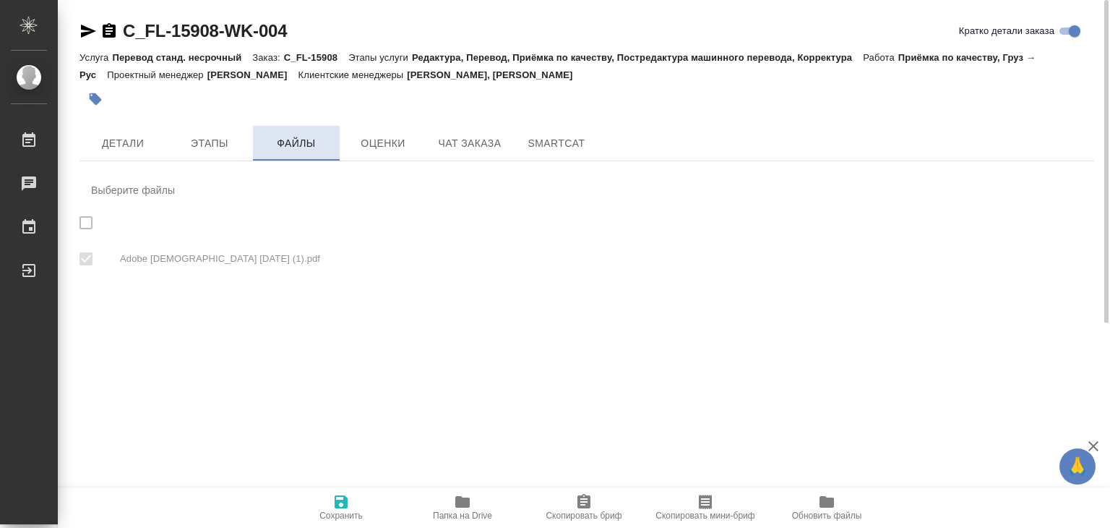
checkbox input "true"
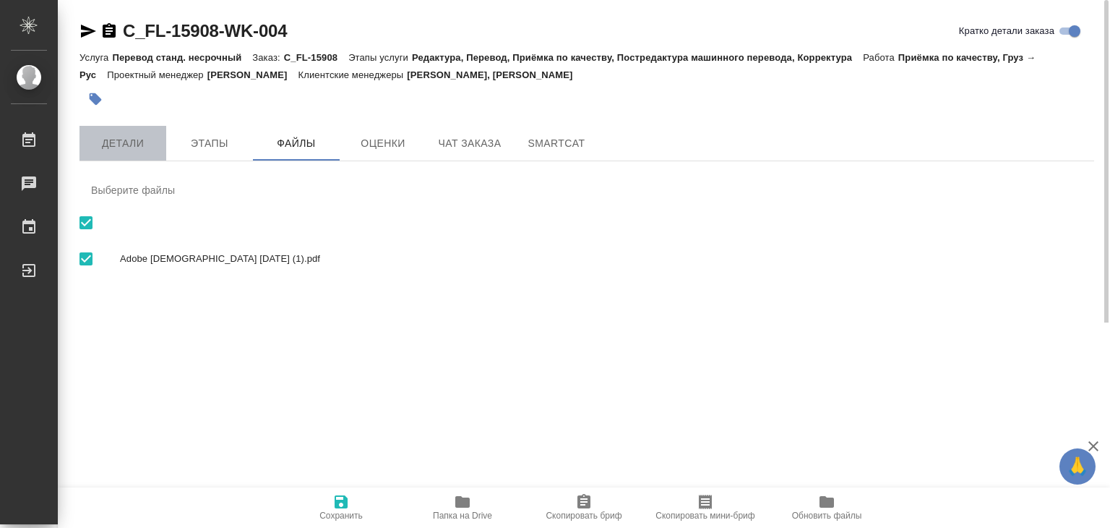
click at [127, 132] on button "Детали" at bounding box center [123, 143] width 87 height 35
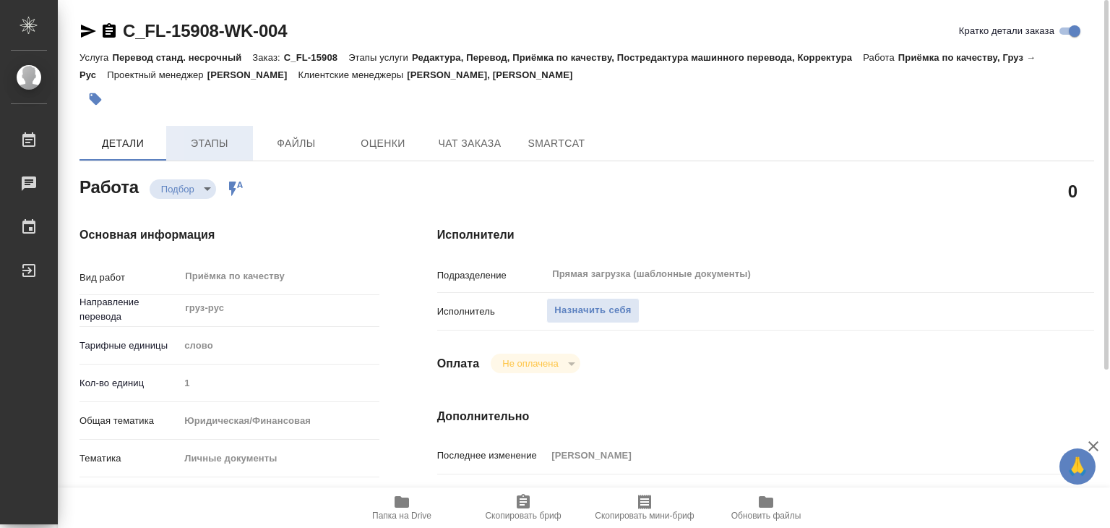
type textarea "x"
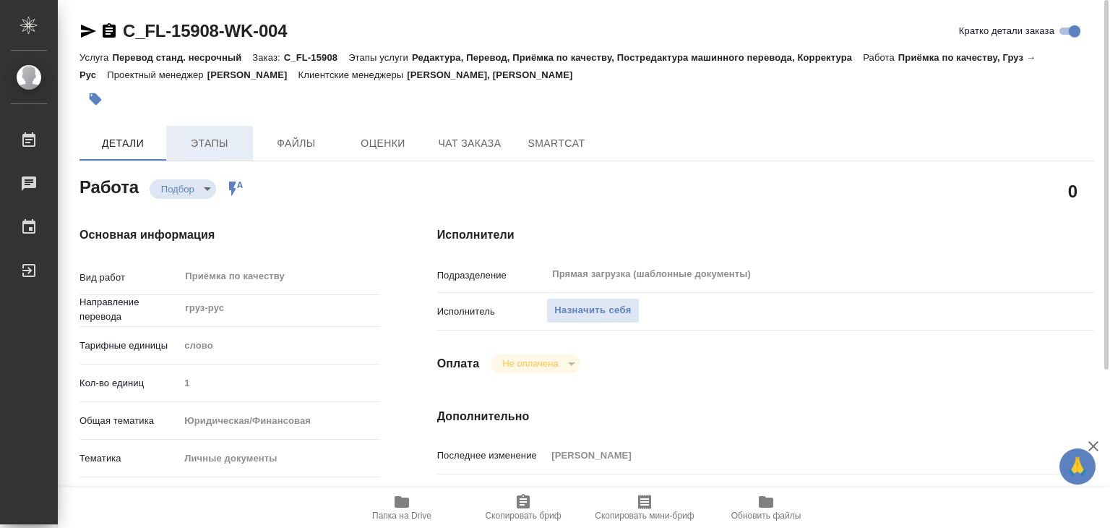
type textarea "x"
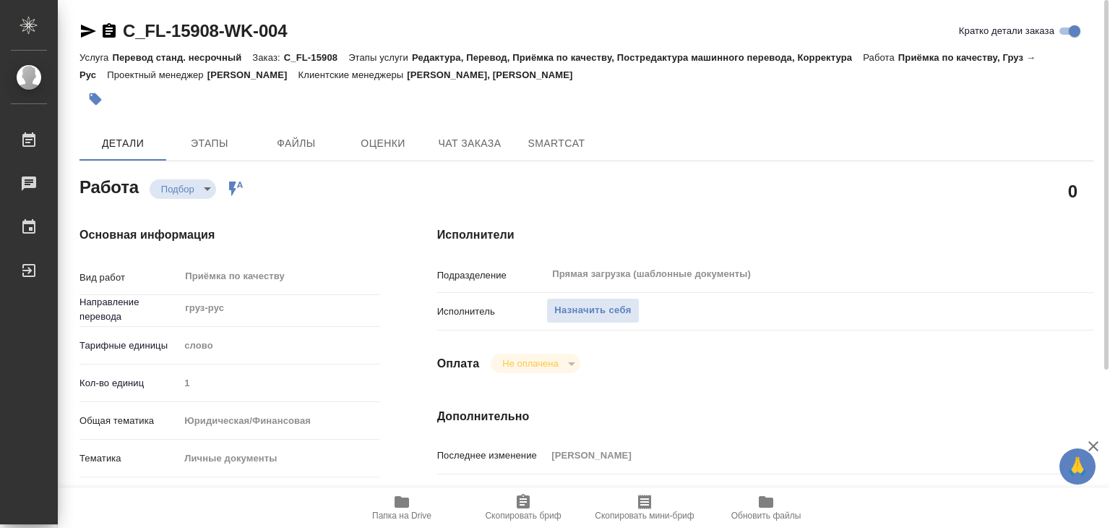
type textarea "x"
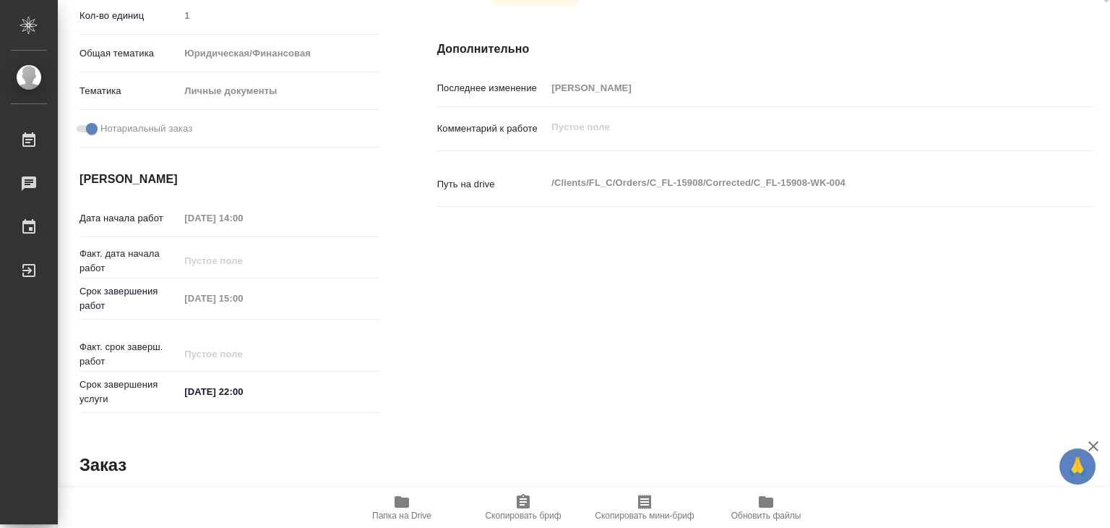
type textarea "x"
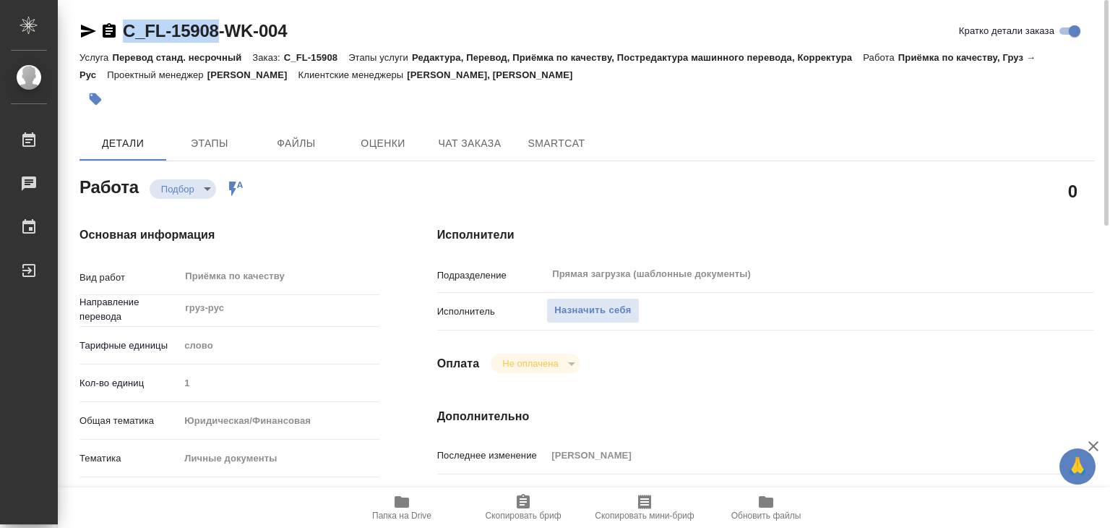
drag, startPoint x: 119, startPoint y: 19, endPoint x: 217, endPoint y: 34, distance: 99.5
click at [217, 34] on div "C_FL-15908-WK-004" at bounding box center [183, 31] width 207 height 23
copy link "C_FL-15908"
click at [564, 307] on span "Назначить себя" at bounding box center [592, 310] width 77 height 17
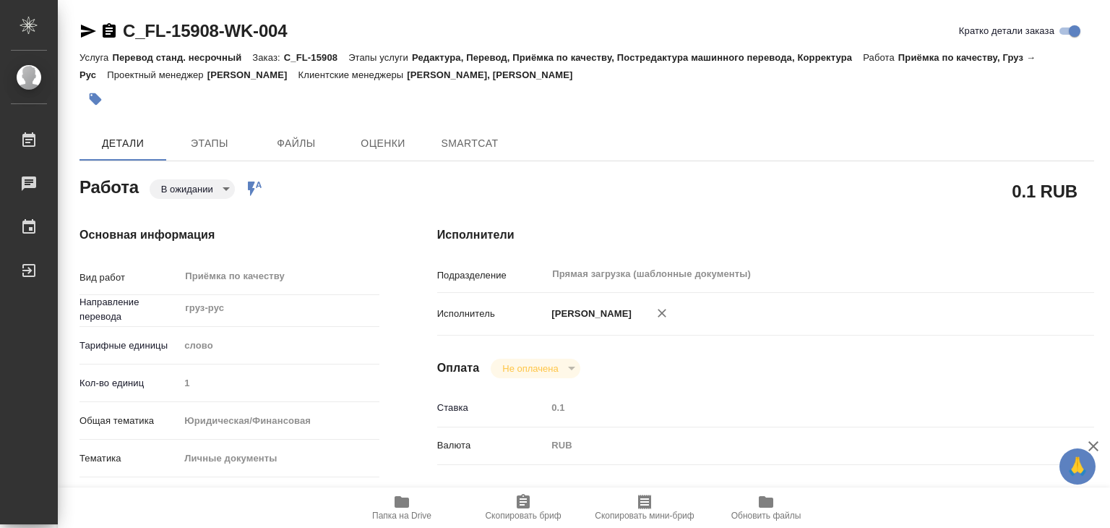
type textarea "x"
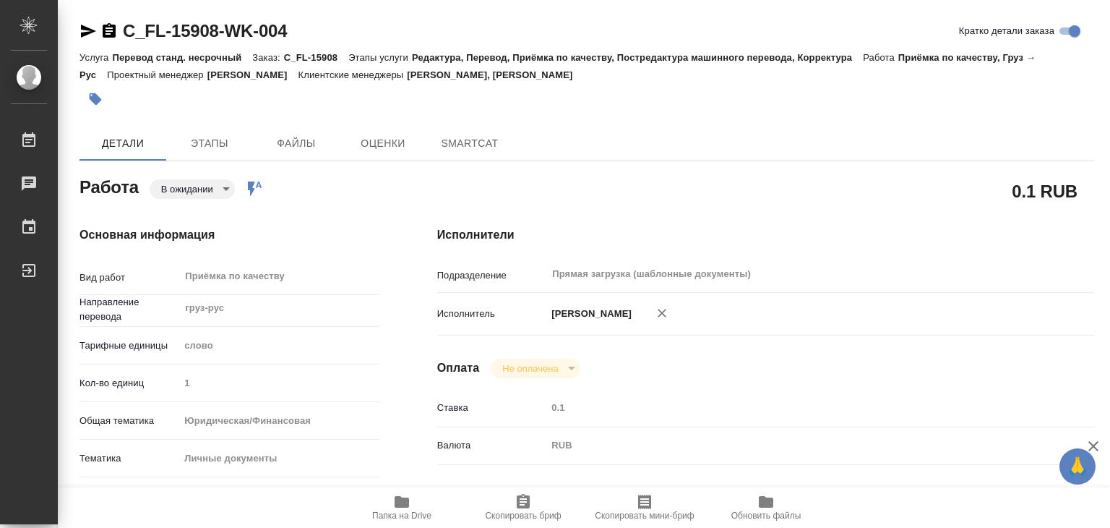
type textarea "x"
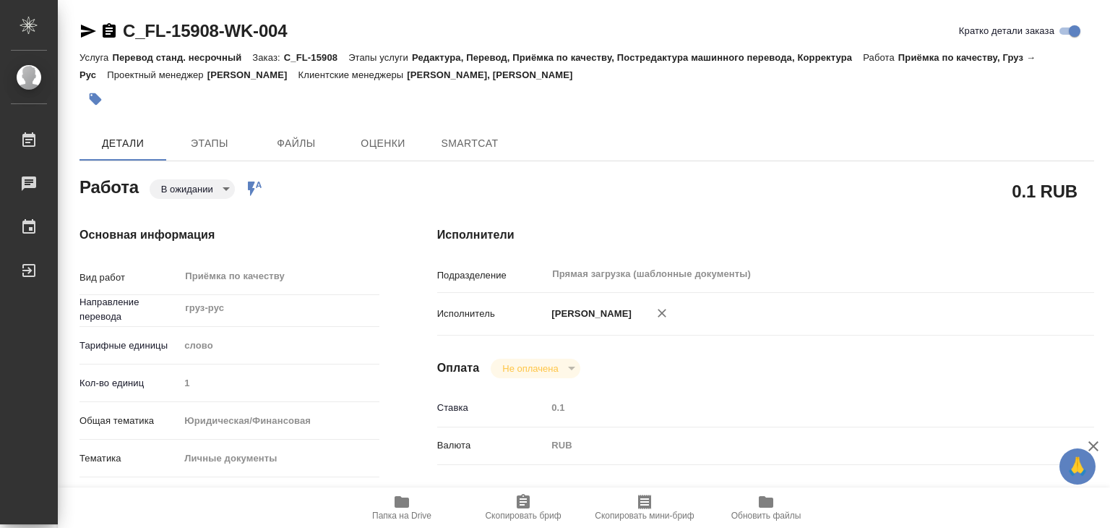
type textarea "x"
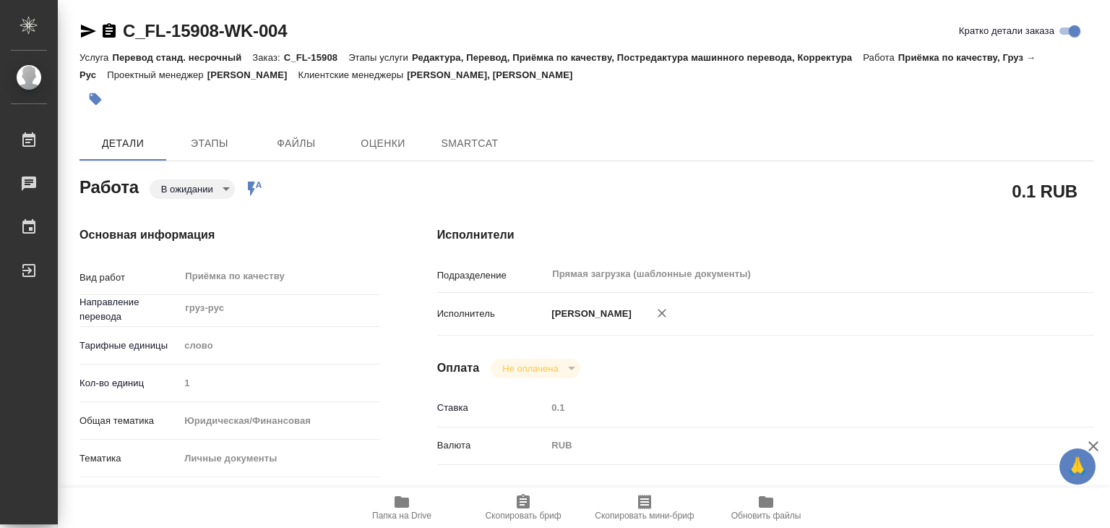
type textarea "x"
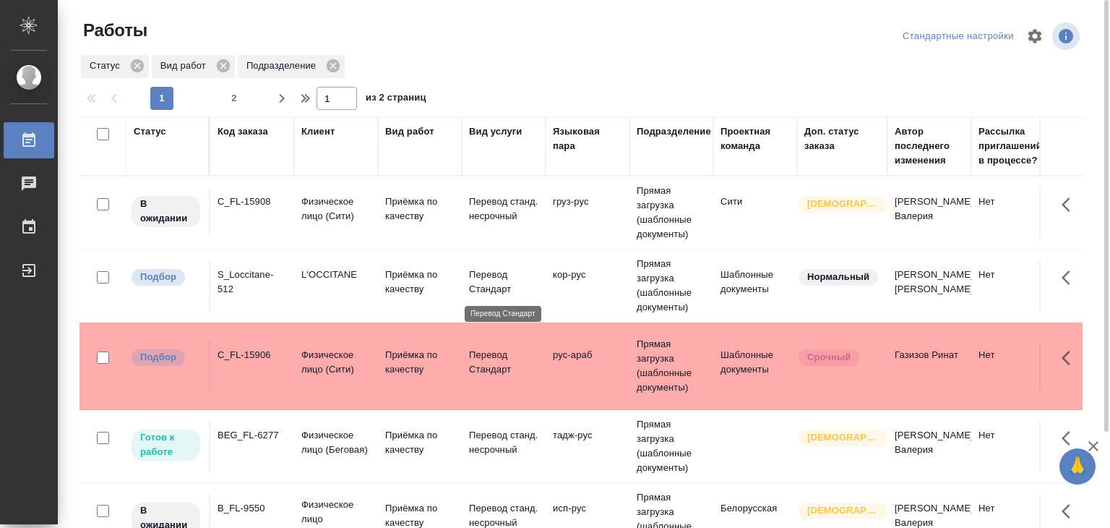
click at [494, 287] on p "Перевод Стандарт" at bounding box center [503, 281] width 69 height 29
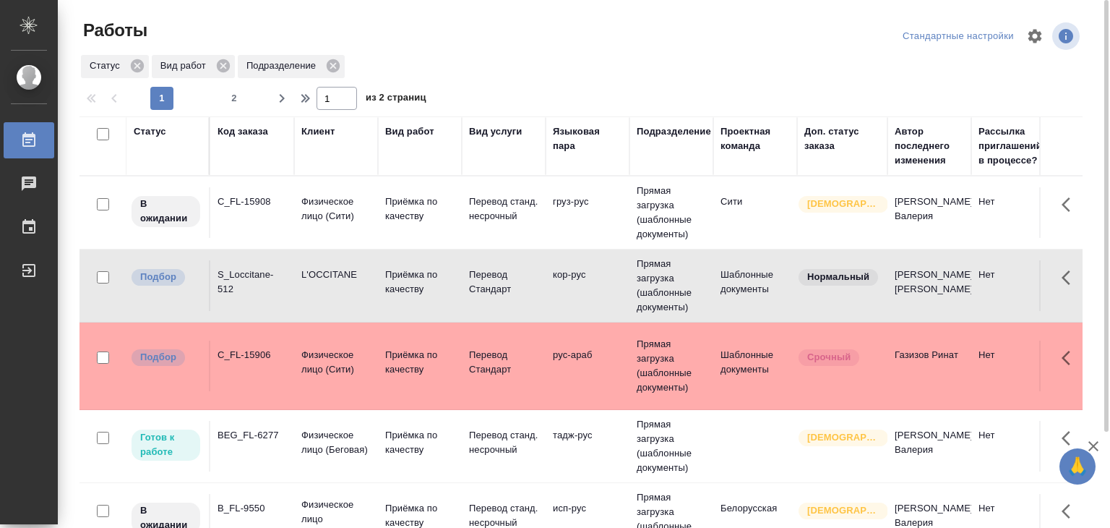
click at [246, 351] on div "C_FL-15906" at bounding box center [252, 355] width 69 height 14
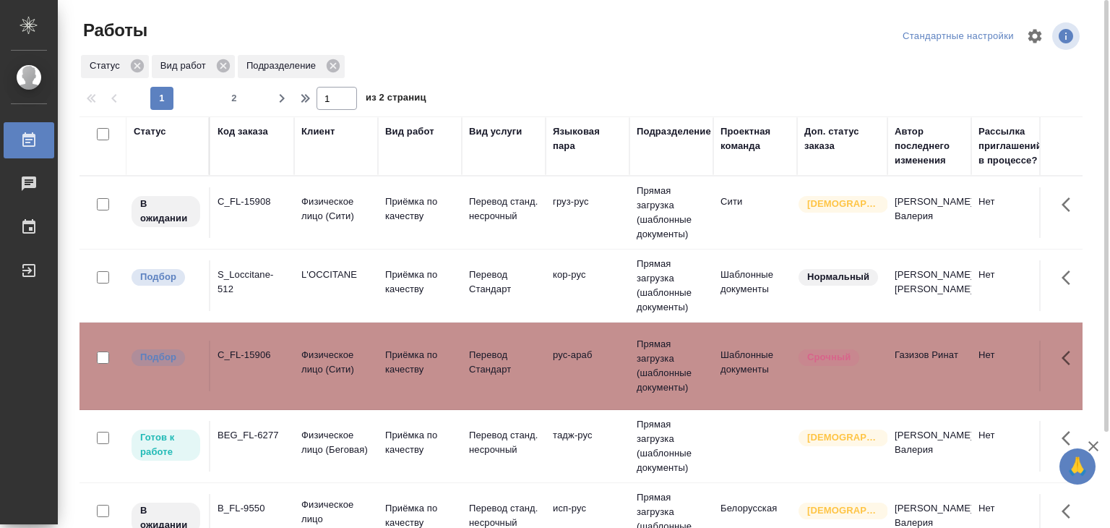
click at [246, 351] on div "C_FL-15906" at bounding box center [252, 355] width 69 height 14
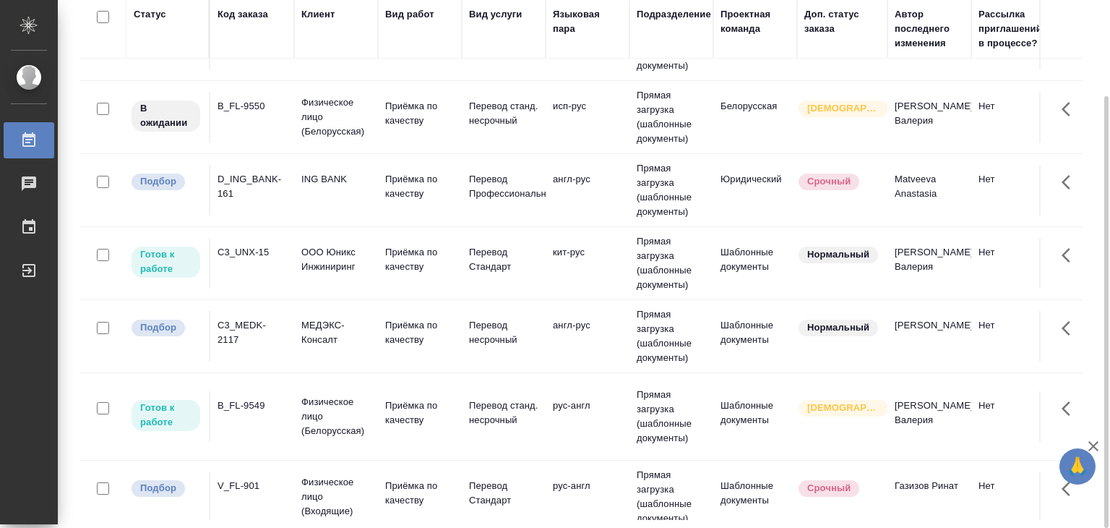
click at [273, 180] on div "D_ING_BANK-161" at bounding box center [252, 186] width 69 height 29
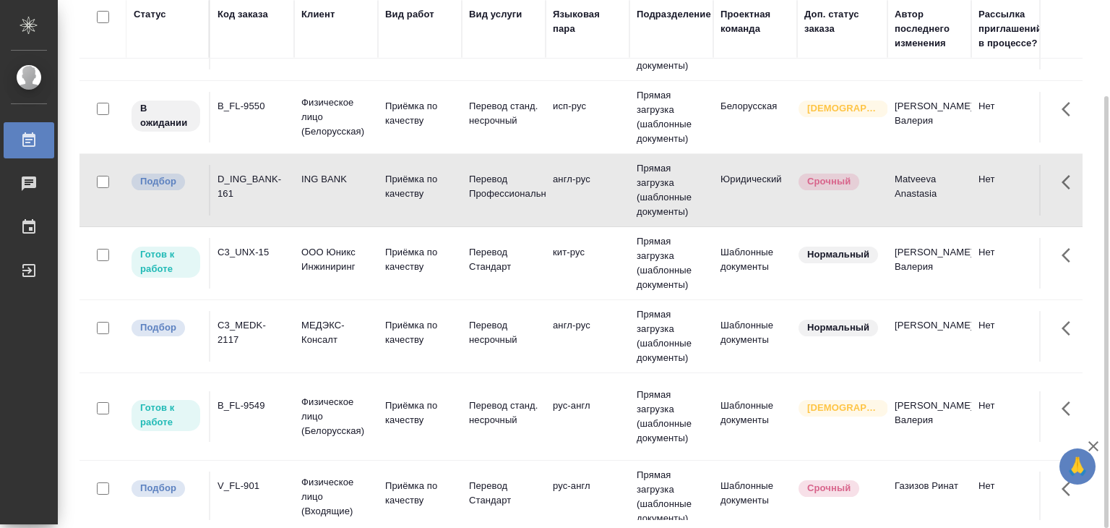
click at [246, 325] on div "C3_MEDK-2117" at bounding box center [252, 332] width 69 height 29
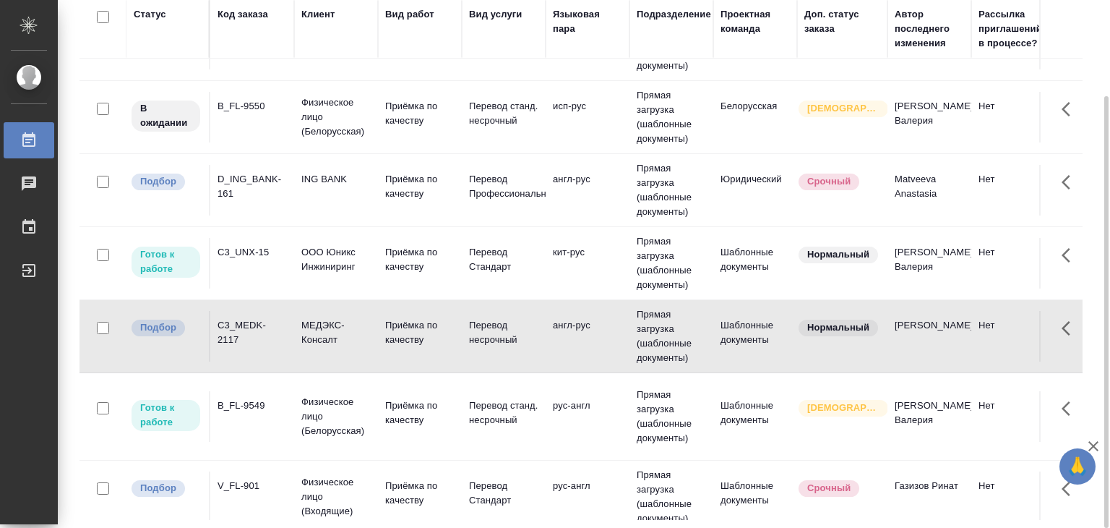
click at [219, 476] on td "V_FL-901" at bounding box center [252, 496] width 84 height 51
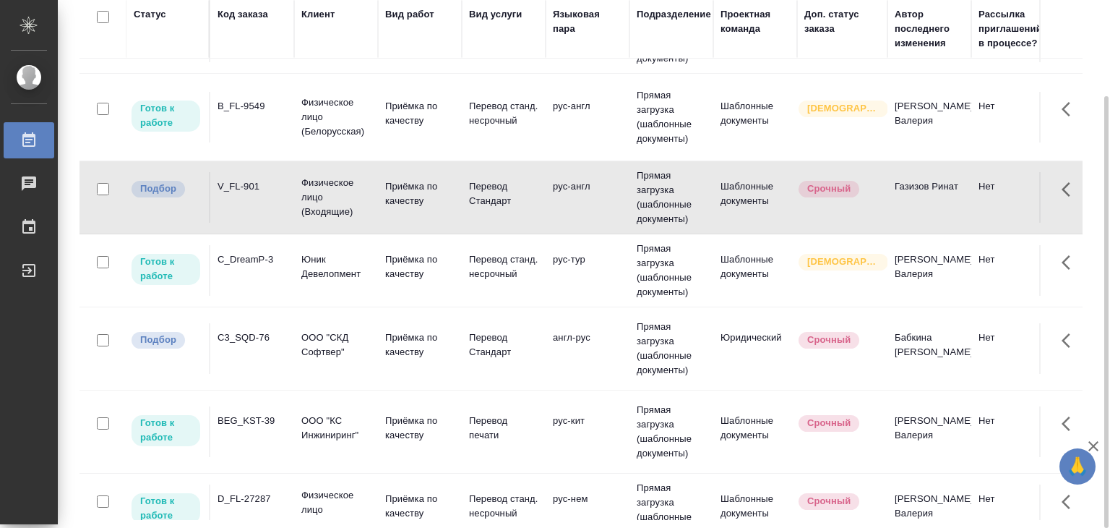
scroll to position [584, 0]
click at [213, 338] on td "C3_SQD-76" at bounding box center [252, 348] width 84 height 51
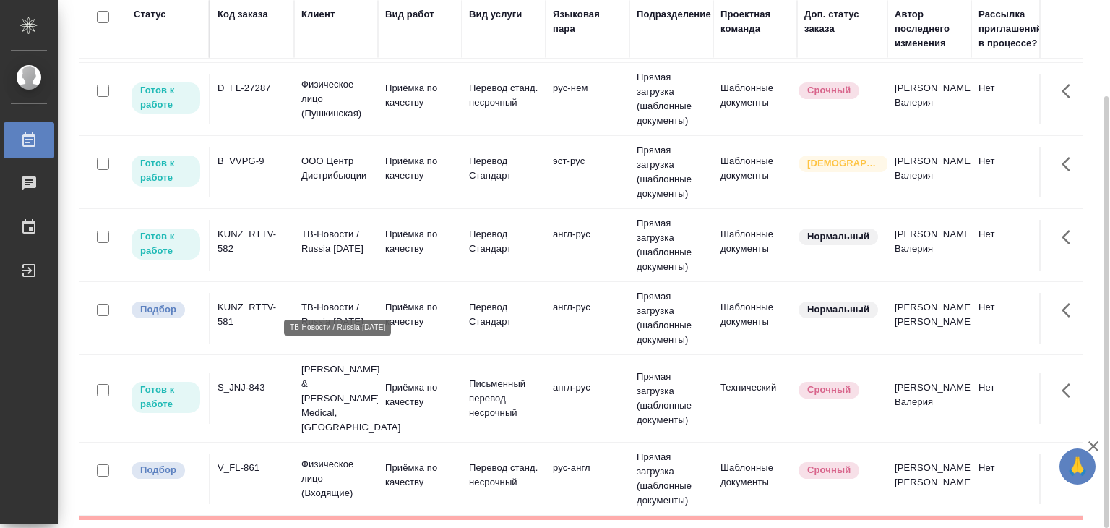
scroll to position [996, 0]
click at [309, 301] on p "ТВ-Новости / Russia Today" at bounding box center [335, 313] width 69 height 29
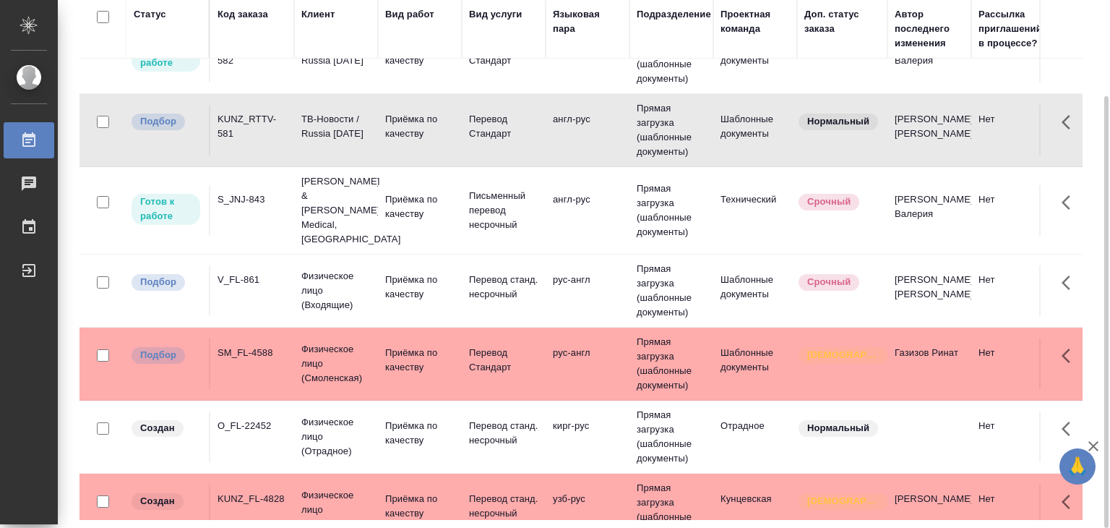
scroll to position [1184, 0]
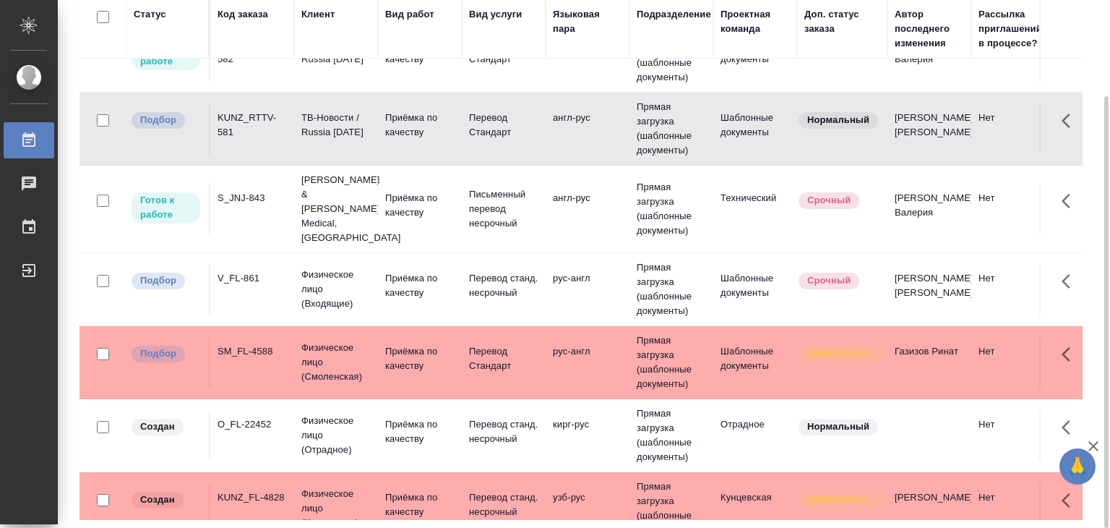
click at [234, 264] on td "V_FL-861" at bounding box center [252, 289] width 84 height 51
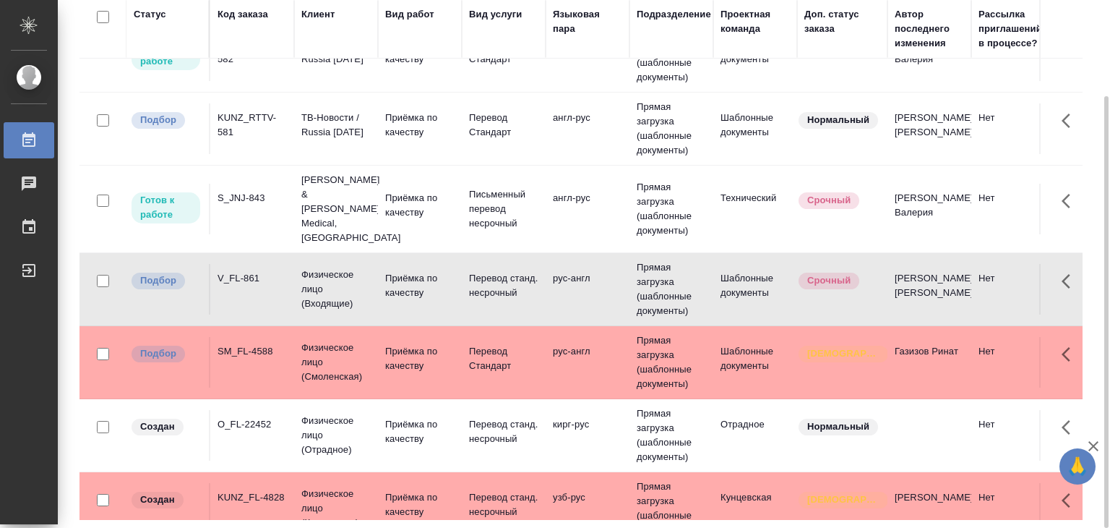
click at [171, 341] on td "Подбор" at bounding box center [169, 362] width 84 height 51
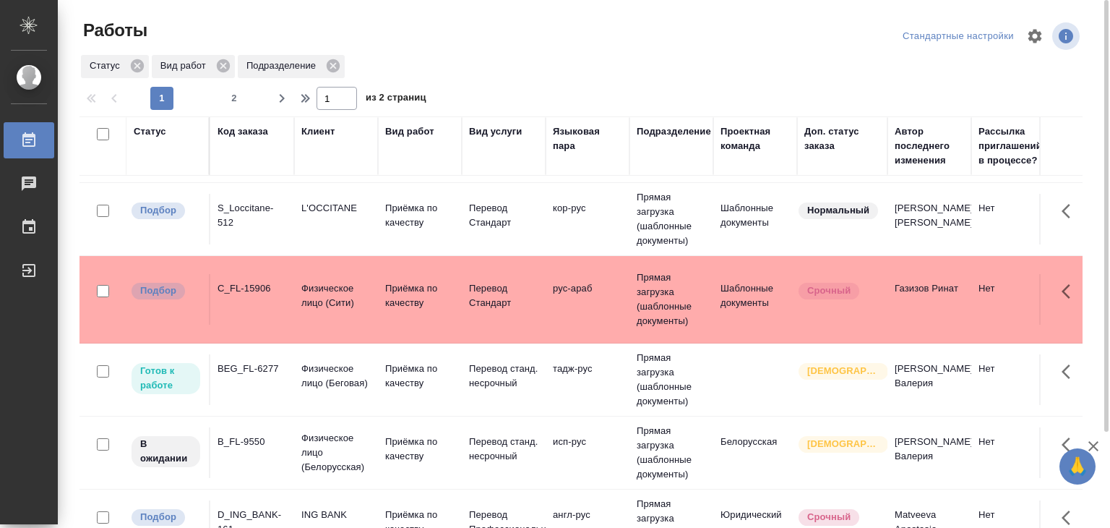
scroll to position [0, 0]
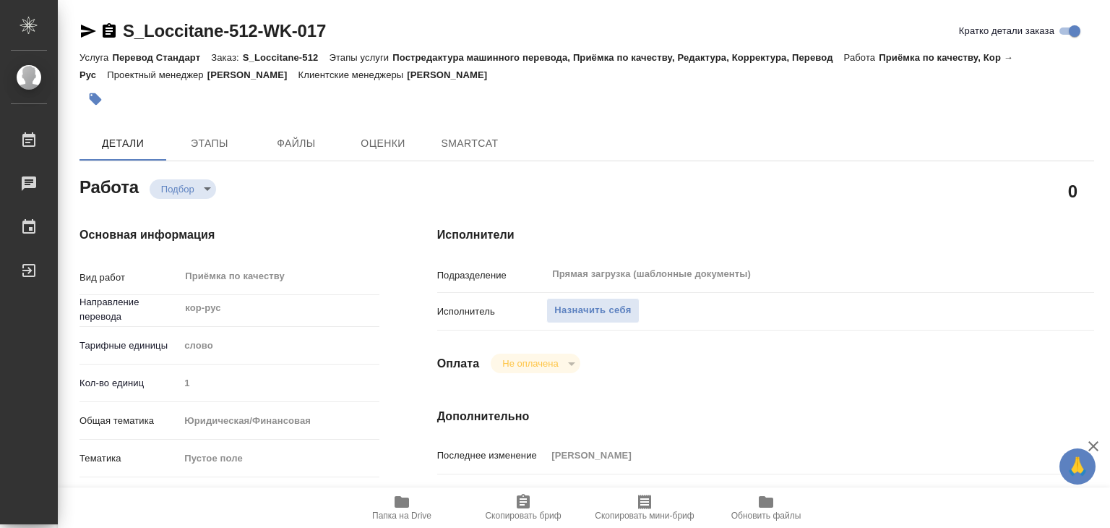
type textarea "x"
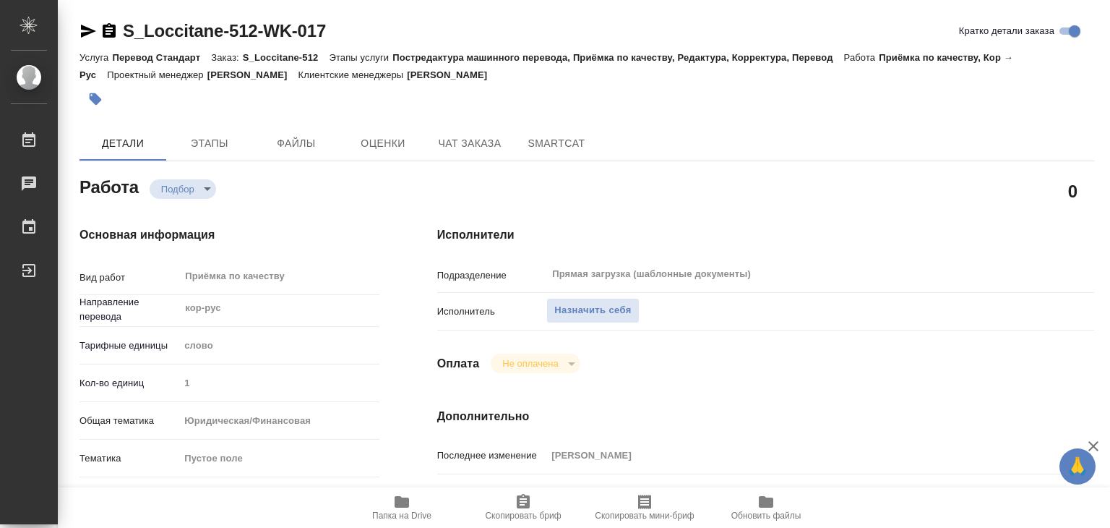
type textarea "x"
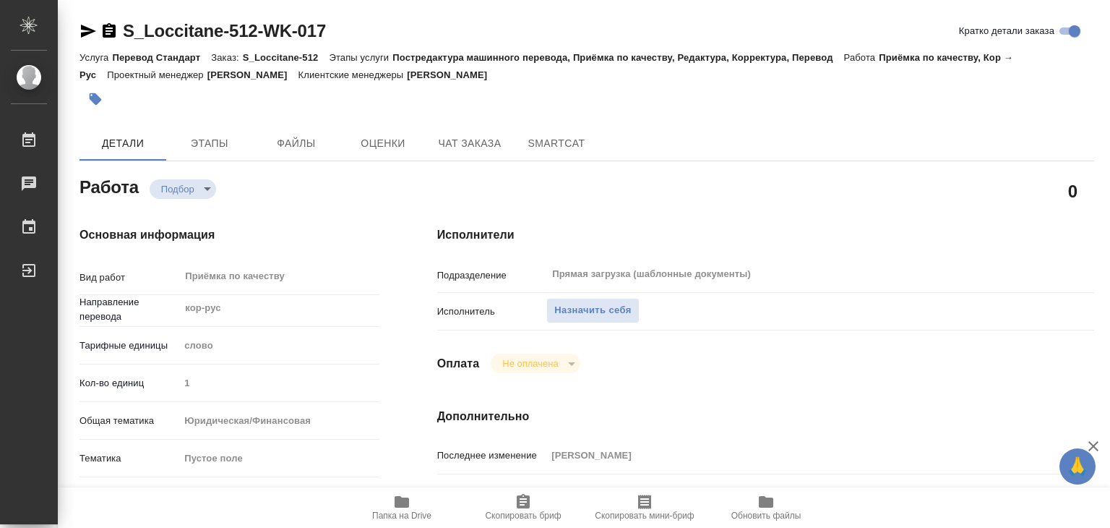
type textarea "x"
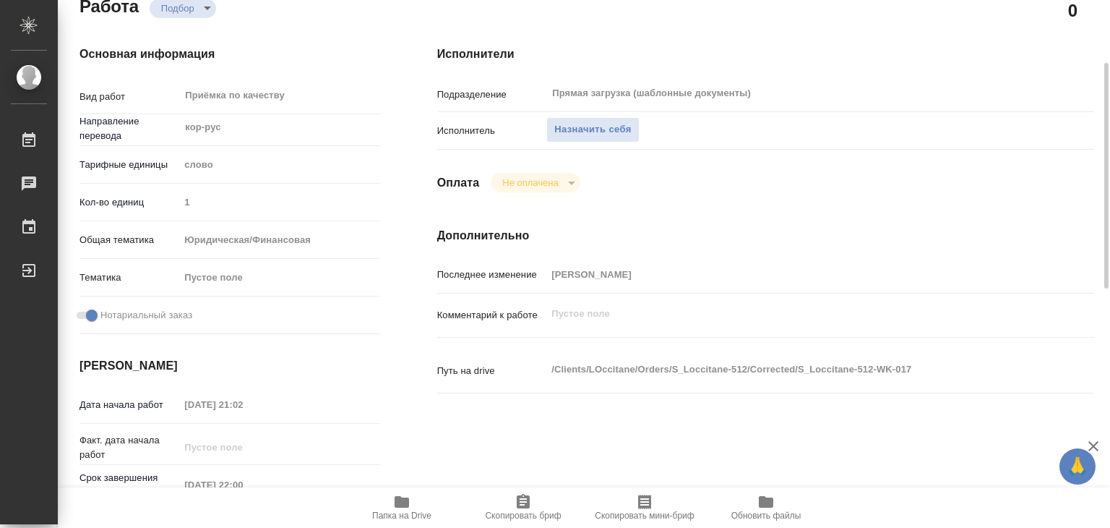
scroll to position [129, 0]
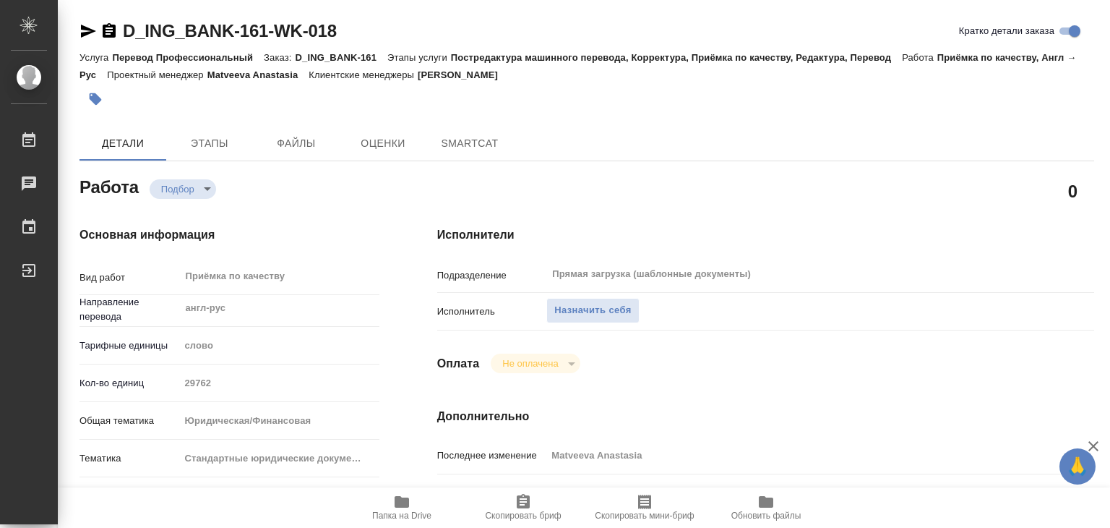
type textarea "x"
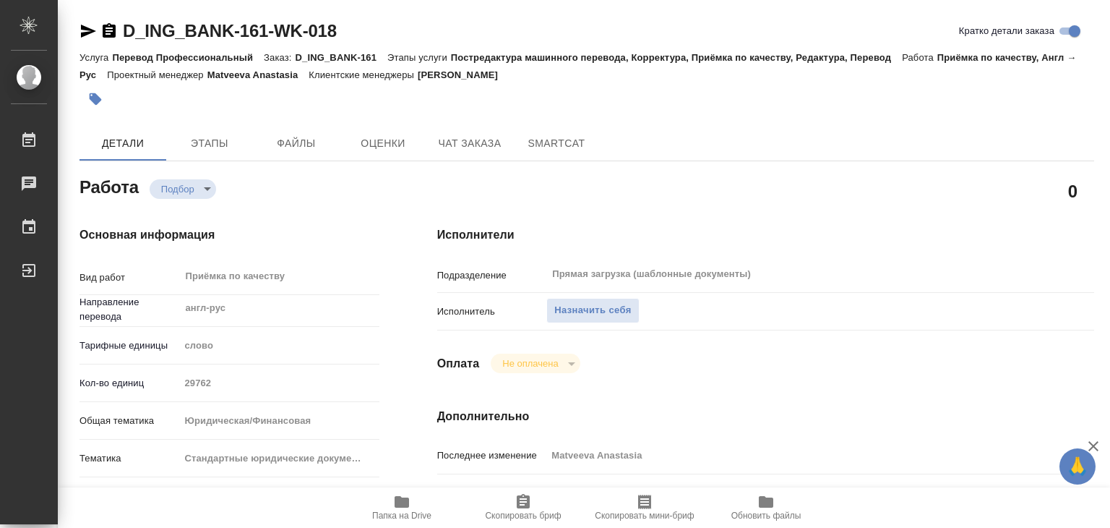
type textarea "x"
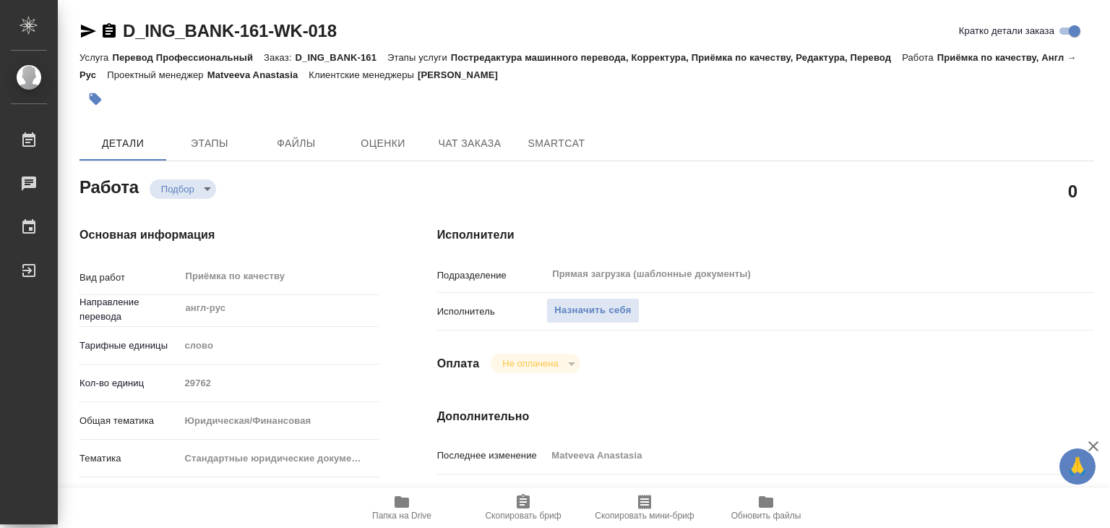
type textarea "x"
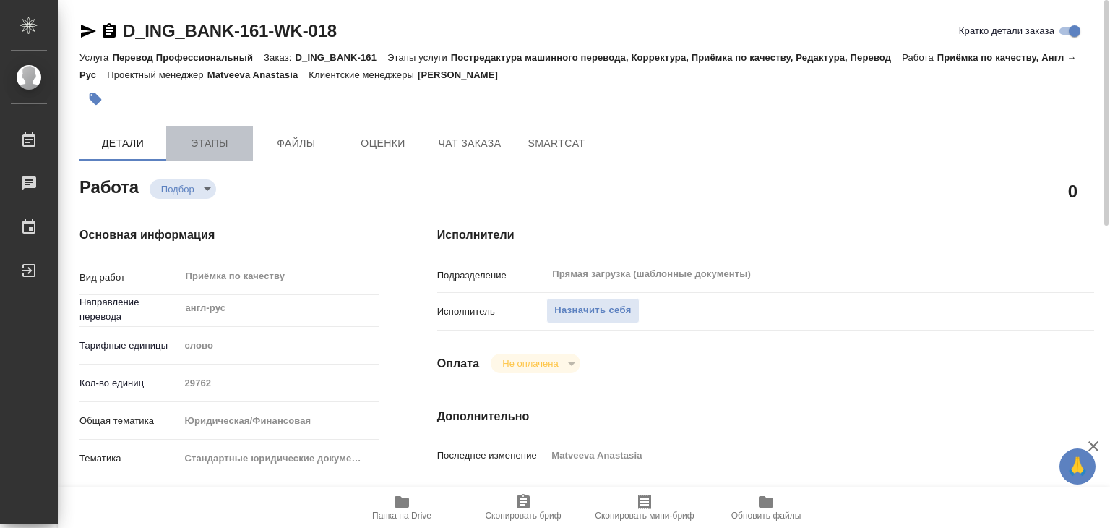
click at [203, 142] on span "Этапы" at bounding box center [209, 143] width 69 height 18
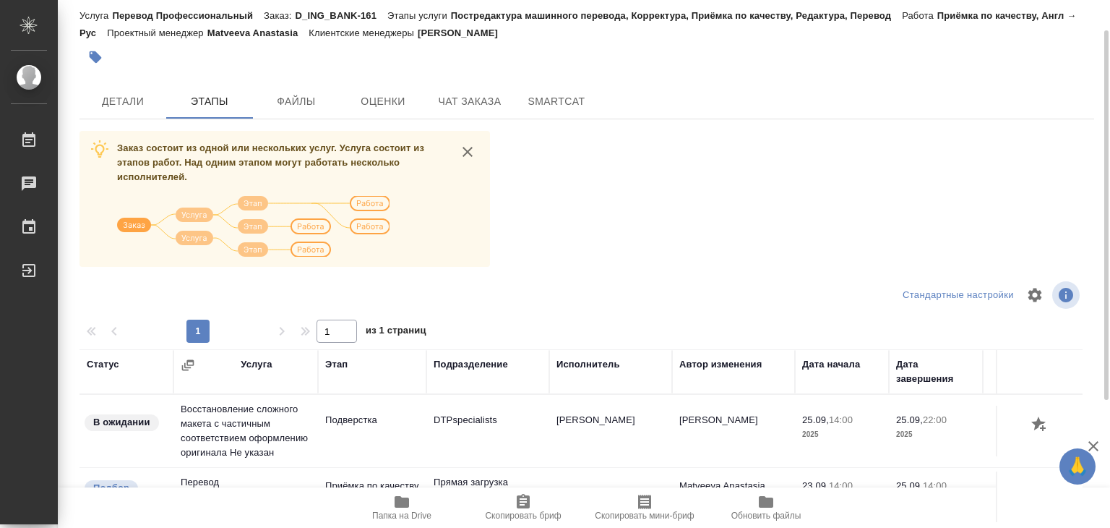
scroll to position [41, 0]
click at [129, 99] on span "Детали" at bounding box center [122, 102] width 69 height 18
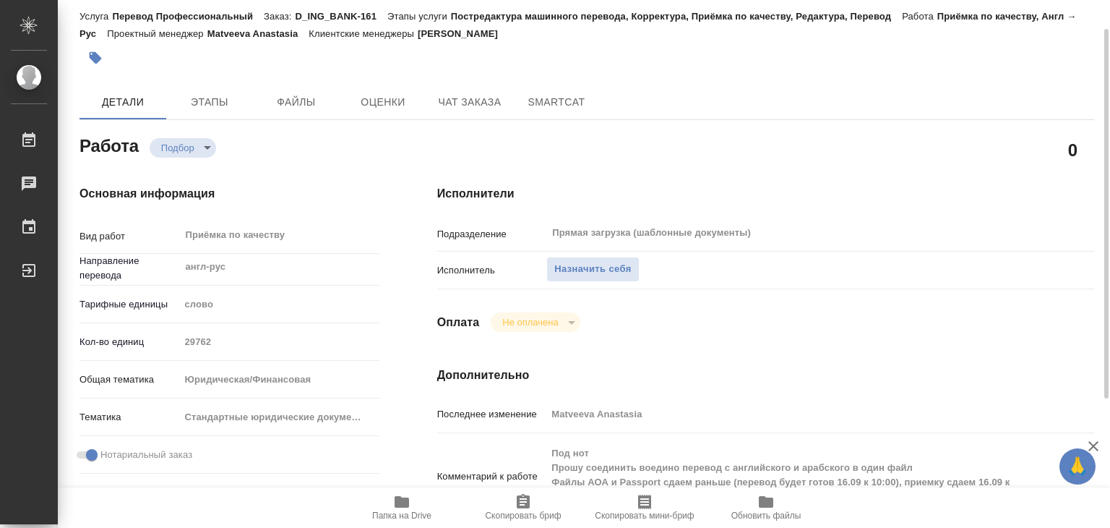
type textarea "x"
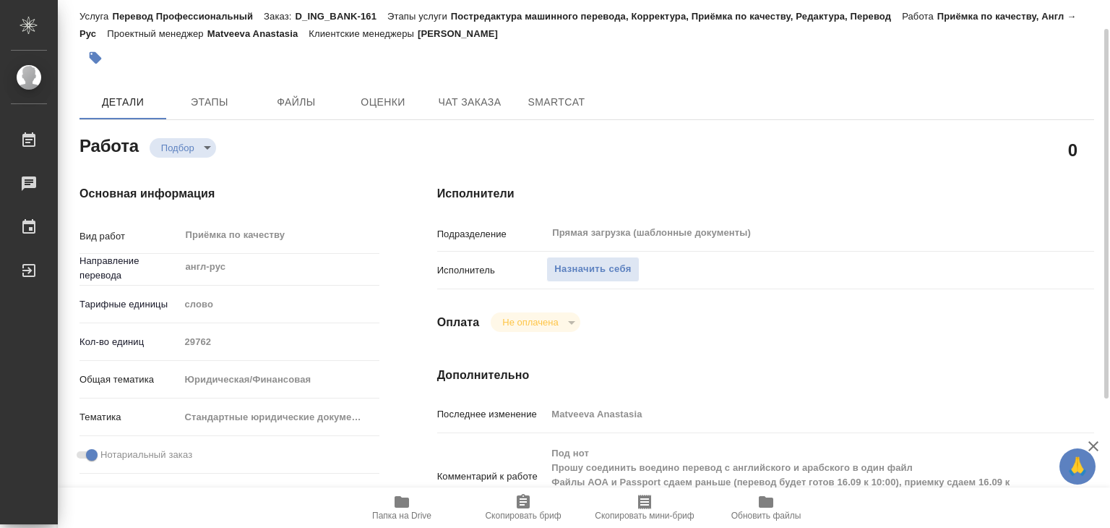
type textarea "x"
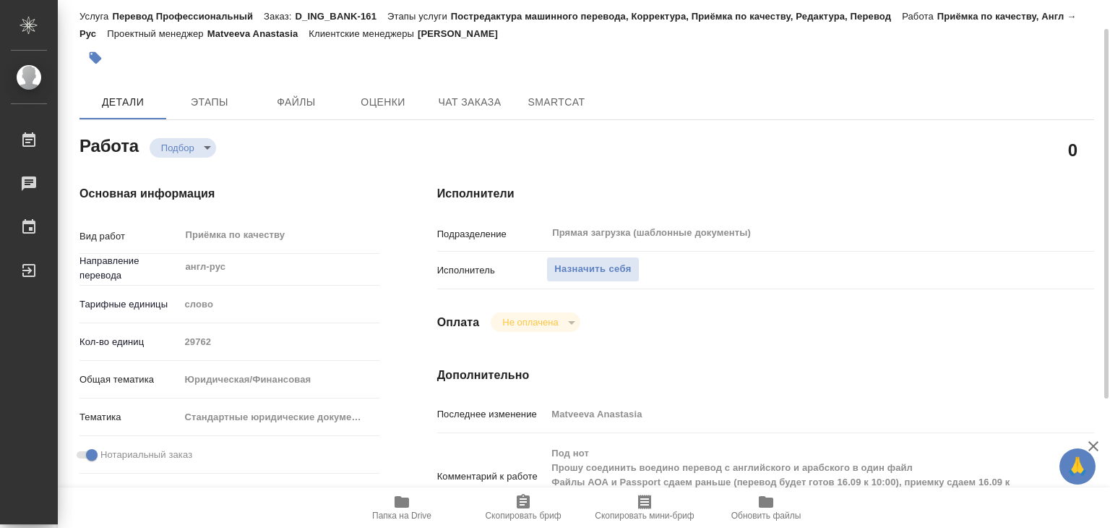
type textarea "x"
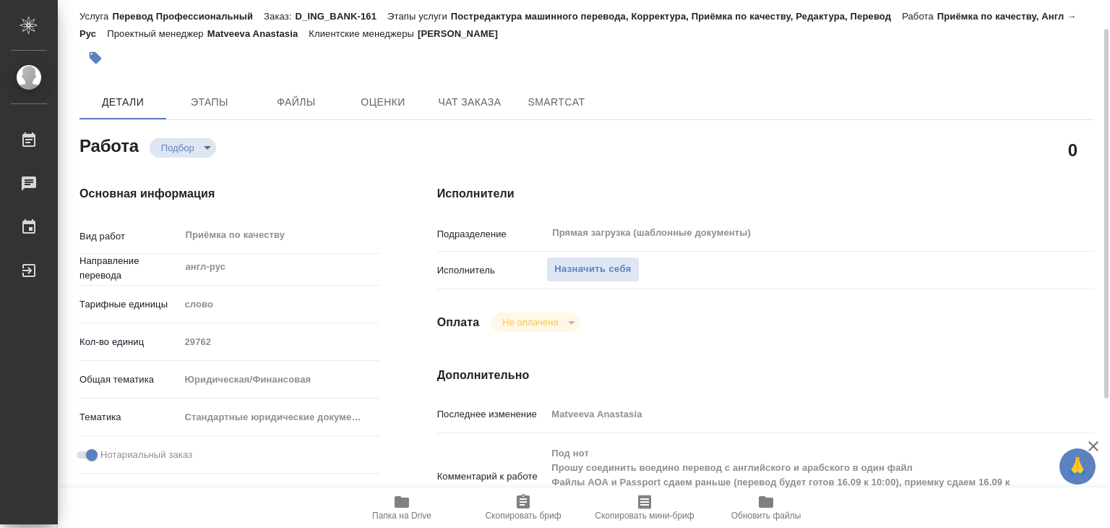
type textarea "x"
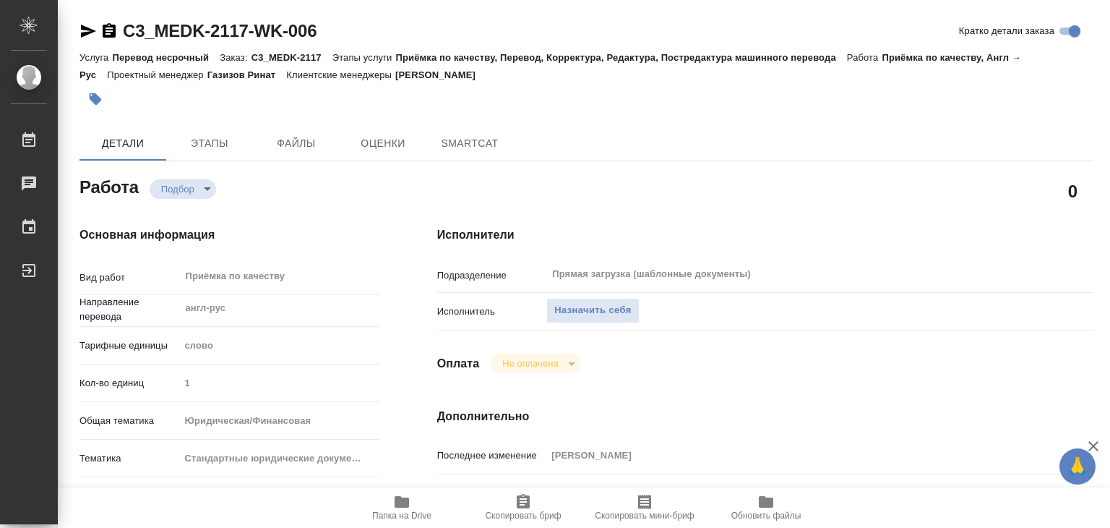
type textarea "x"
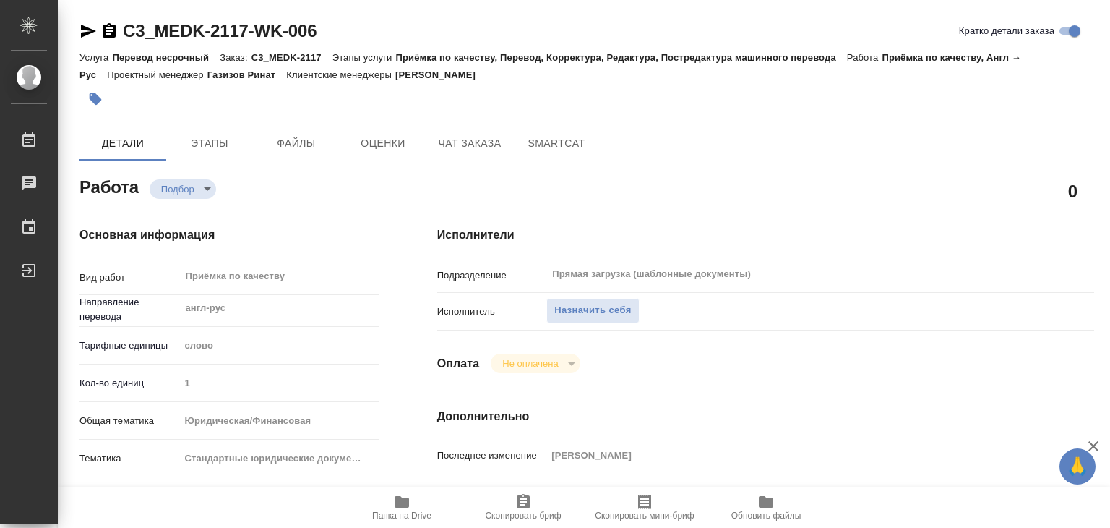
type textarea "x"
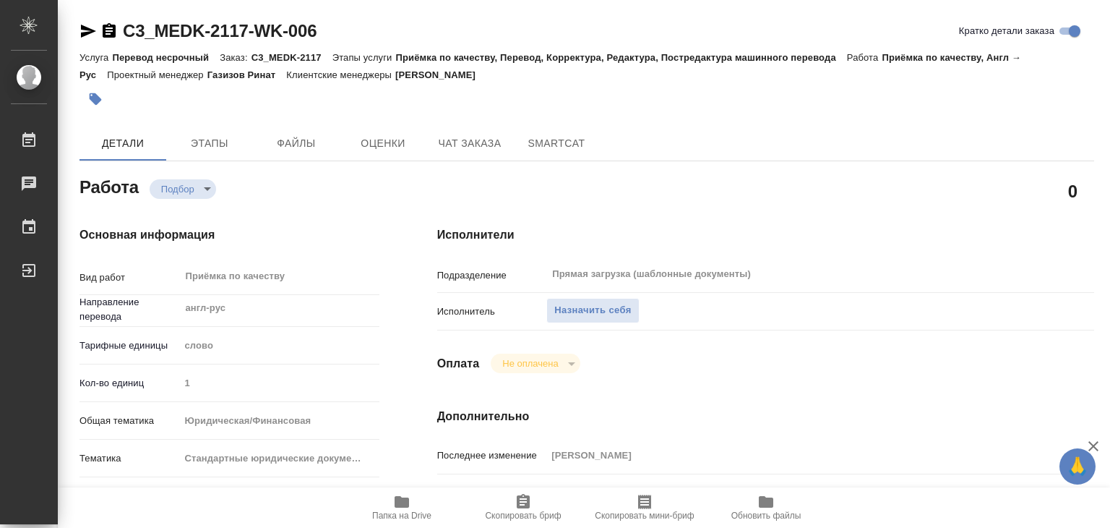
type textarea "x"
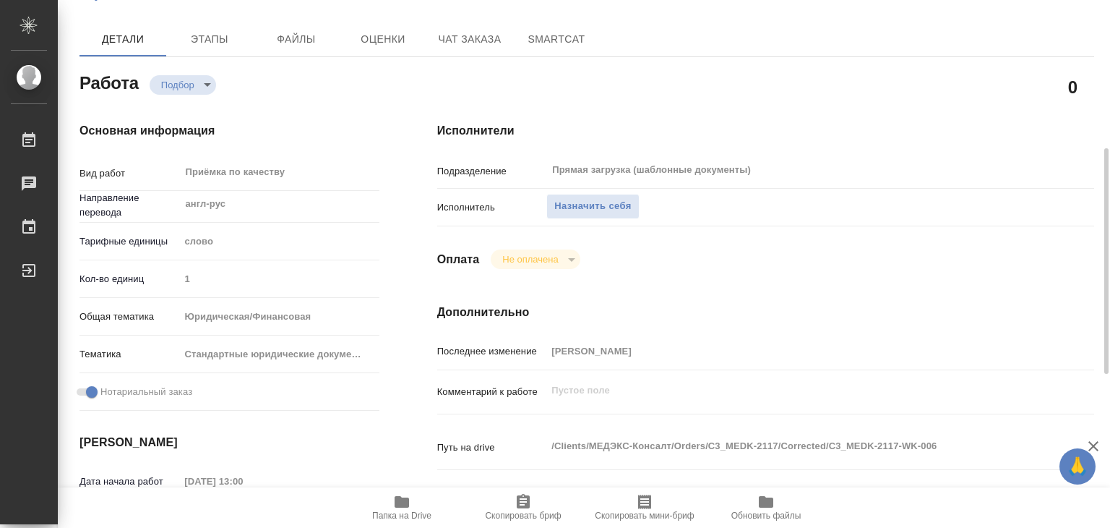
scroll to position [28, 0]
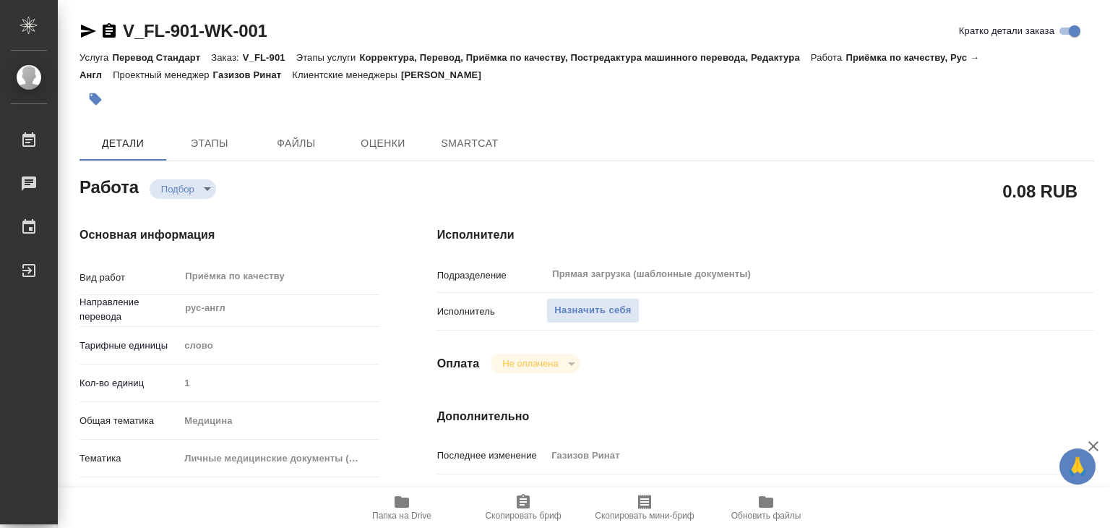
type textarea "x"
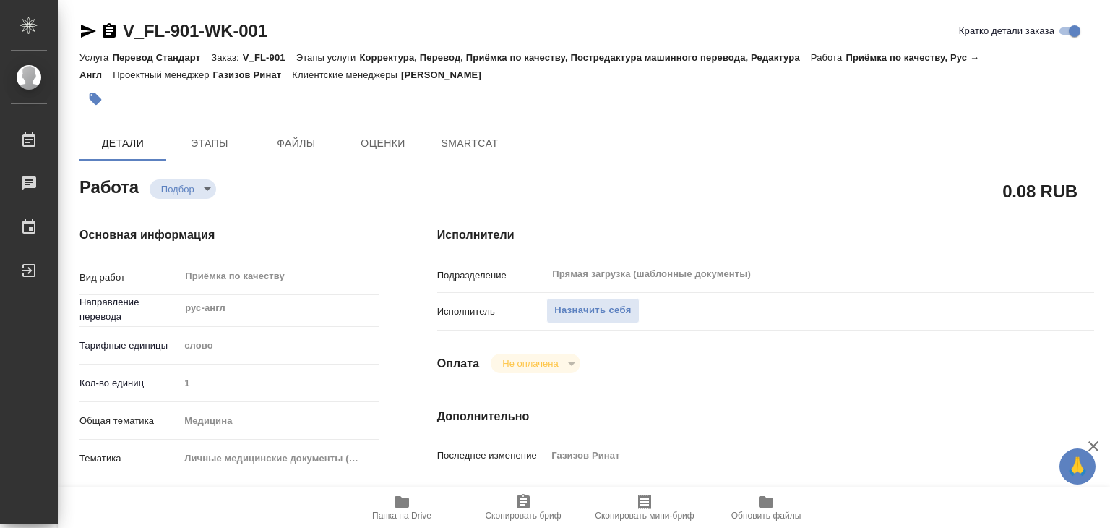
type textarea "x"
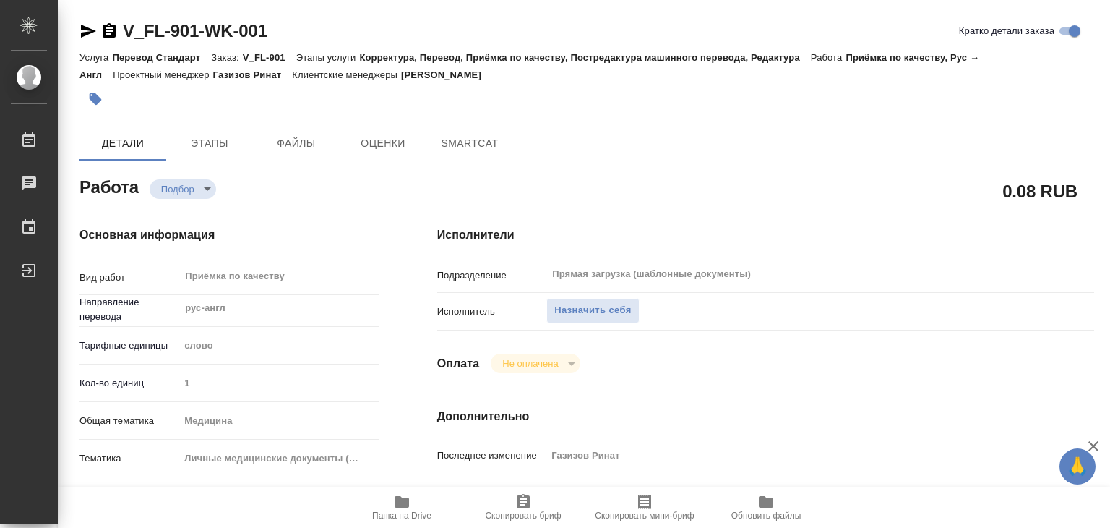
type textarea "x"
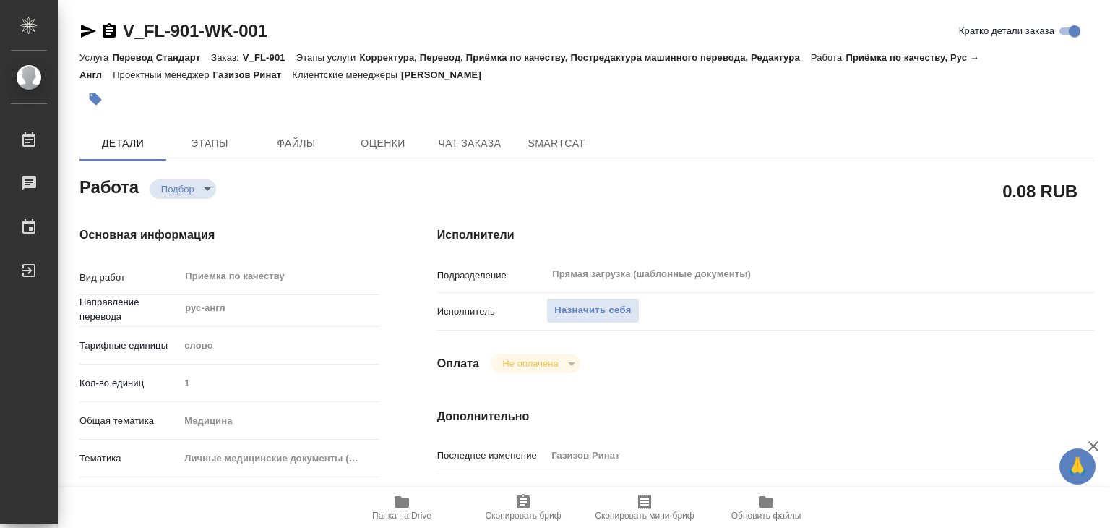
type textarea "x"
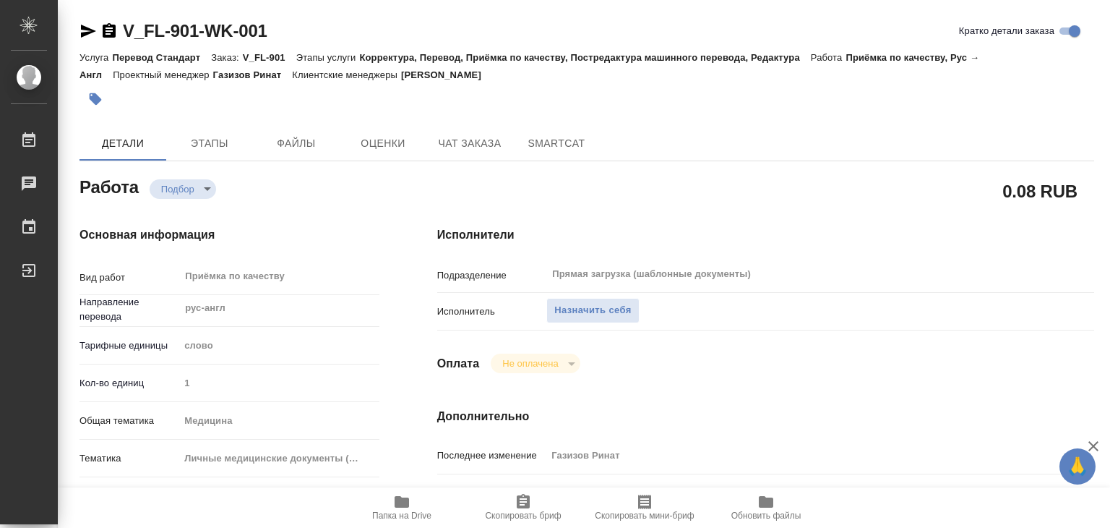
type textarea "x"
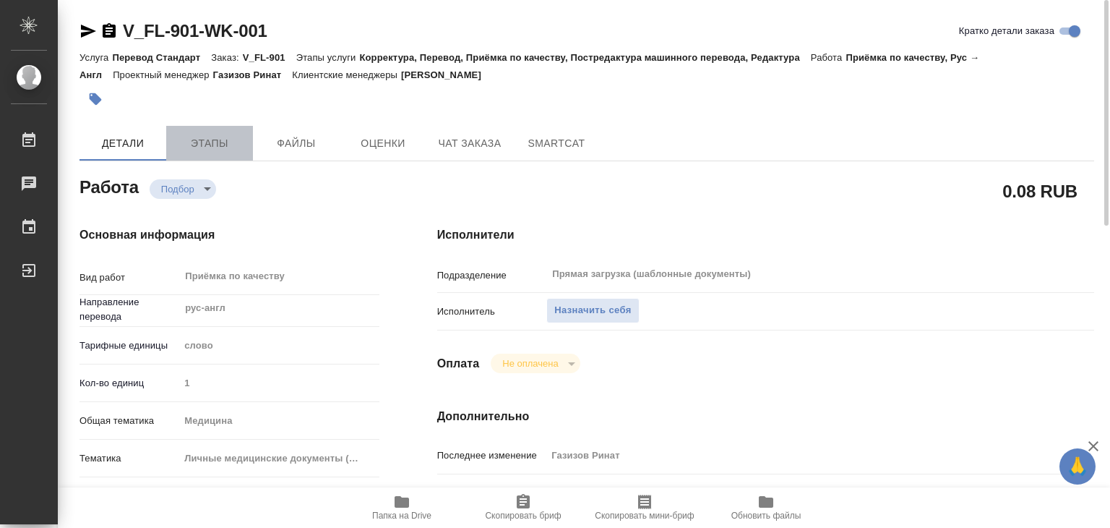
click at [205, 145] on span "Этапы" at bounding box center [209, 143] width 69 height 18
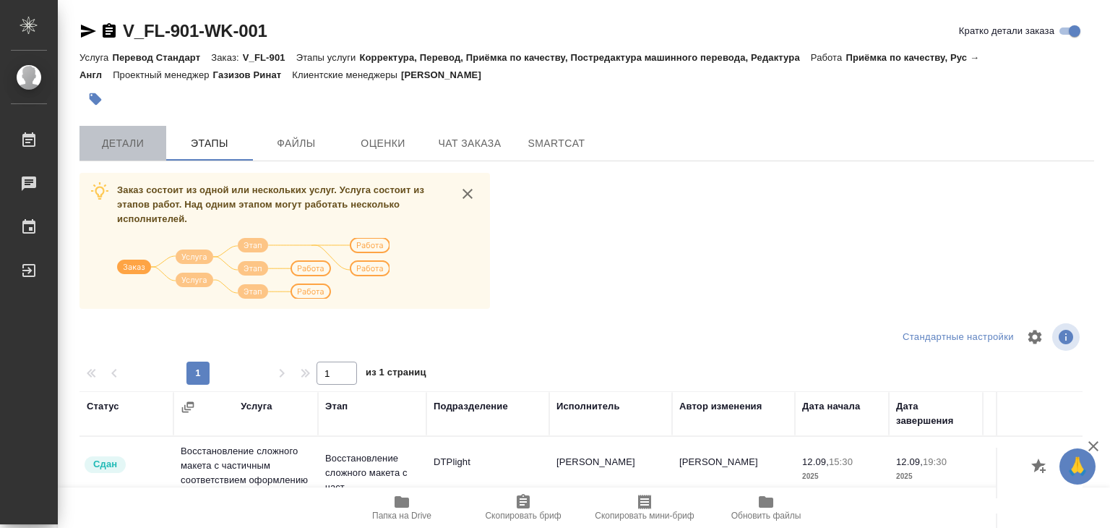
click at [149, 145] on span "Детали" at bounding box center [122, 143] width 69 height 18
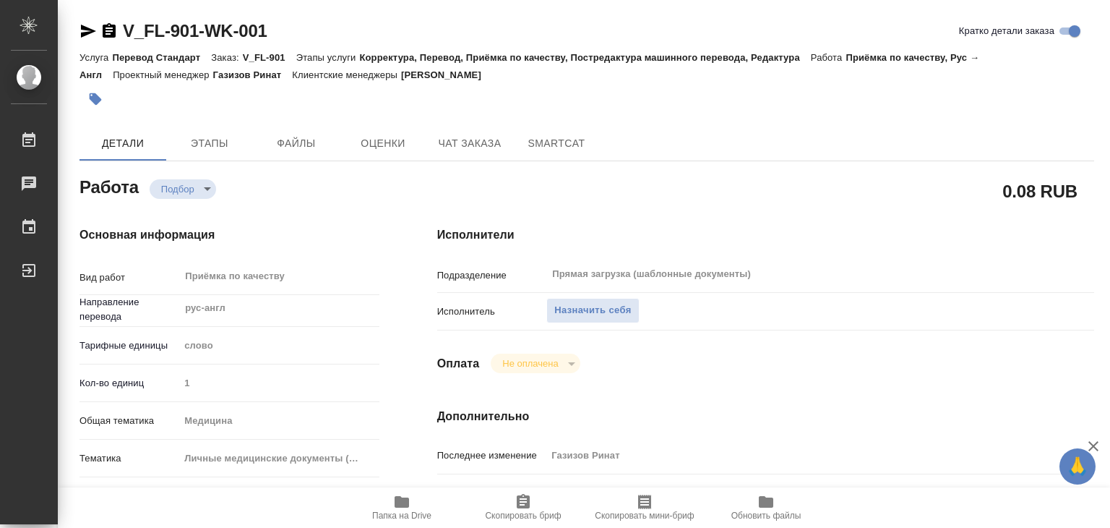
type textarea "x"
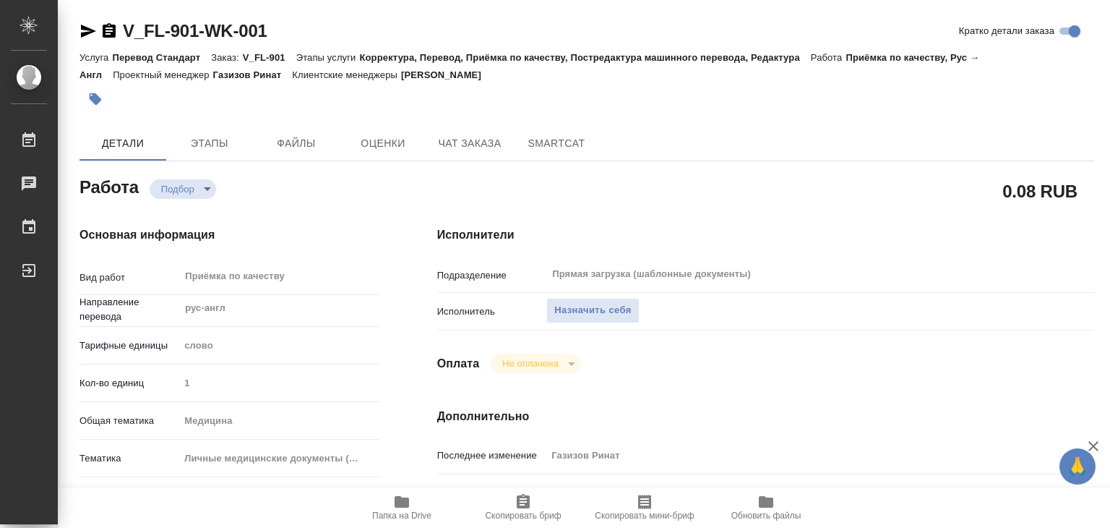
type textarea "x"
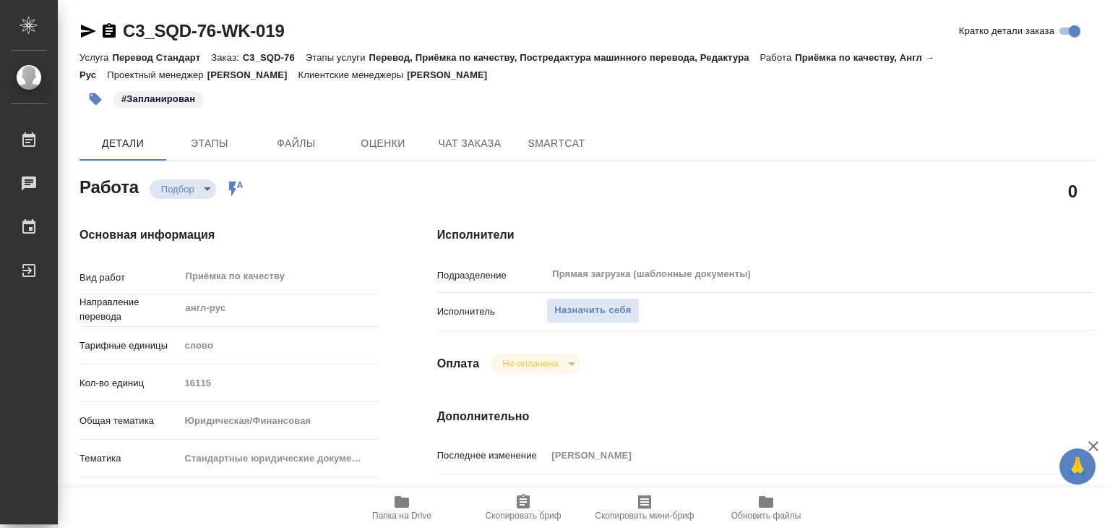
type textarea "x"
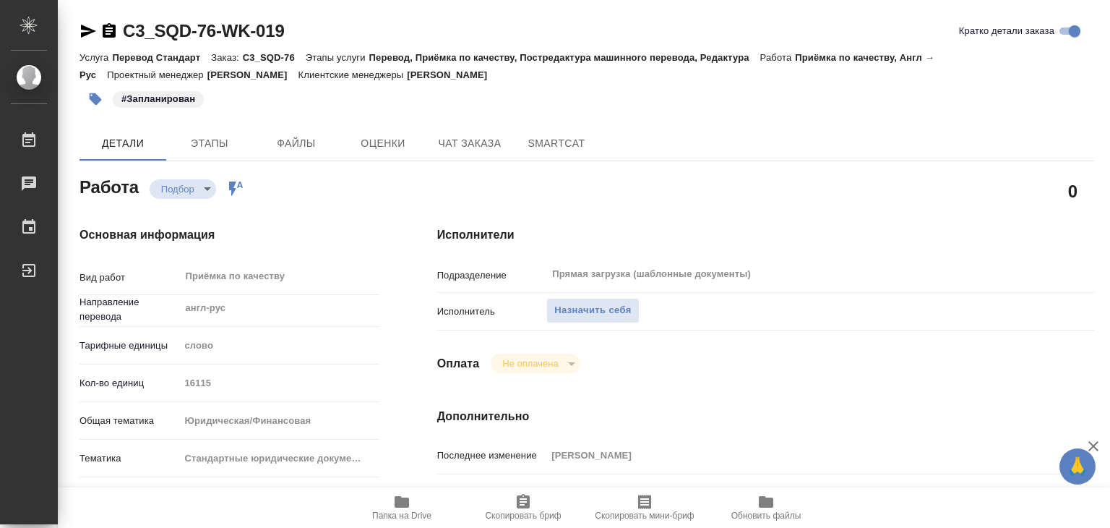
type textarea "x"
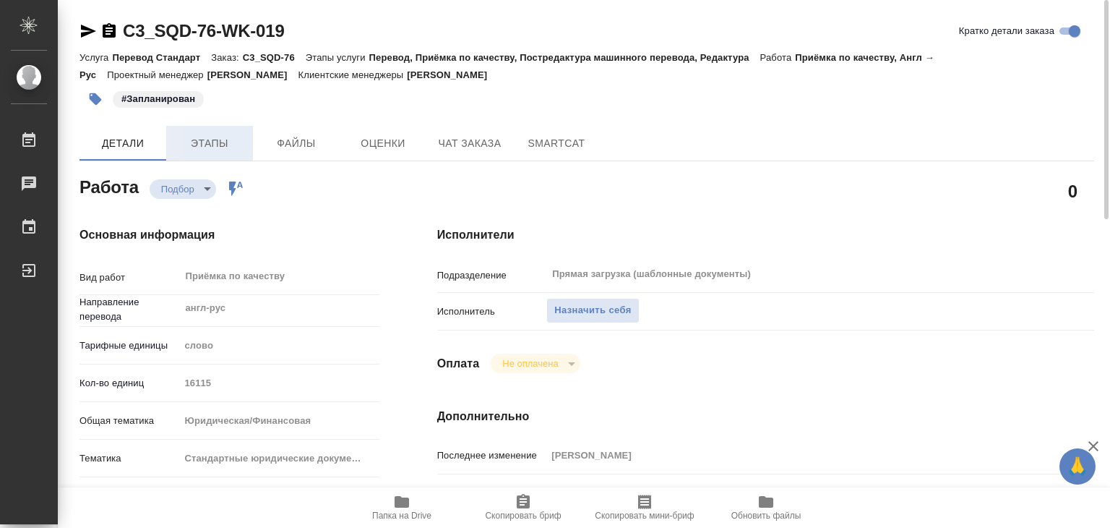
click at [175, 157] on button "Этапы" at bounding box center [209, 143] width 87 height 35
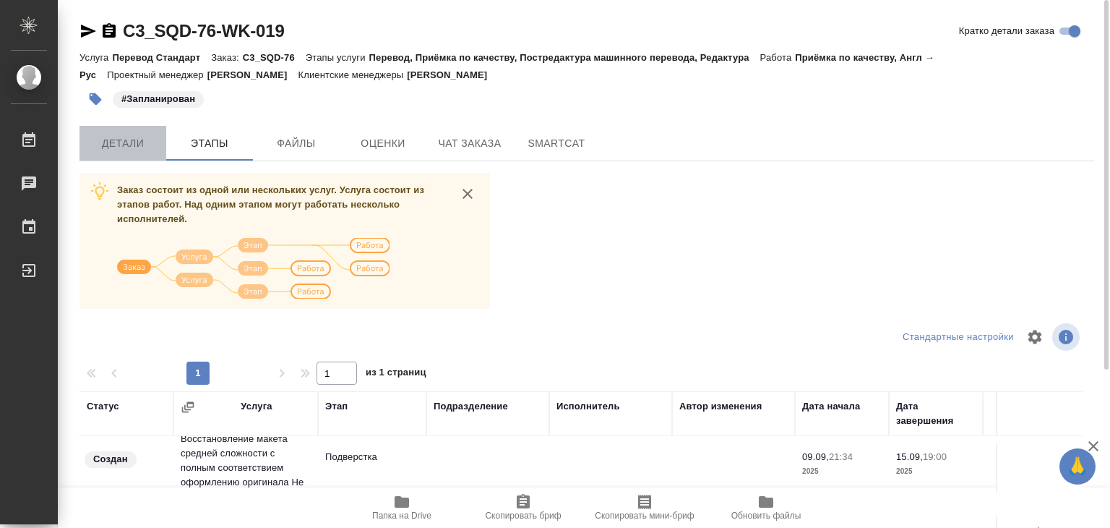
click at [108, 151] on span "Детали" at bounding box center [122, 143] width 69 height 18
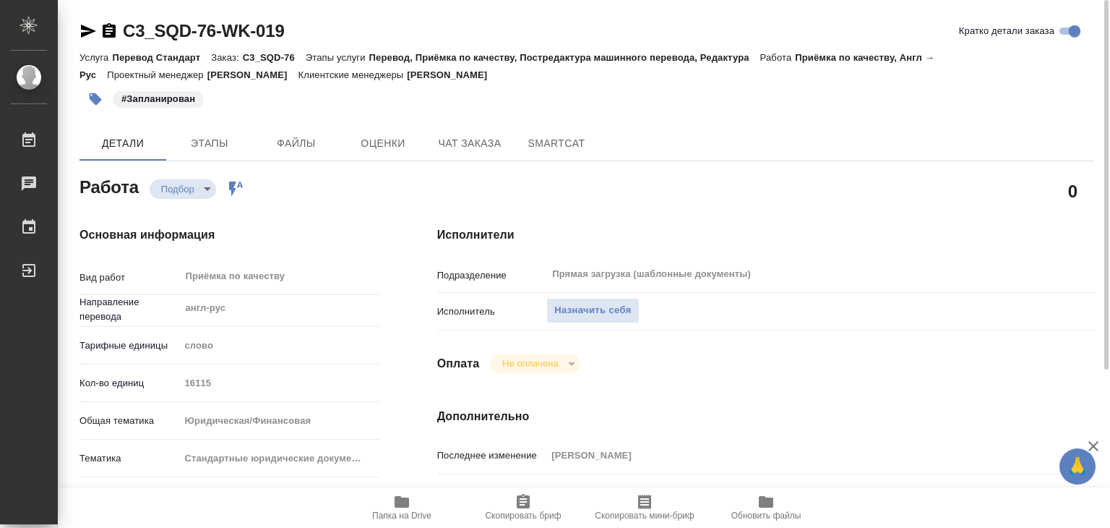
type textarea "x"
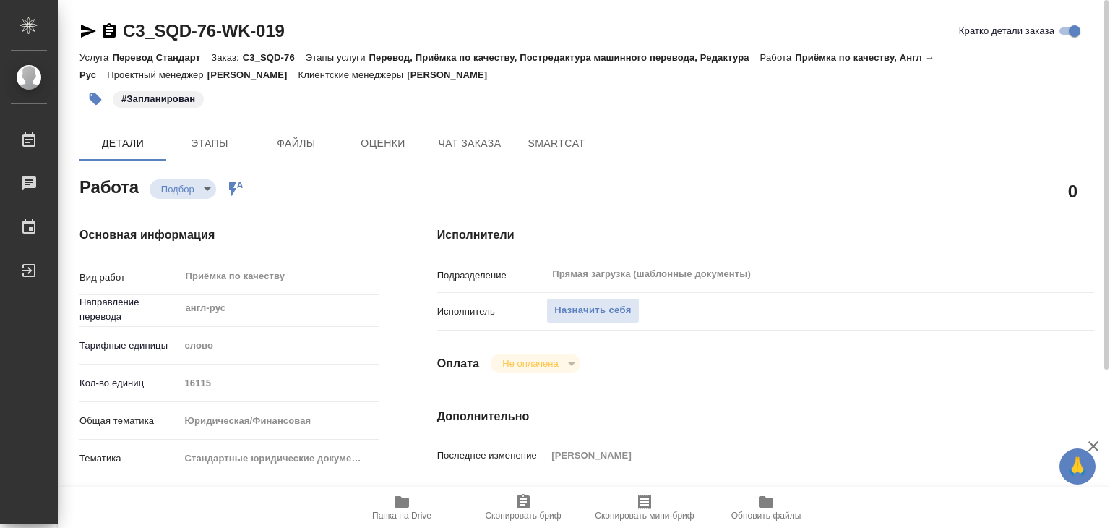
type textarea "x"
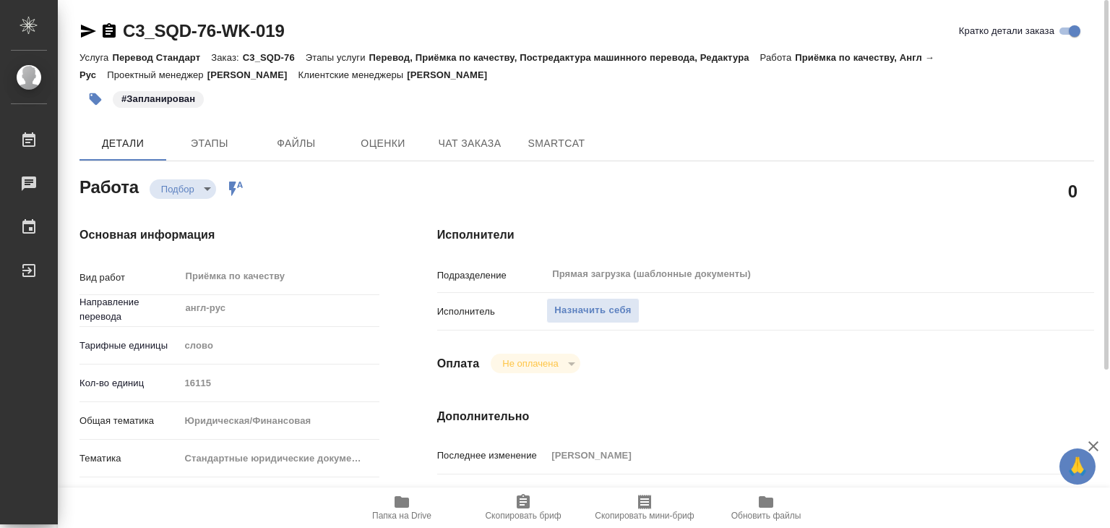
type textarea "x"
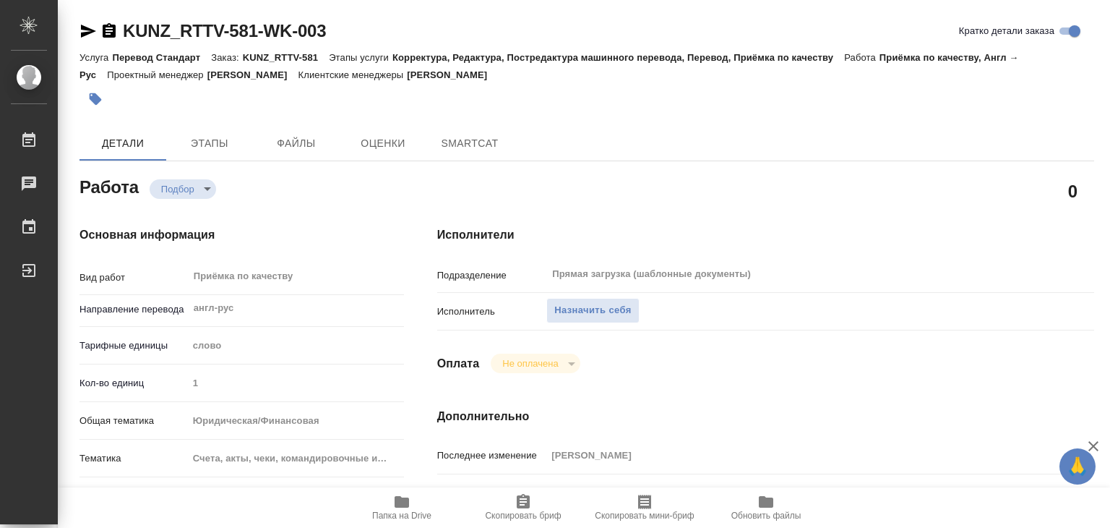
type textarea "x"
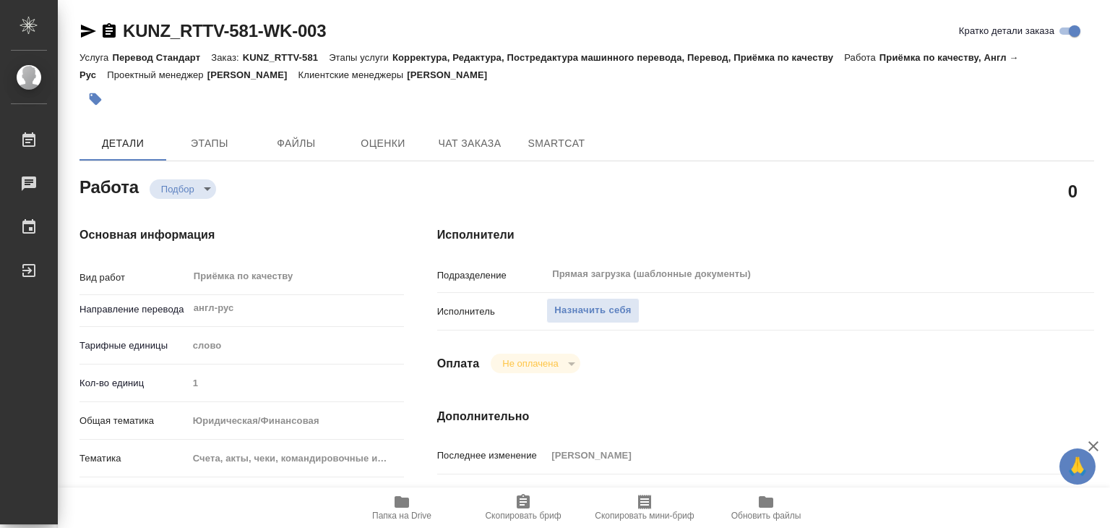
type textarea "x"
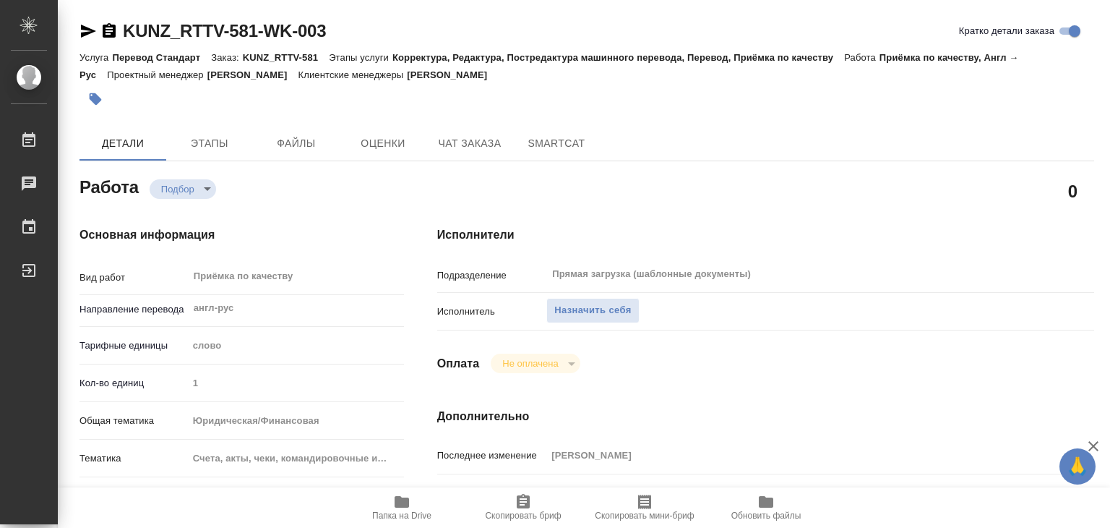
type textarea "x"
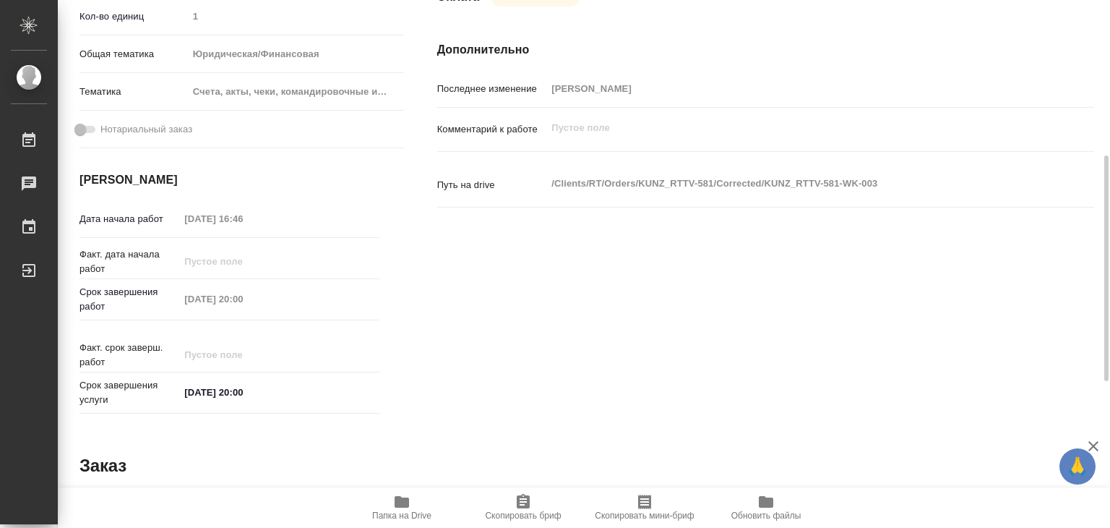
scroll to position [367, 0]
click at [401, 493] on icon "button" at bounding box center [401, 501] width 17 height 17
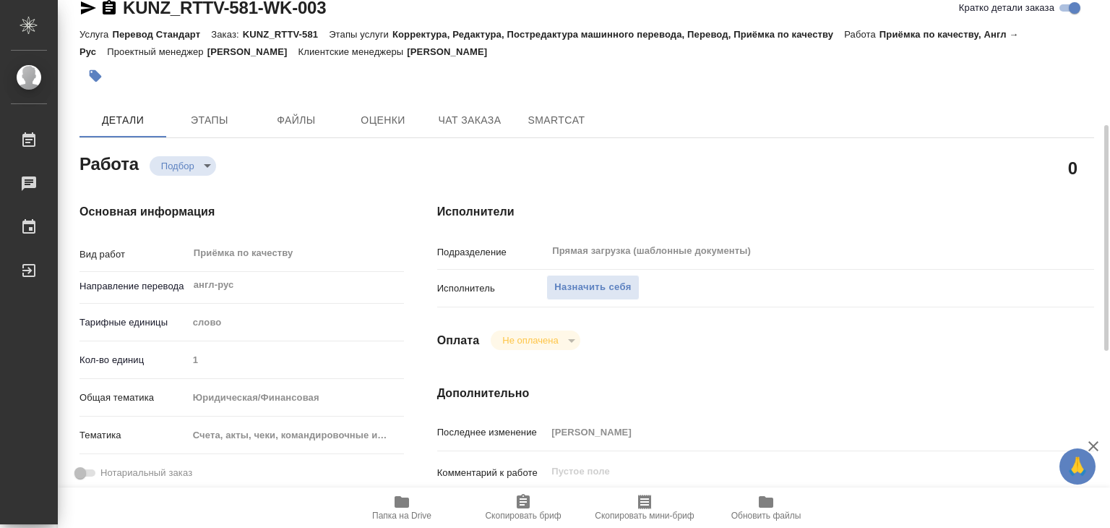
scroll to position [0, 0]
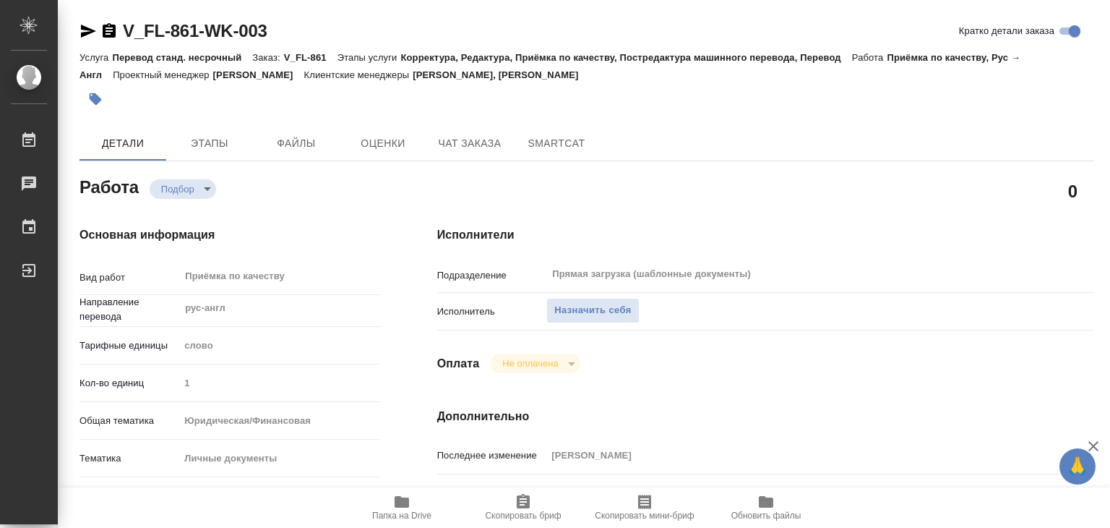
type textarea "x"
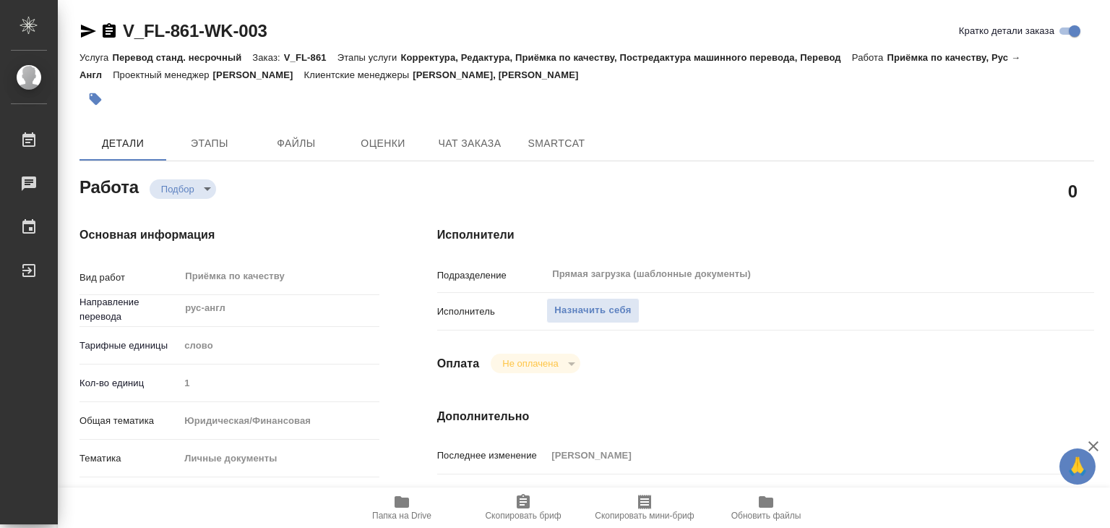
type textarea "x"
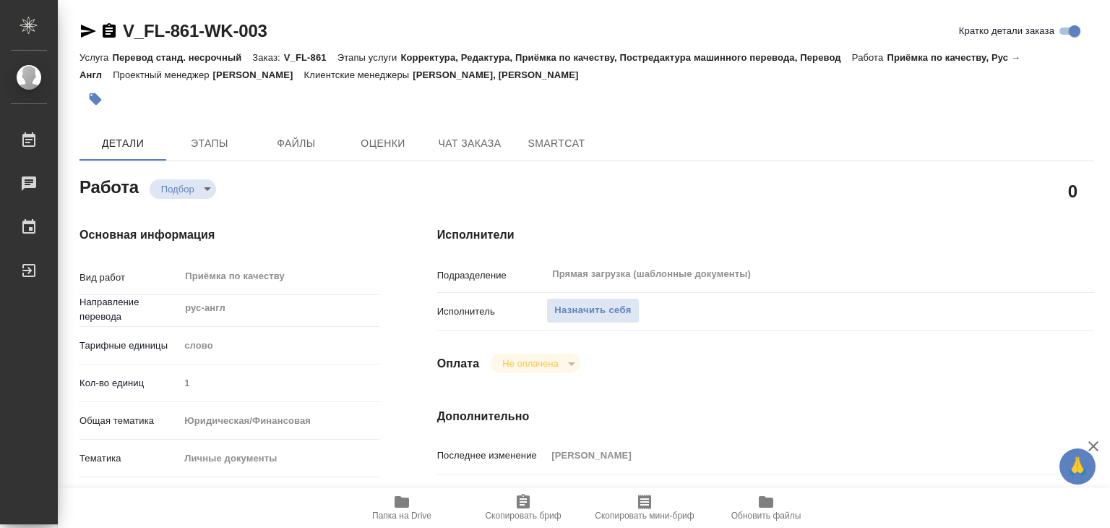
type textarea "x"
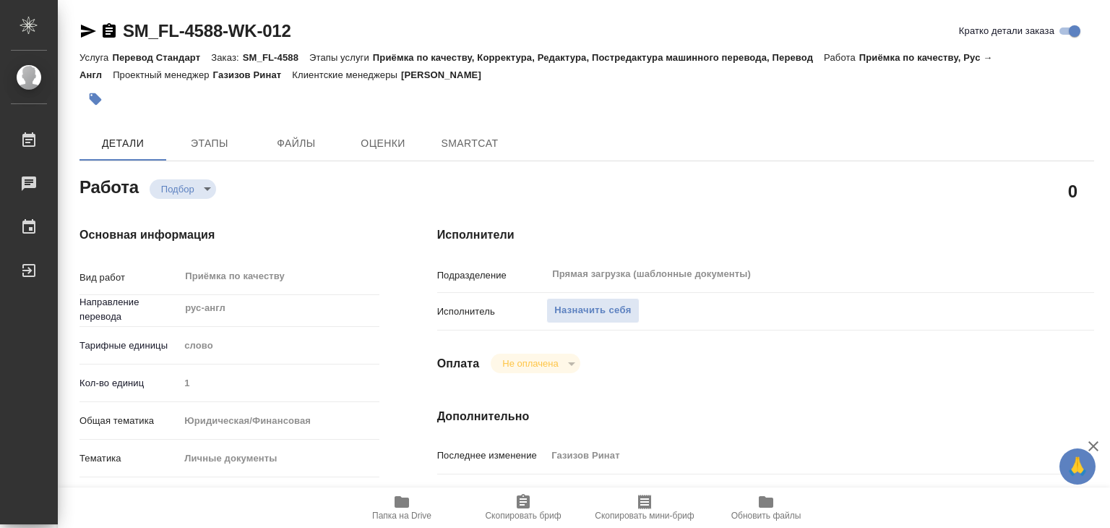
type textarea "x"
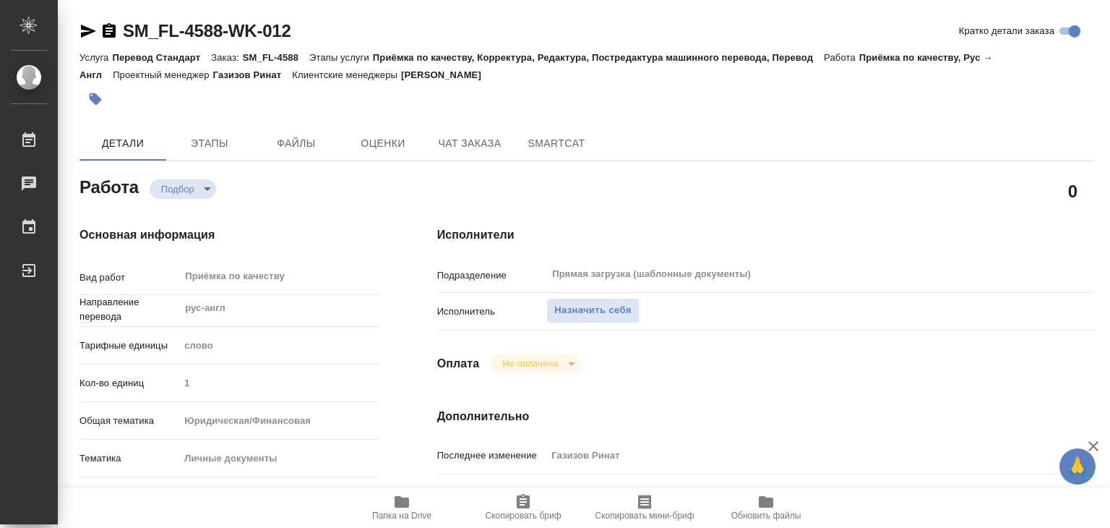
type textarea "x"
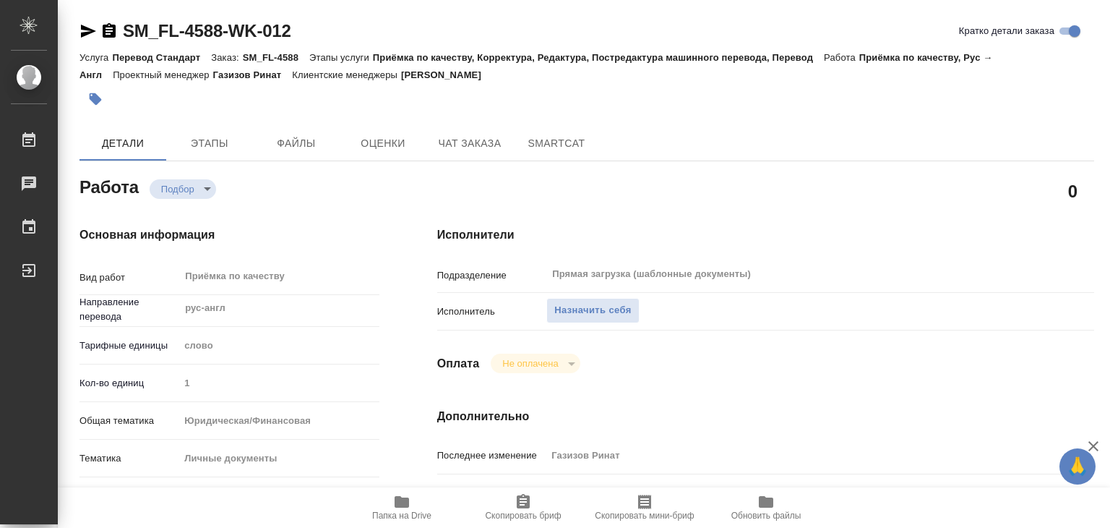
type textarea "x"
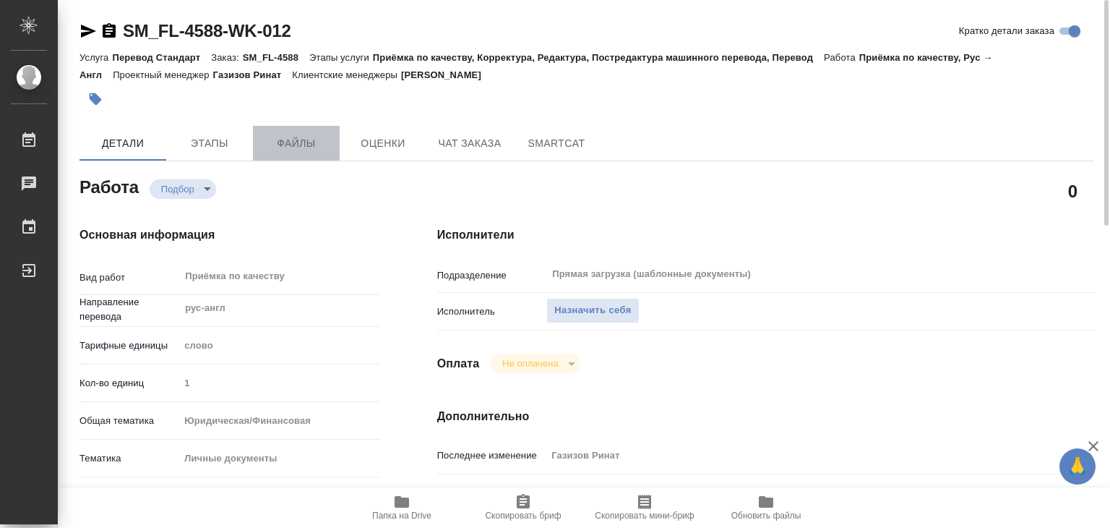
click at [288, 145] on span "Файлы" at bounding box center [296, 143] width 69 height 18
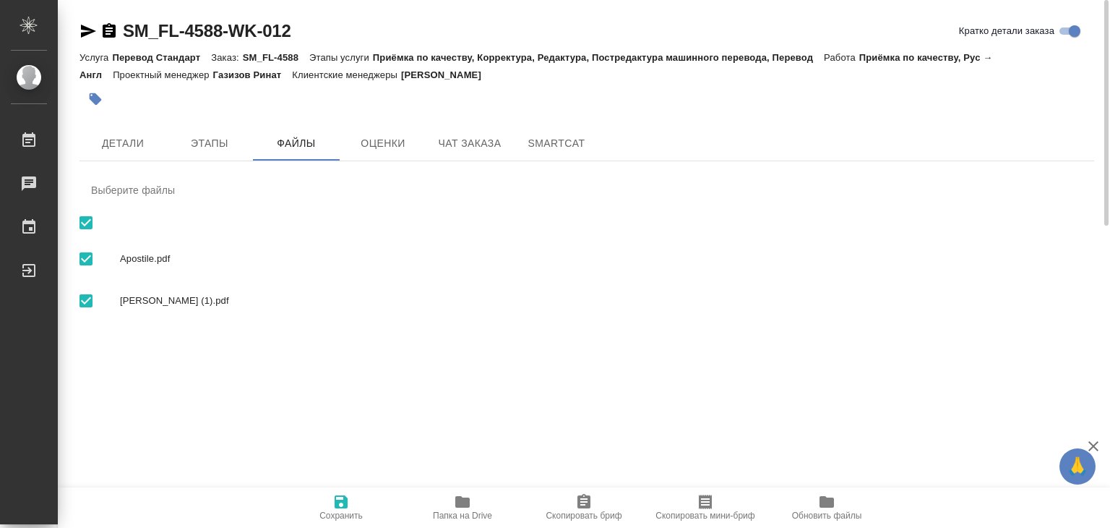
click at [876, 132] on div "Детали Этапы Файлы Оценки Чат заказа SmartCat" at bounding box center [587, 143] width 1015 height 35
click at [142, 135] on span "Детали" at bounding box center [122, 143] width 69 height 18
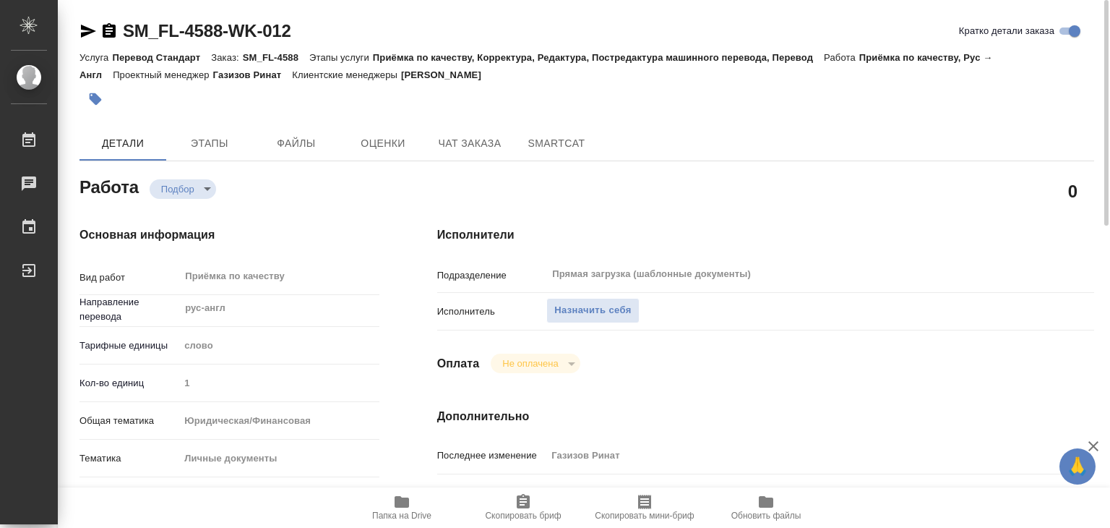
type textarea "x"
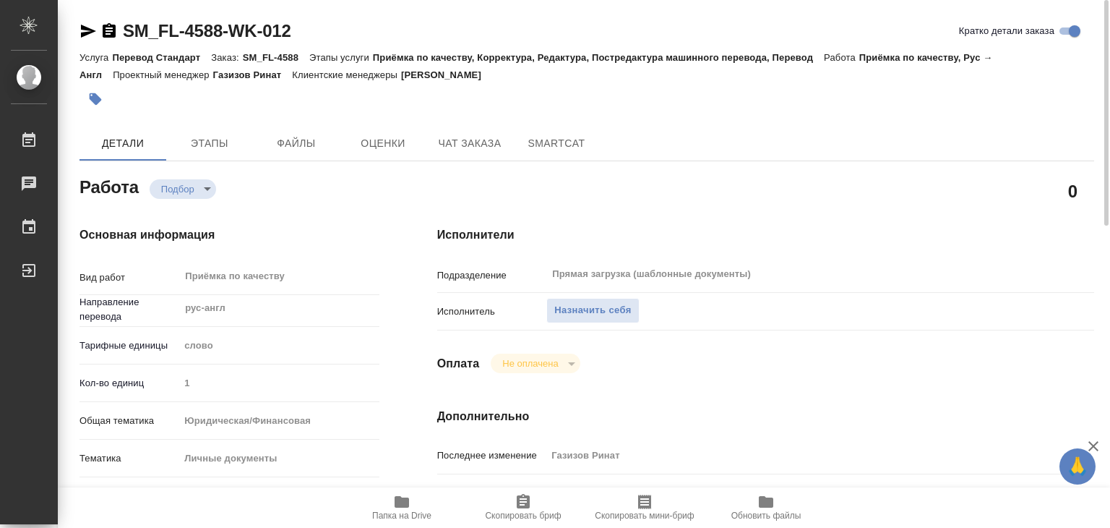
type textarea "x"
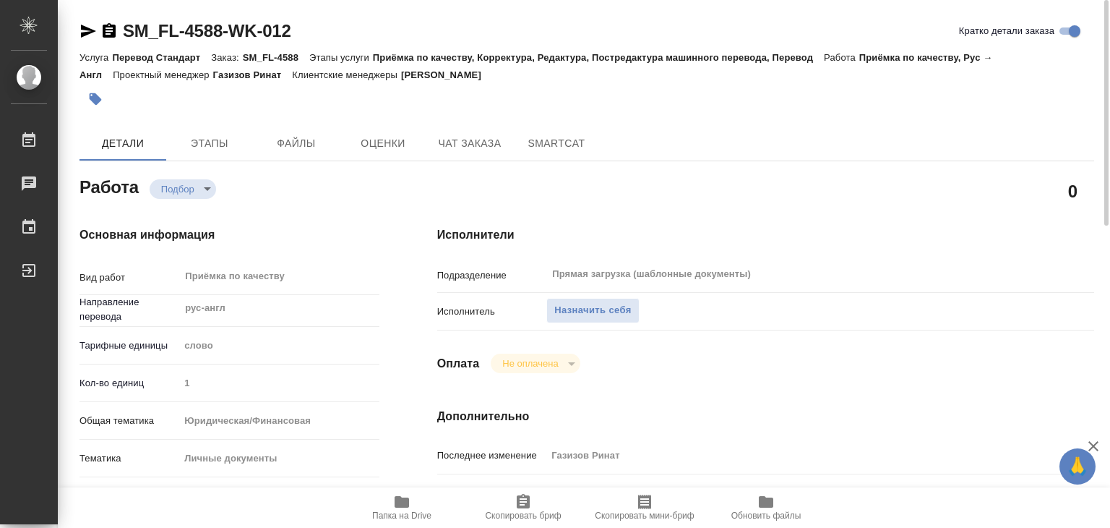
type textarea "x"
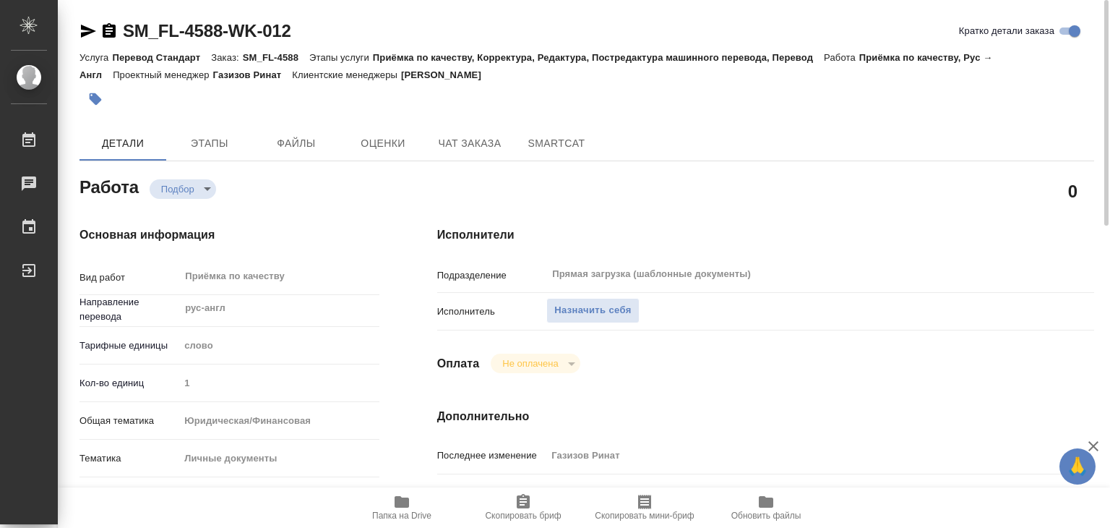
type textarea "x"
